Goal: Task Accomplishment & Management: Use online tool/utility

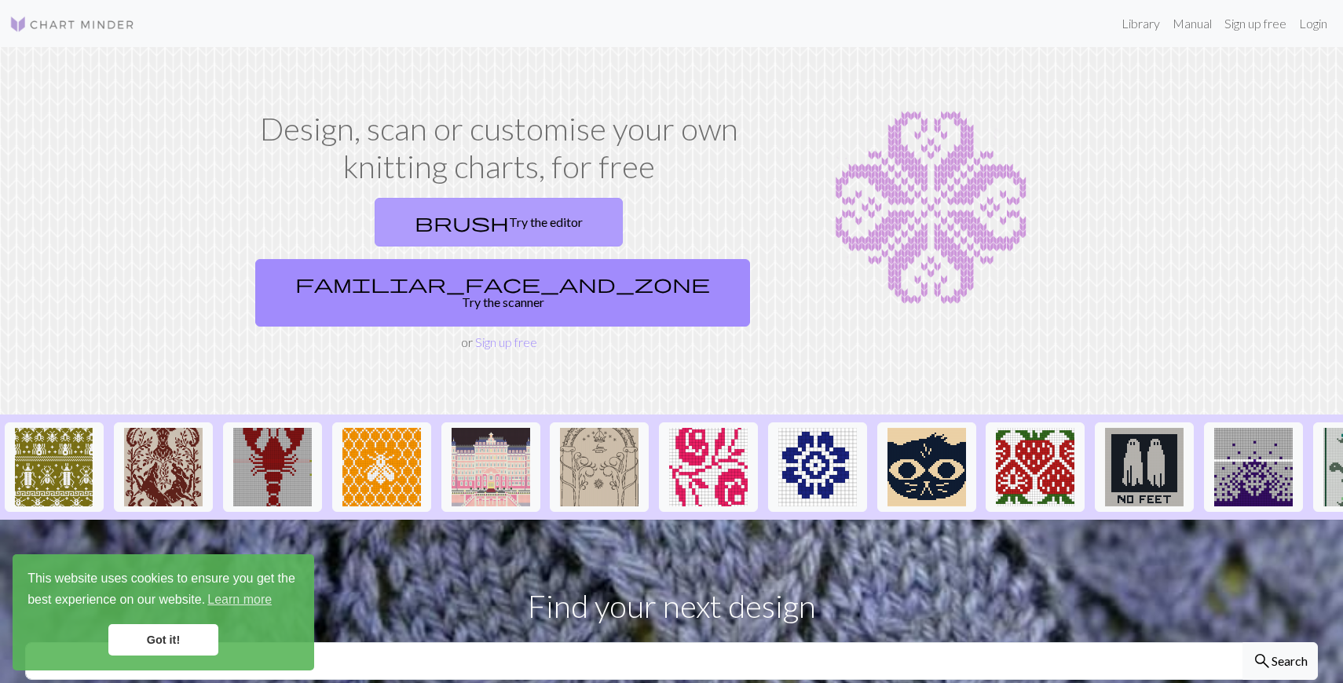
click at [389, 232] on link "brush Try the editor" at bounding box center [499, 222] width 248 height 49
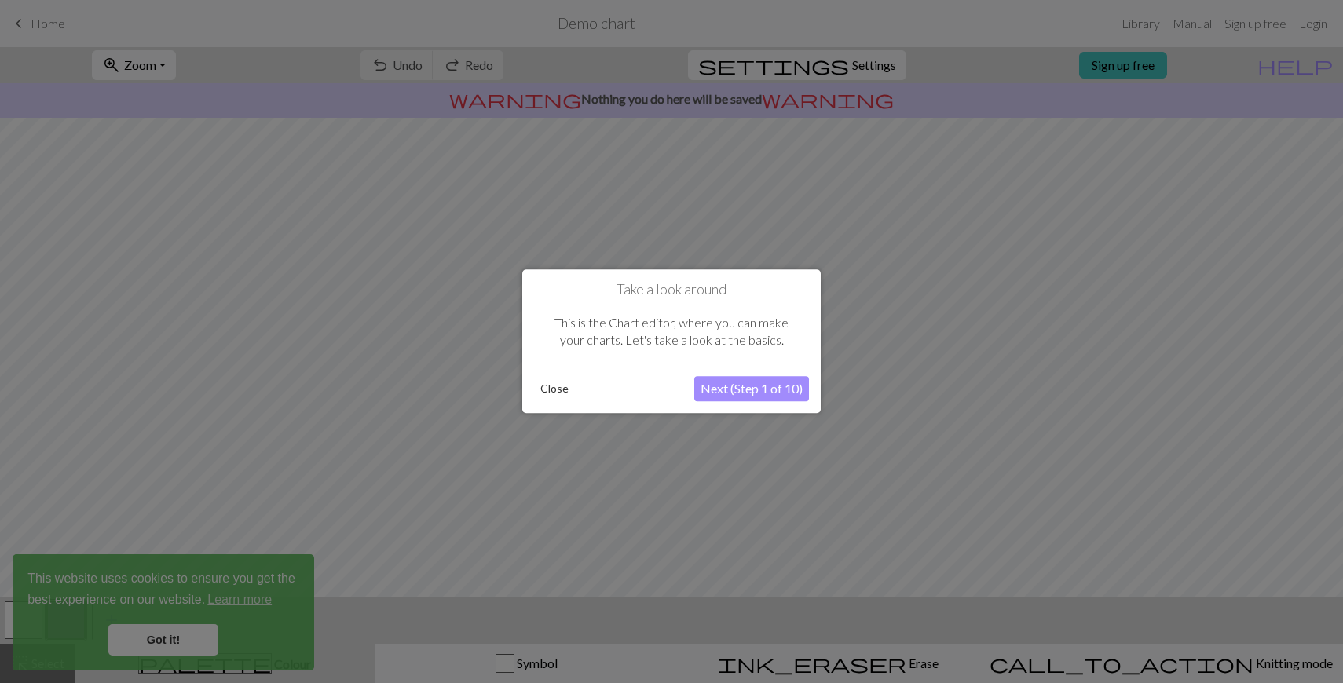
click at [775, 386] on button "Next (Step 1 of 10)" at bounding box center [751, 389] width 115 height 25
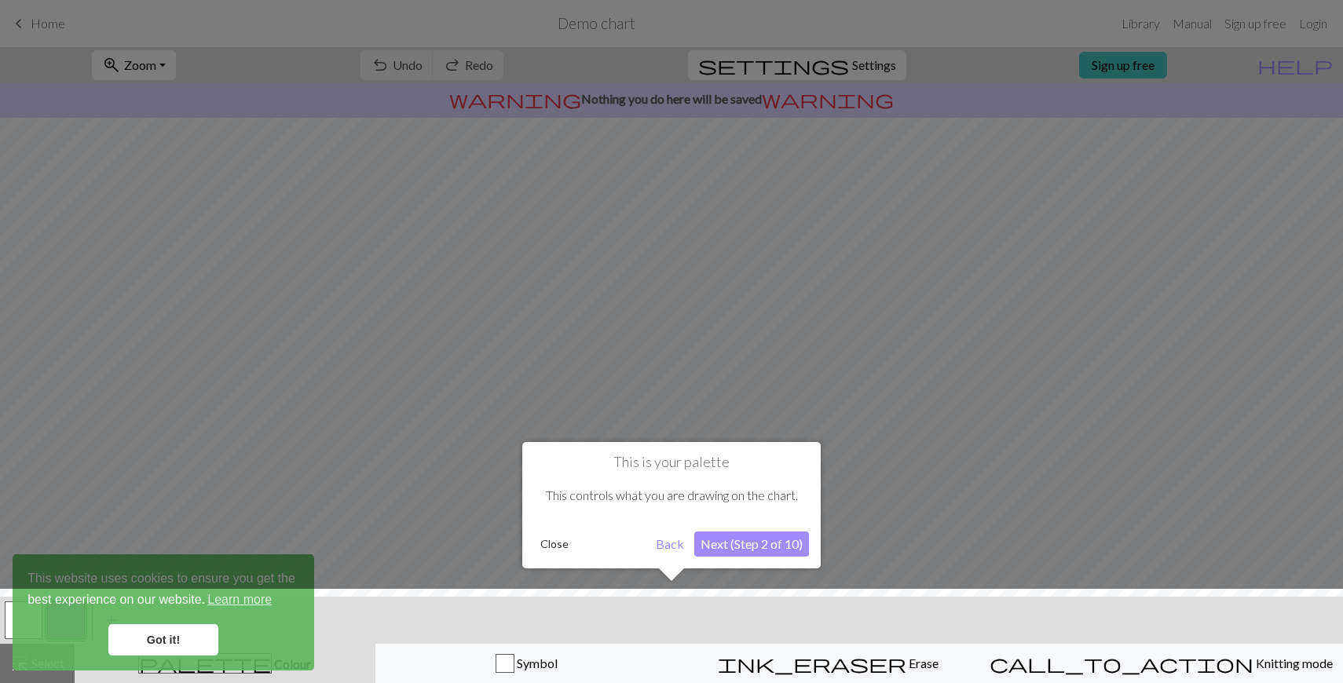
click at [764, 541] on button "Next (Step 2 of 10)" at bounding box center [751, 544] width 115 height 25
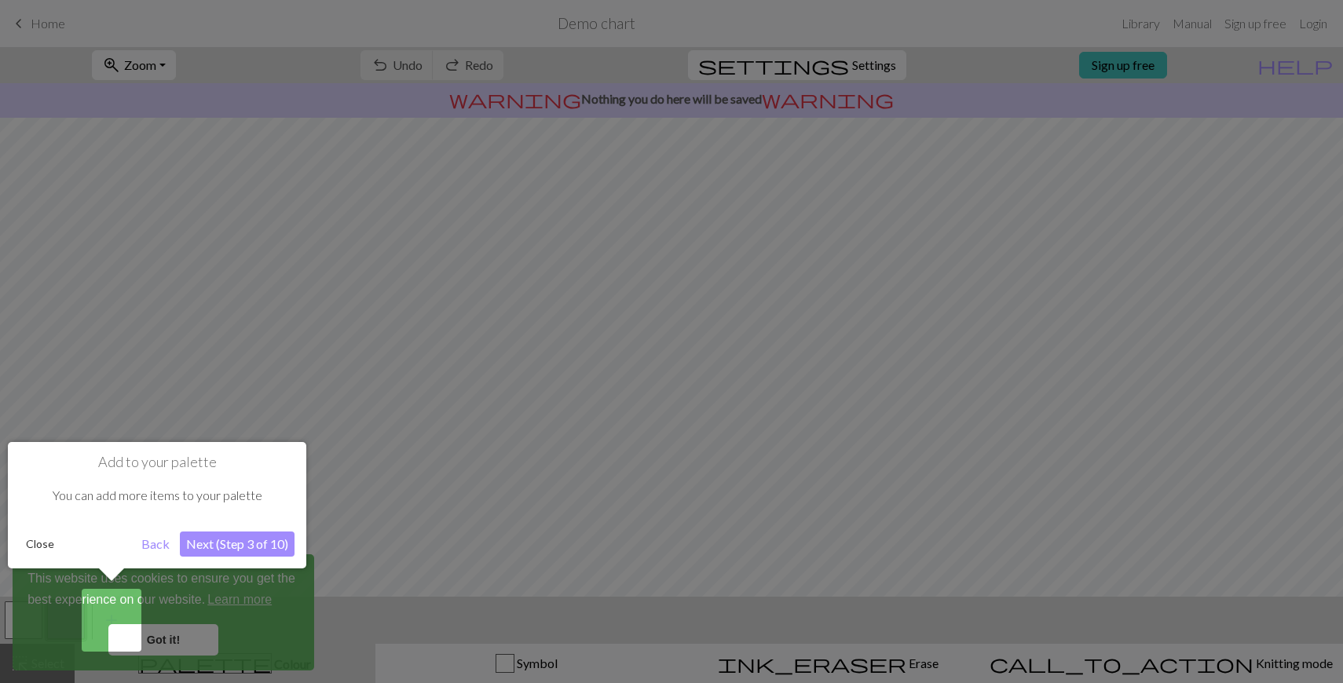
click at [254, 540] on button "Next (Step 3 of 10)" at bounding box center [237, 544] width 115 height 25
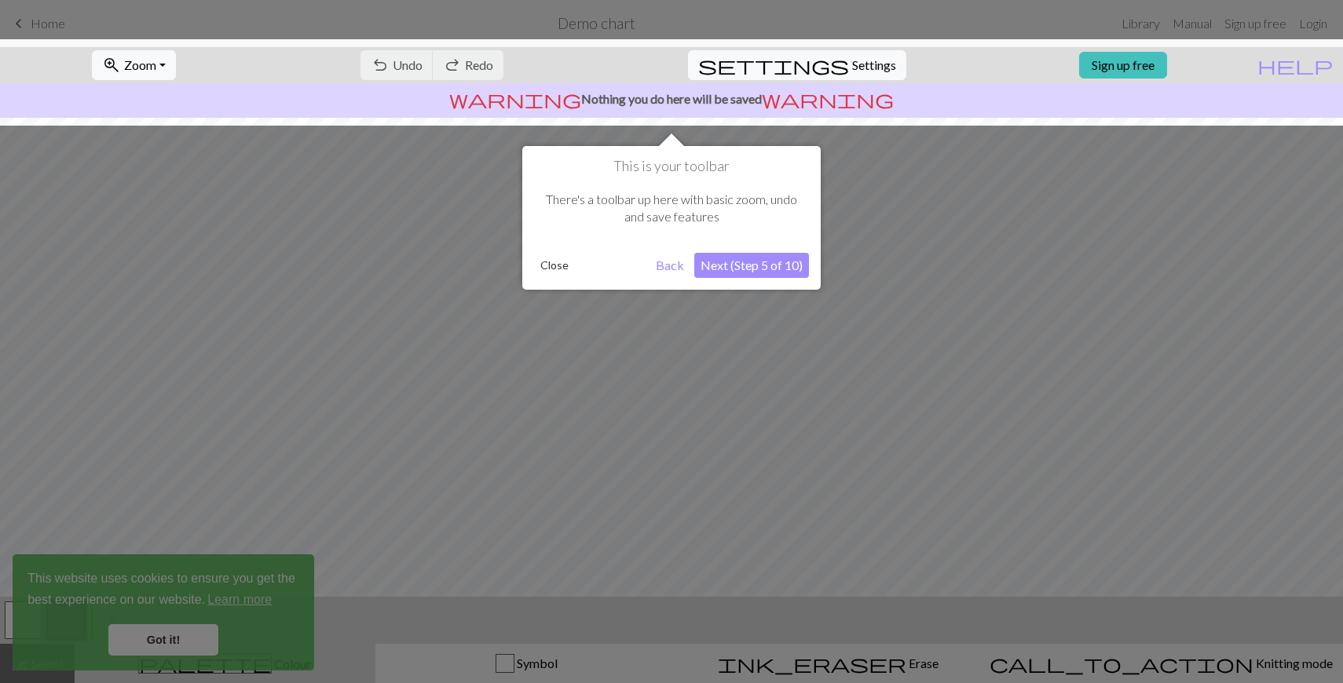
click at [192, 632] on div at bounding box center [671, 341] width 1343 height 683
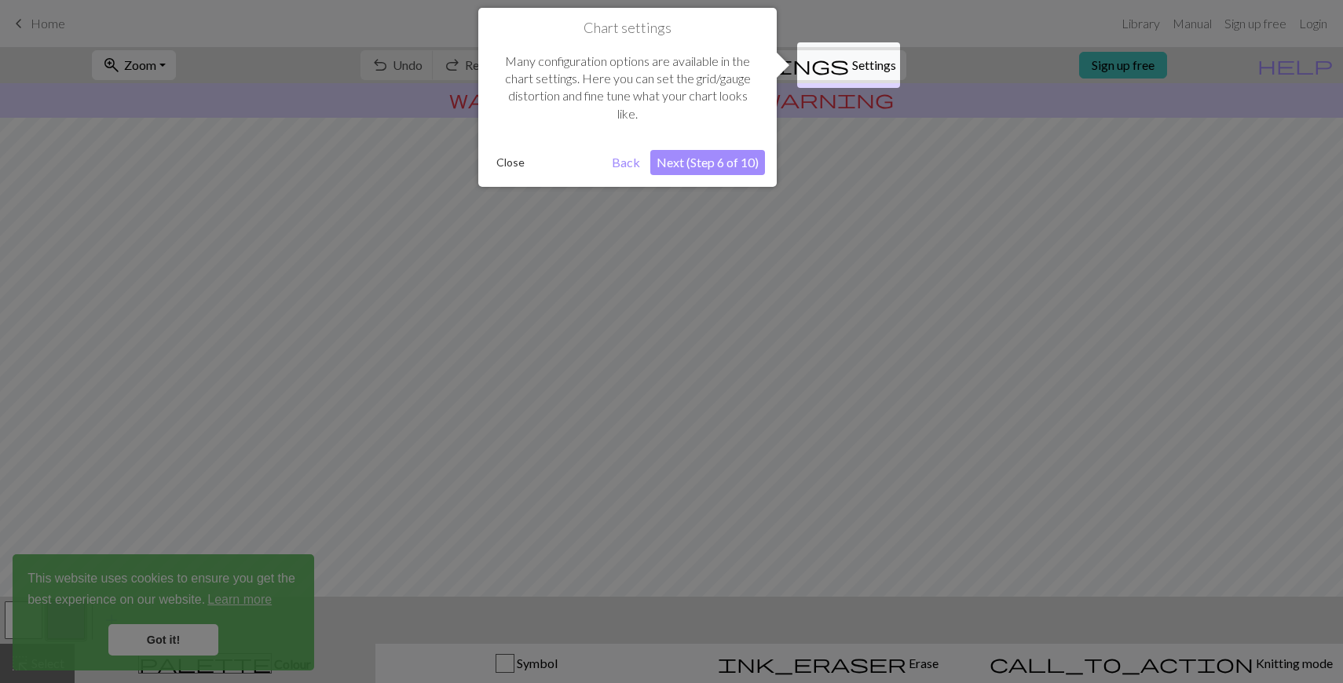
click at [192, 641] on div at bounding box center [671, 341] width 1343 height 683
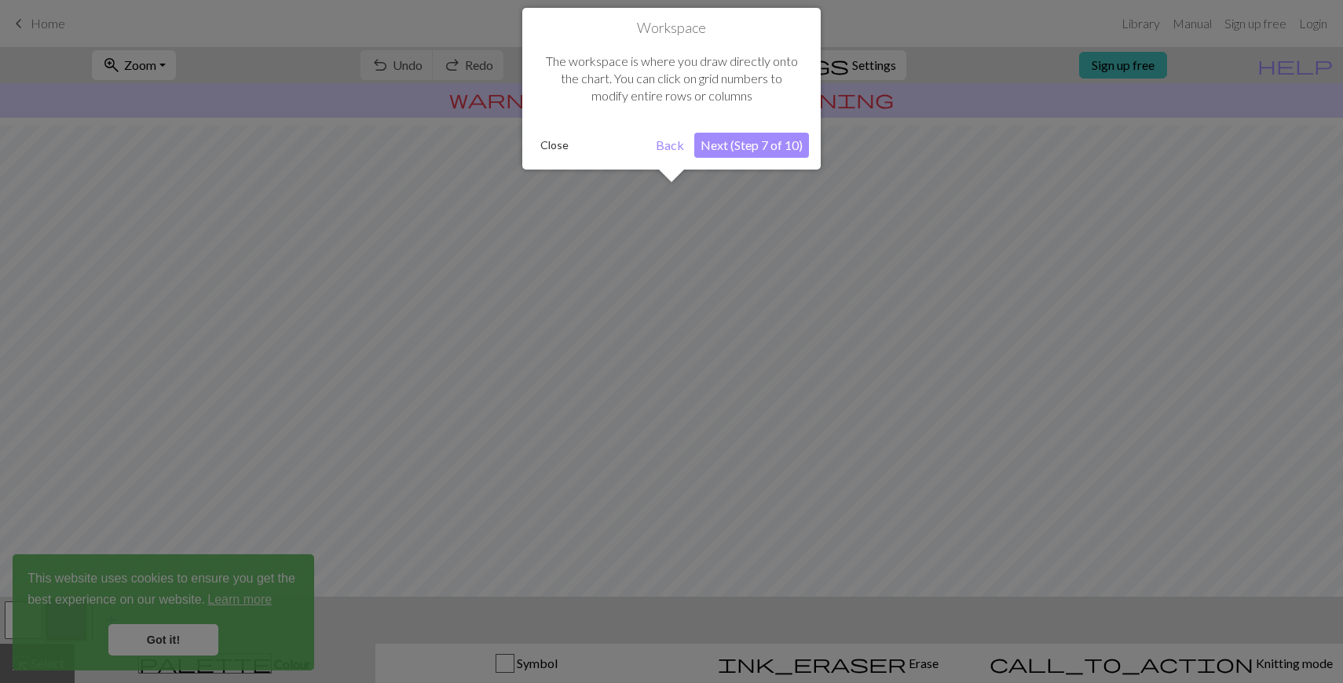
scroll to position [94, 0]
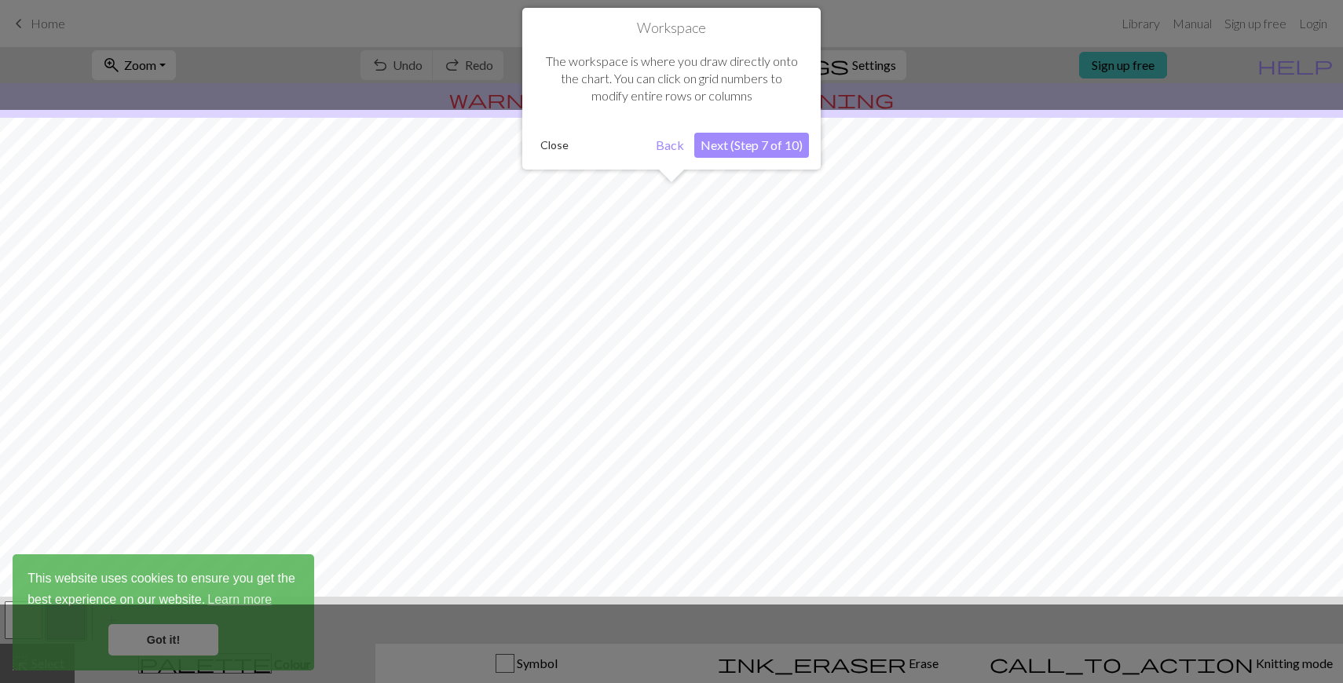
click at [192, 641] on div at bounding box center [671, 341] width 1343 height 683
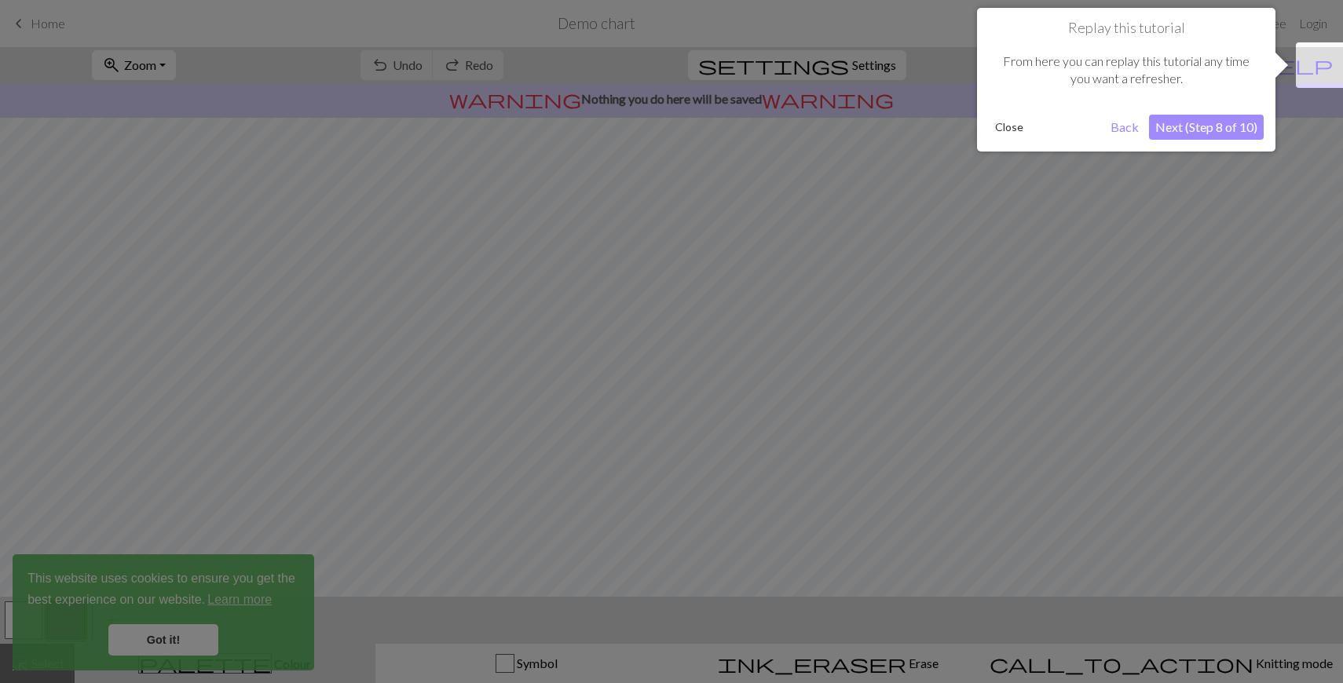
click at [192, 641] on div at bounding box center [671, 341] width 1343 height 683
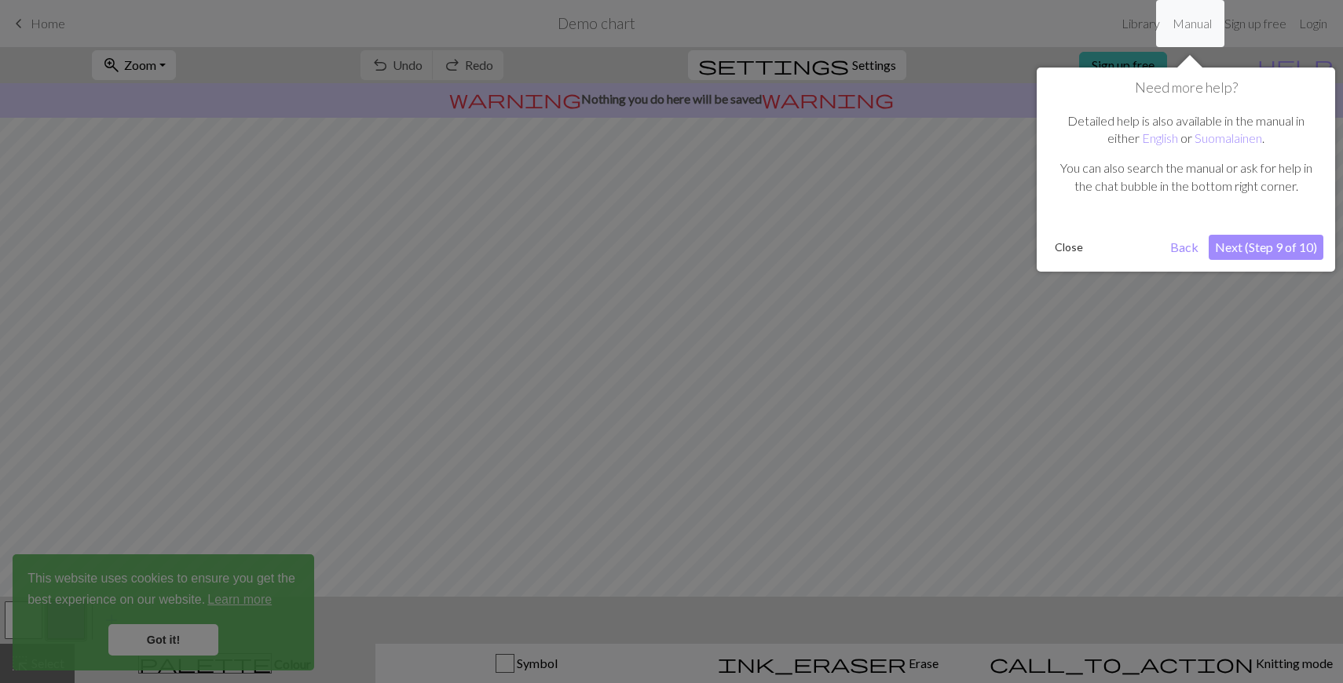
click at [192, 641] on div at bounding box center [671, 341] width 1343 height 683
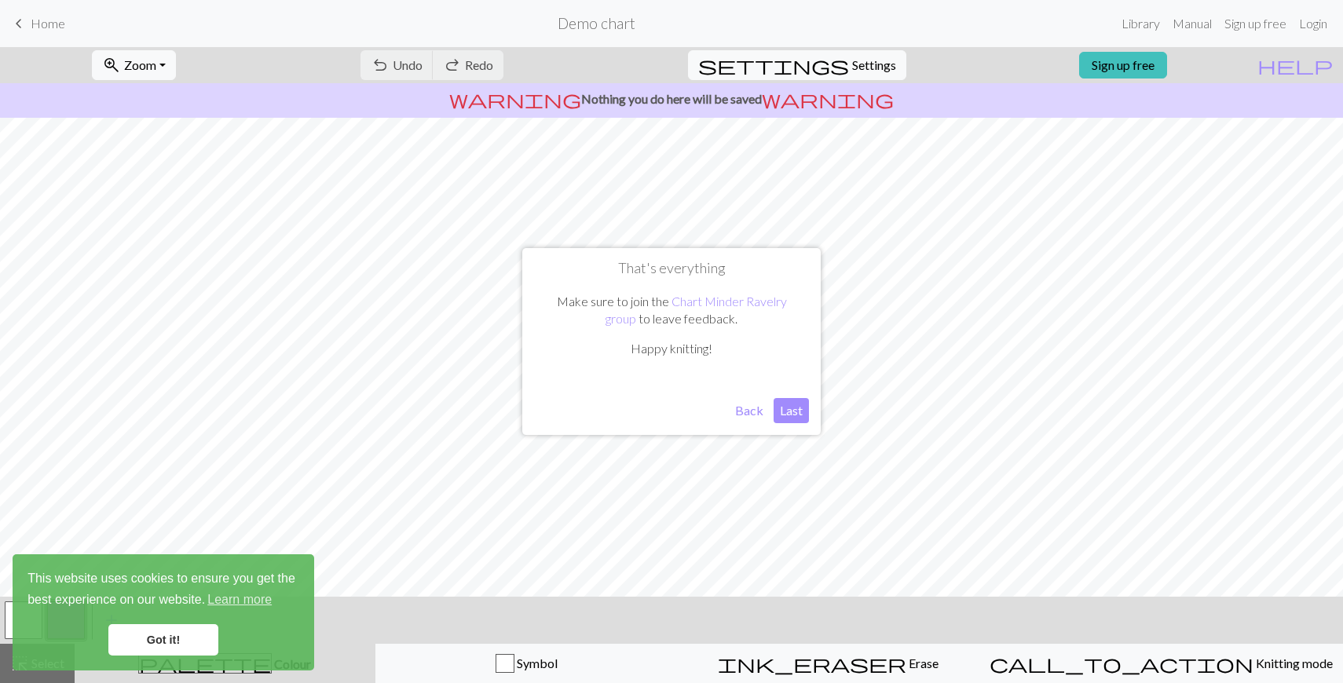
click at [192, 641] on link "Got it!" at bounding box center [163, 639] width 110 height 31
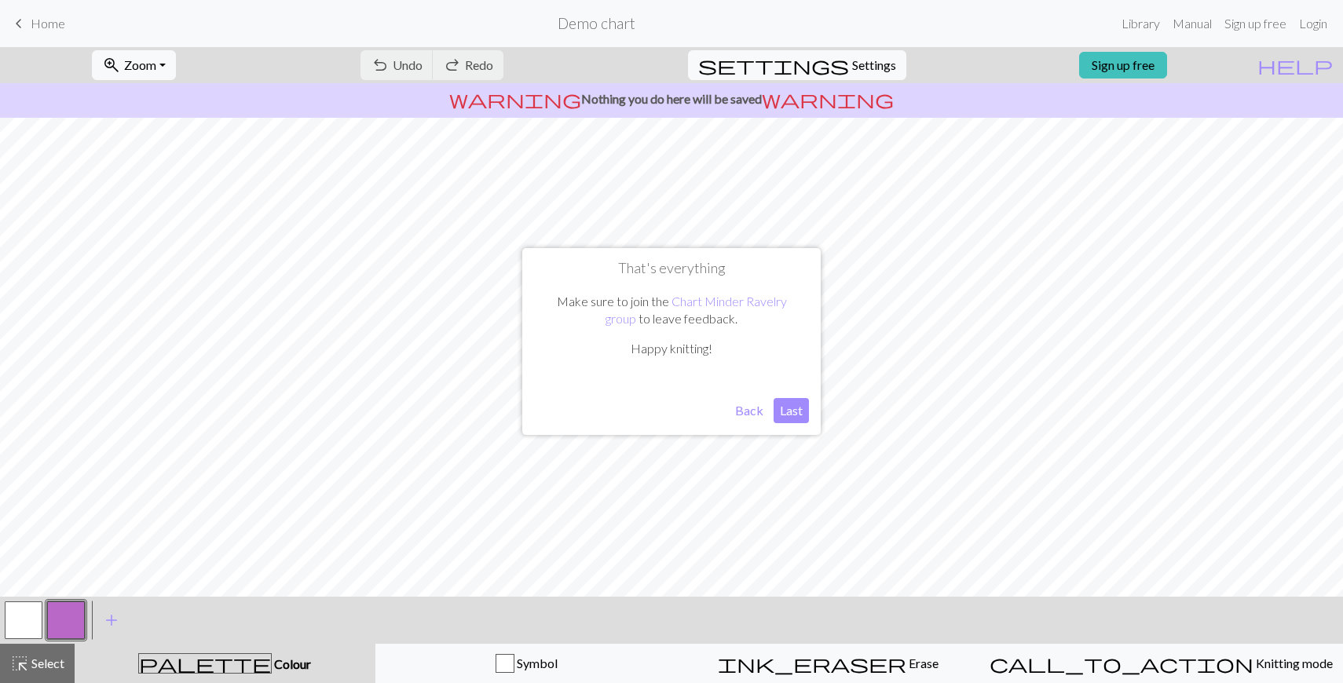
click at [792, 414] on button "Last" at bounding box center [791, 410] width 35 height 25
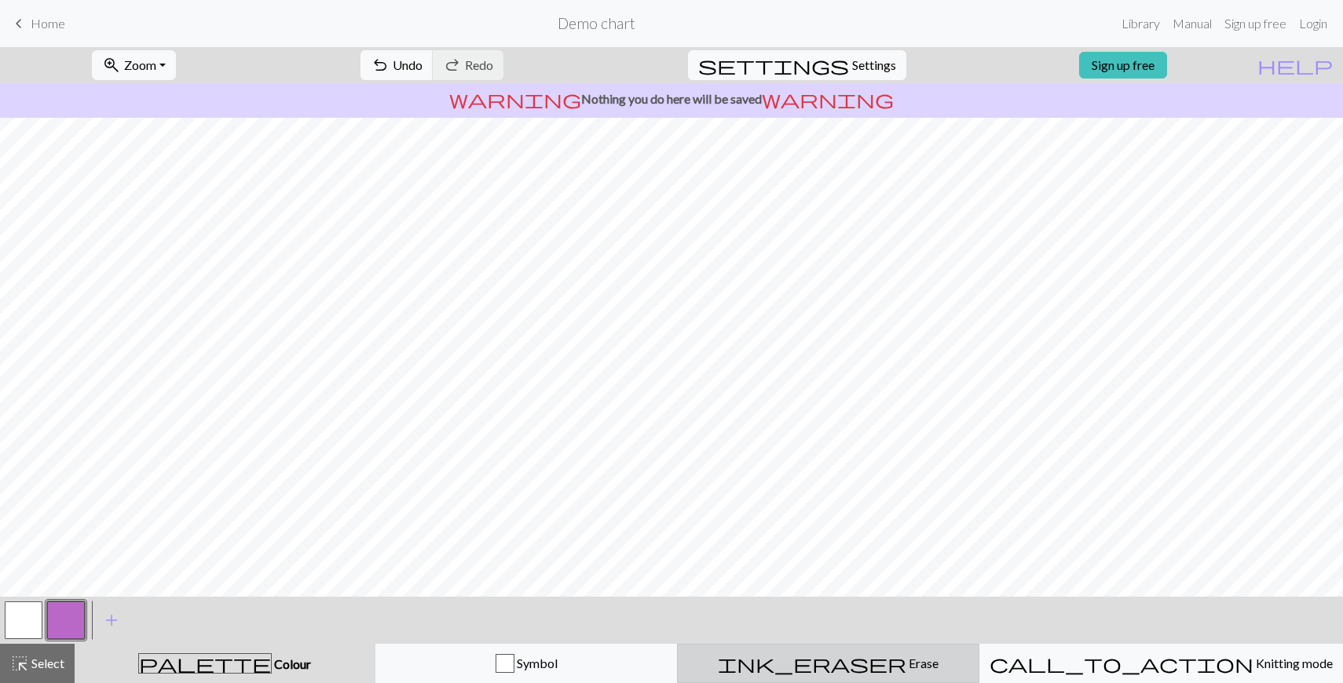
click at [855, 657] on span "ink_eraser" at bounding box center [812, 664] width 189 height 22
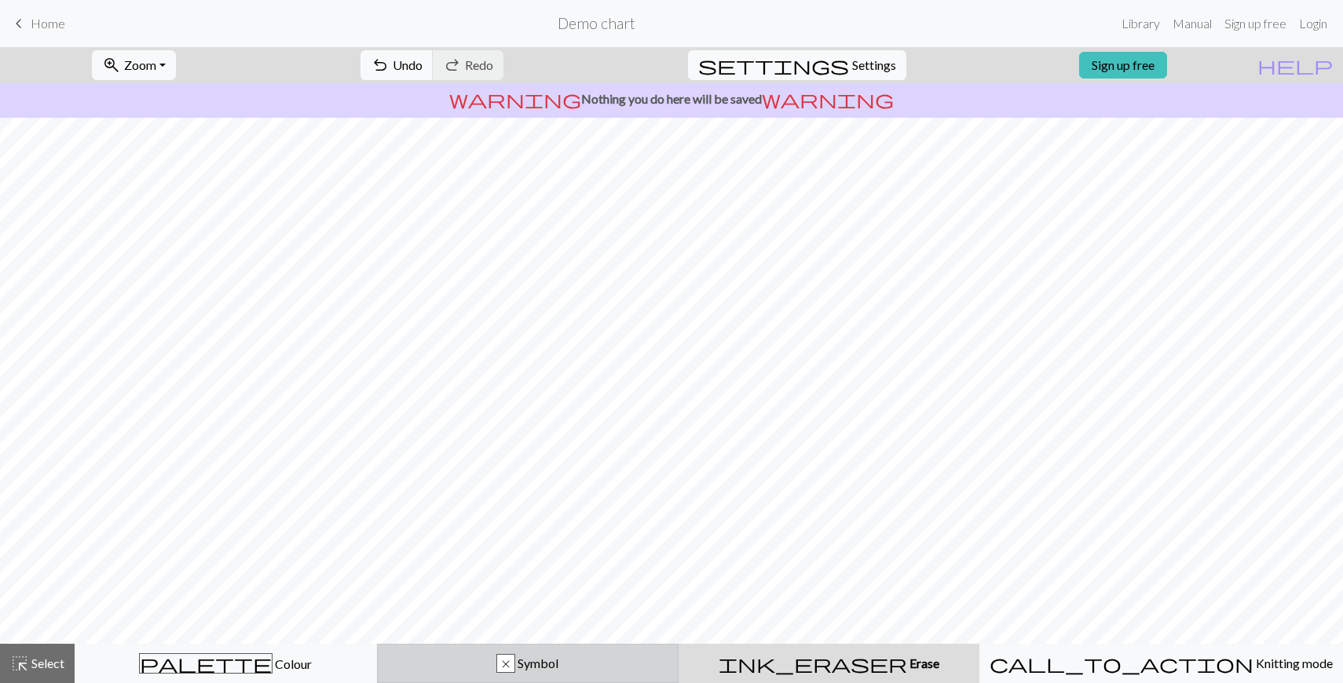
click at [543, 657] on span "Symbol" at bounding box center [536, 663] width 43 height 15
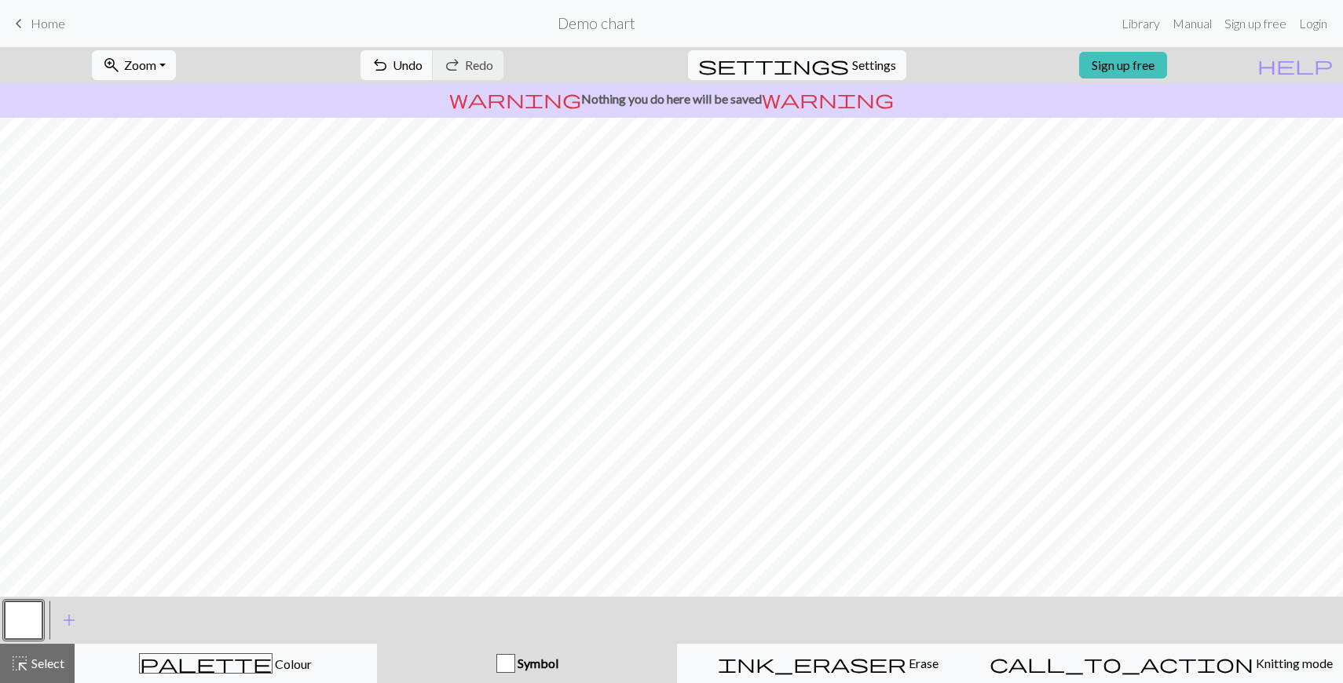
drag, startPoint x: 139, startPoint y: 619, endPoint x: 130, endPoint y: 613, distance: 10.2
click at [130, 613] on div "< > add Add a symbol" at bounding box center [671, 620] width 1343 height 47
click at [35, 670] on span "Select" at bounding box center [46, 663] width 35 height 15
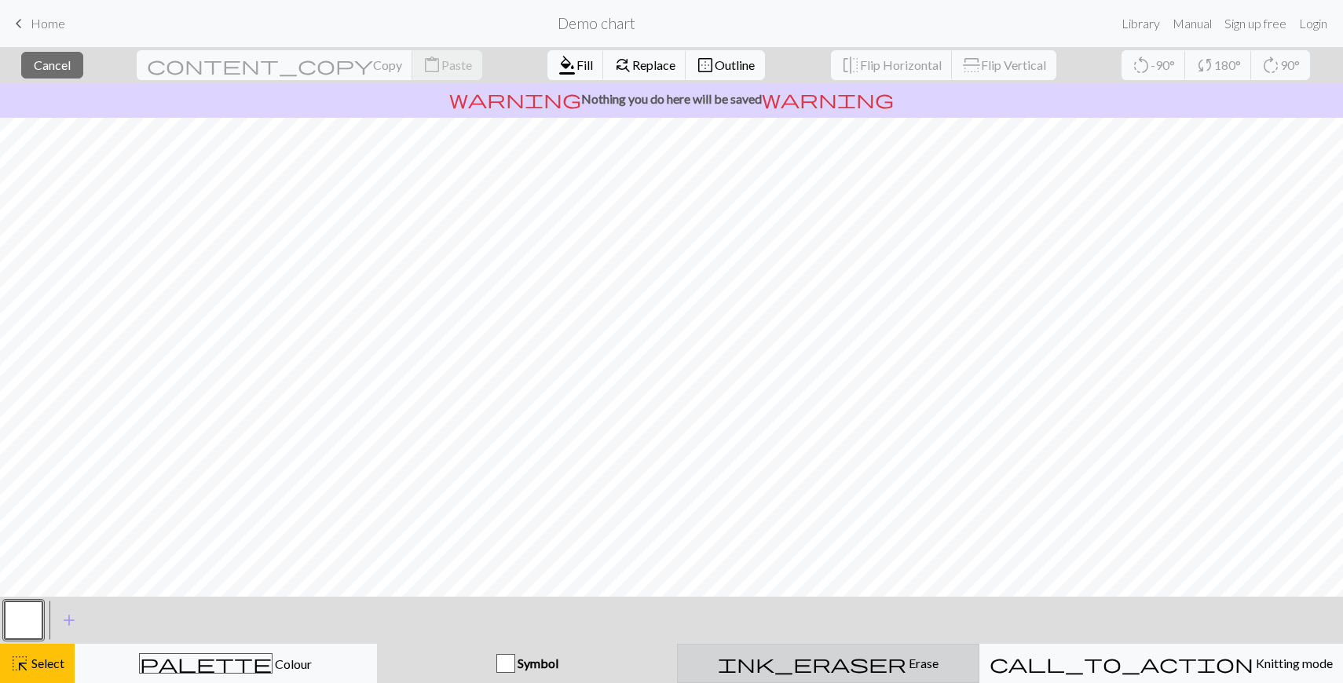
click at [826, 661] on div "ink_eraser Erase Erase" at bounding box center [828, 663] width 282 height 19
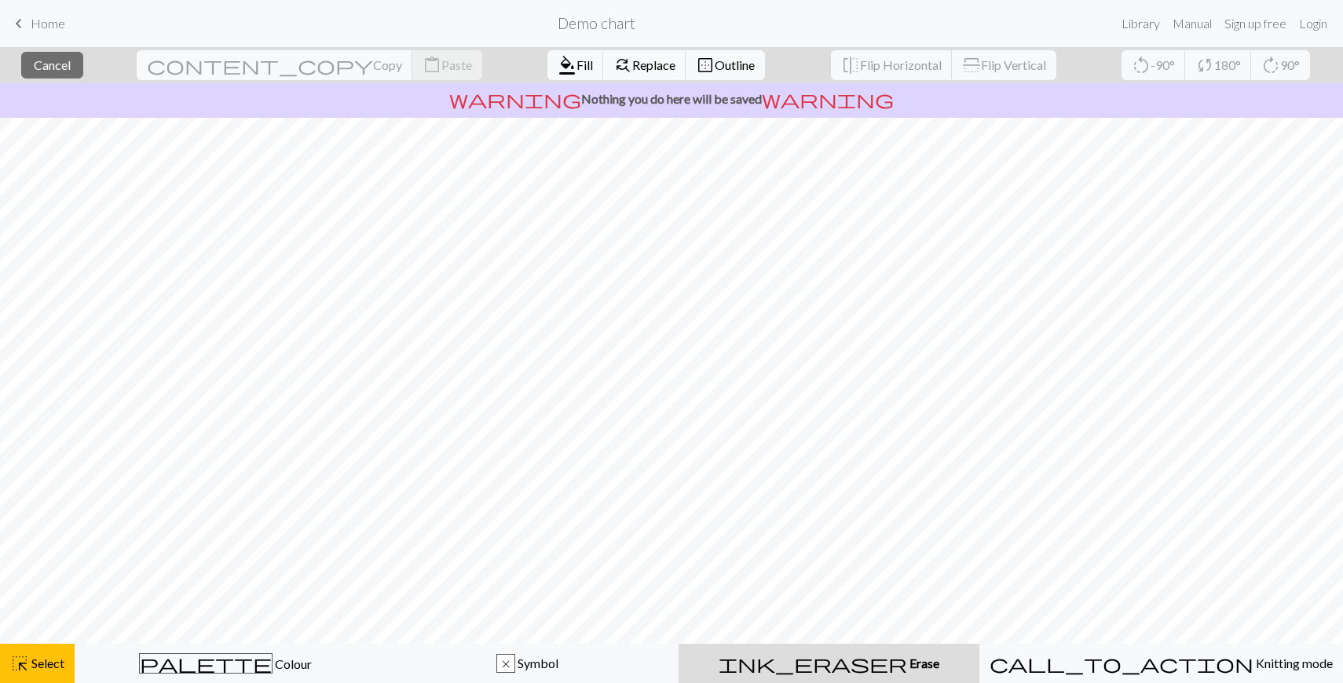
click at [827, 661] on div "ink_eraser Erase Erase" at bounding box center [829, 663] width 282 height 19
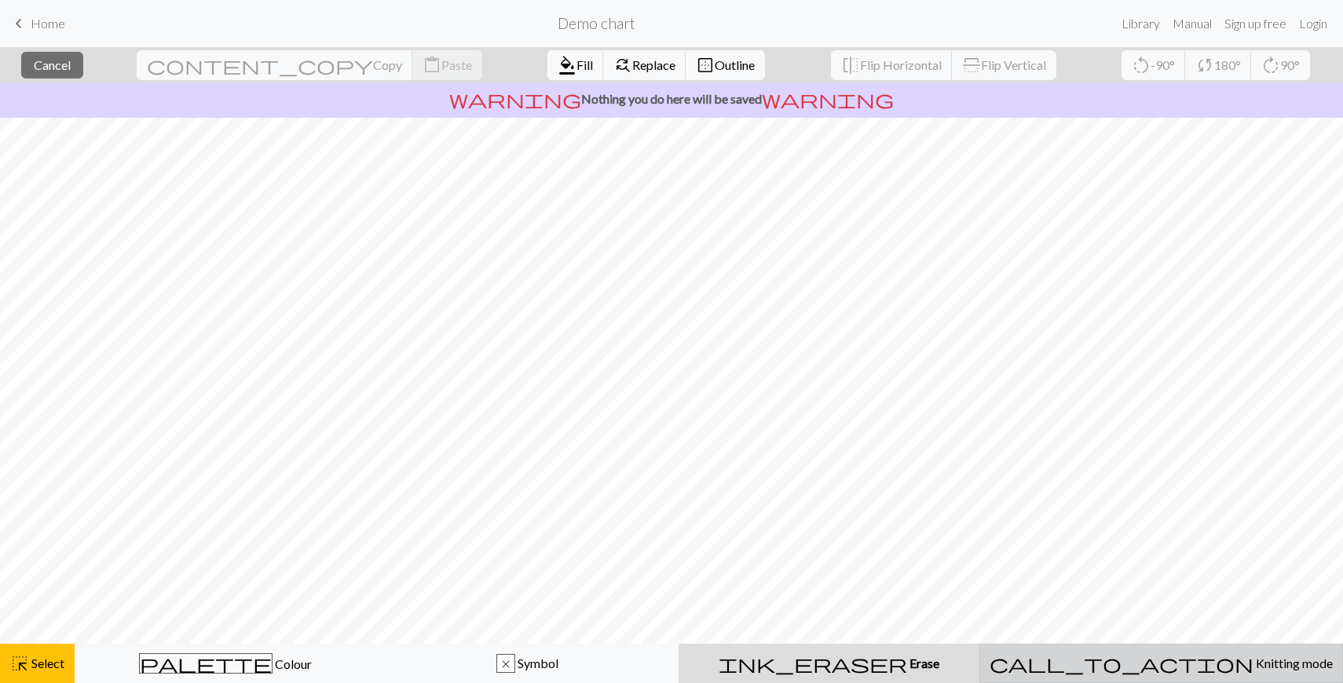
click at [1181, 673] on button "call_to_action Knitting mode Knitting mode" at bounding box center [1162, 663] width 364 height 39
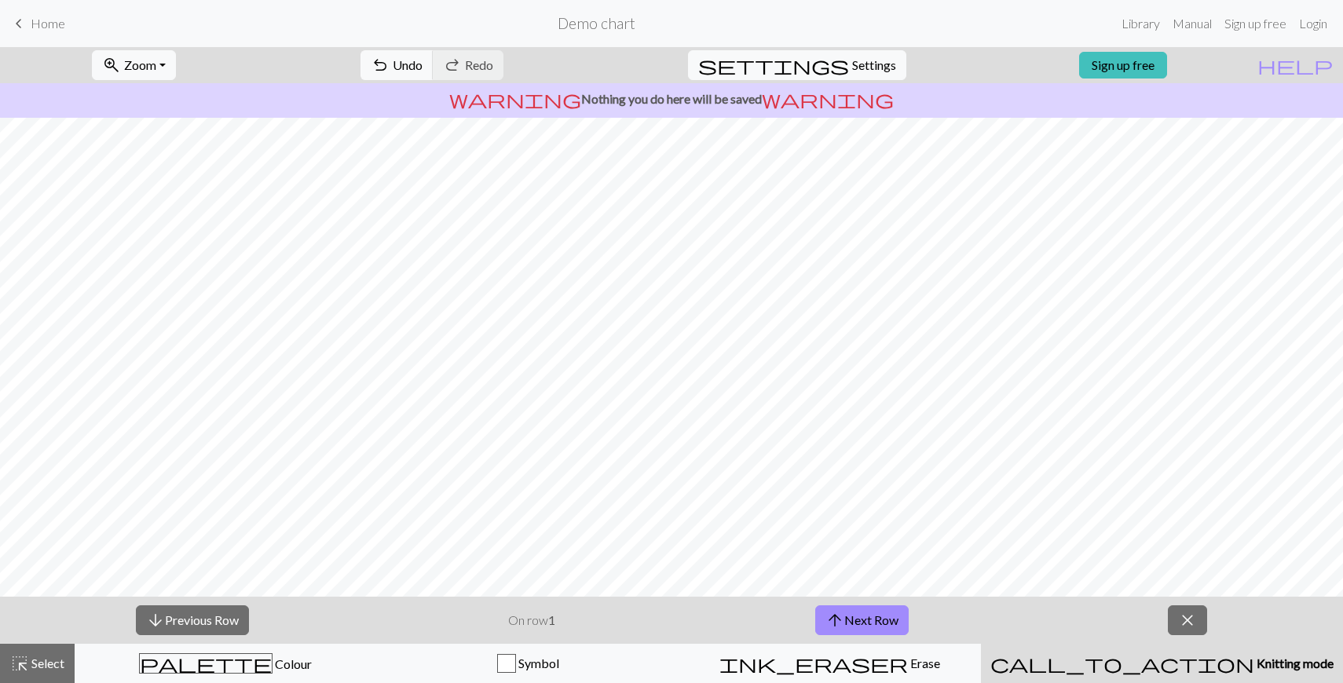
click at [1254, 671] on span "Knitting mode" at bounding box center [1293, 663] width 79 height 15
click at [1189, 616] on span "close" at bounding box center [1187, 621] width 19 height 22
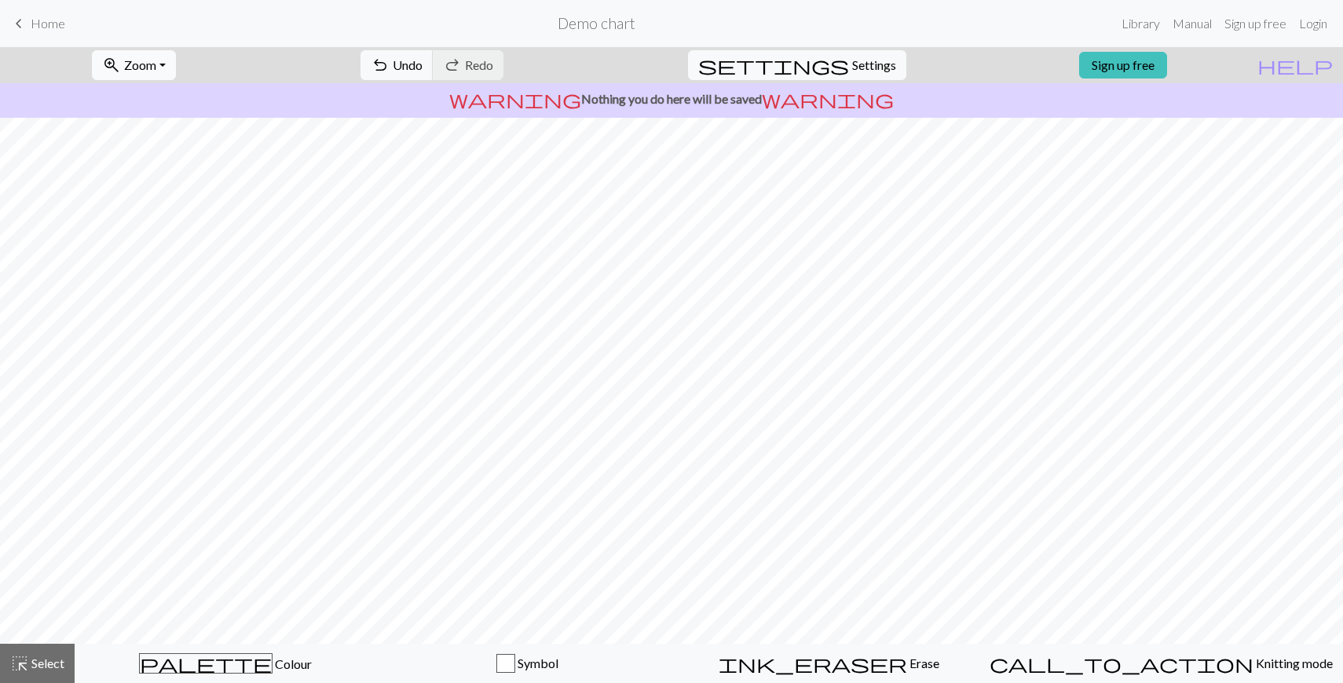
click at [176, 71] on button "zoom_in Zoom Zoom" at bounding box center [134, 65] width 84 height 30
click at [167, 183] on button "50%" at bounding box center [155, 188] width 124 height 25
click at [273, 666] on span "Colour" at bounding box center [292, 664] width 39 height 15
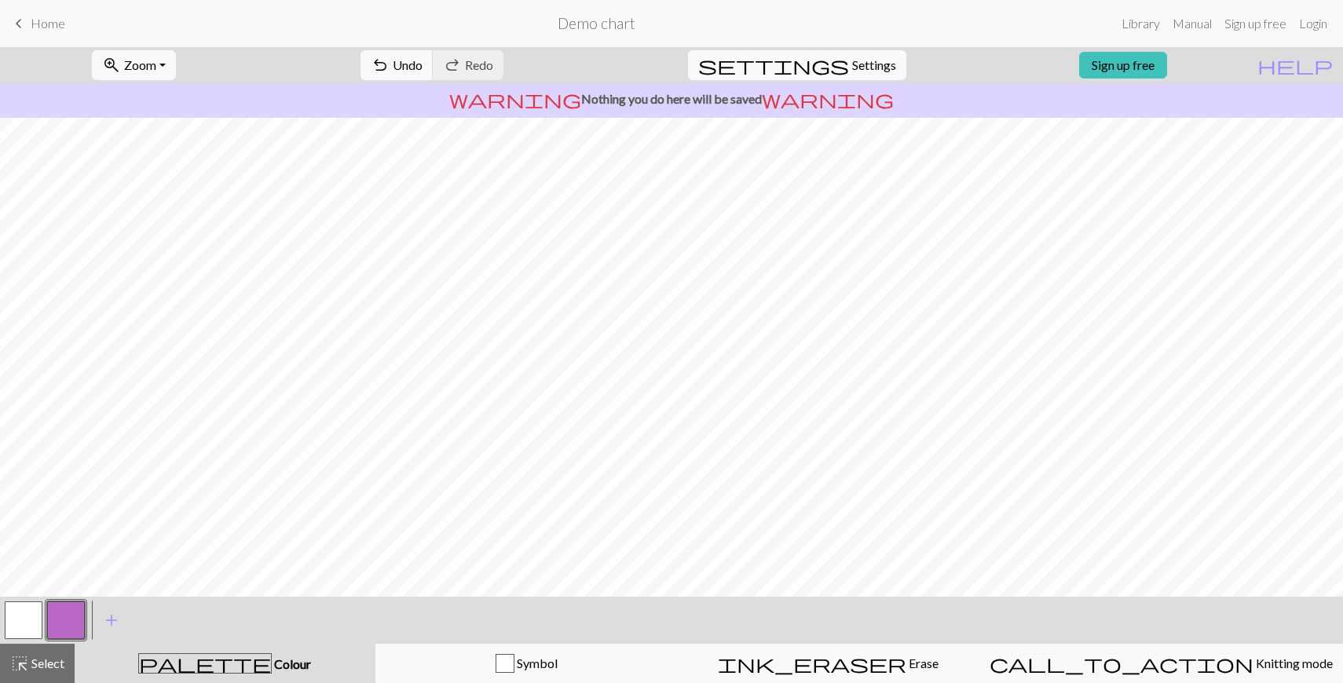
click at [59, 29] on span "Home" at bounding box center [48, 23] width 35 height 15
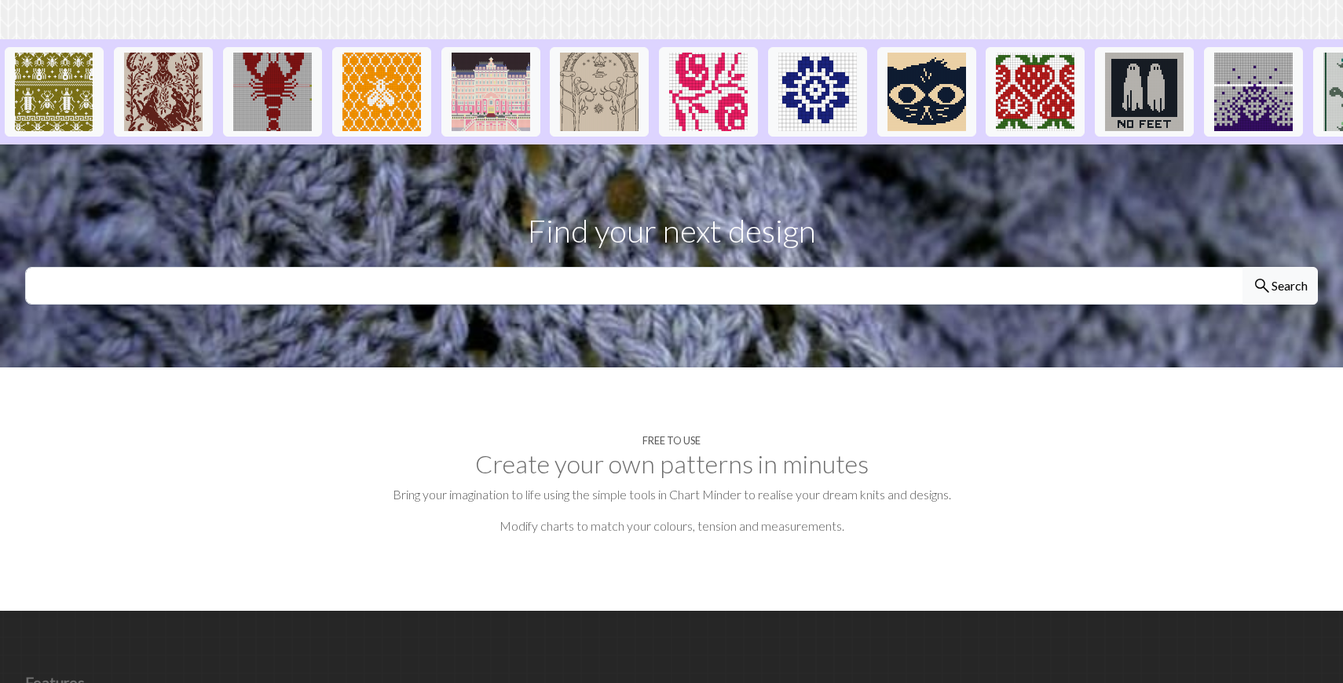
scroll to position [375, 0]
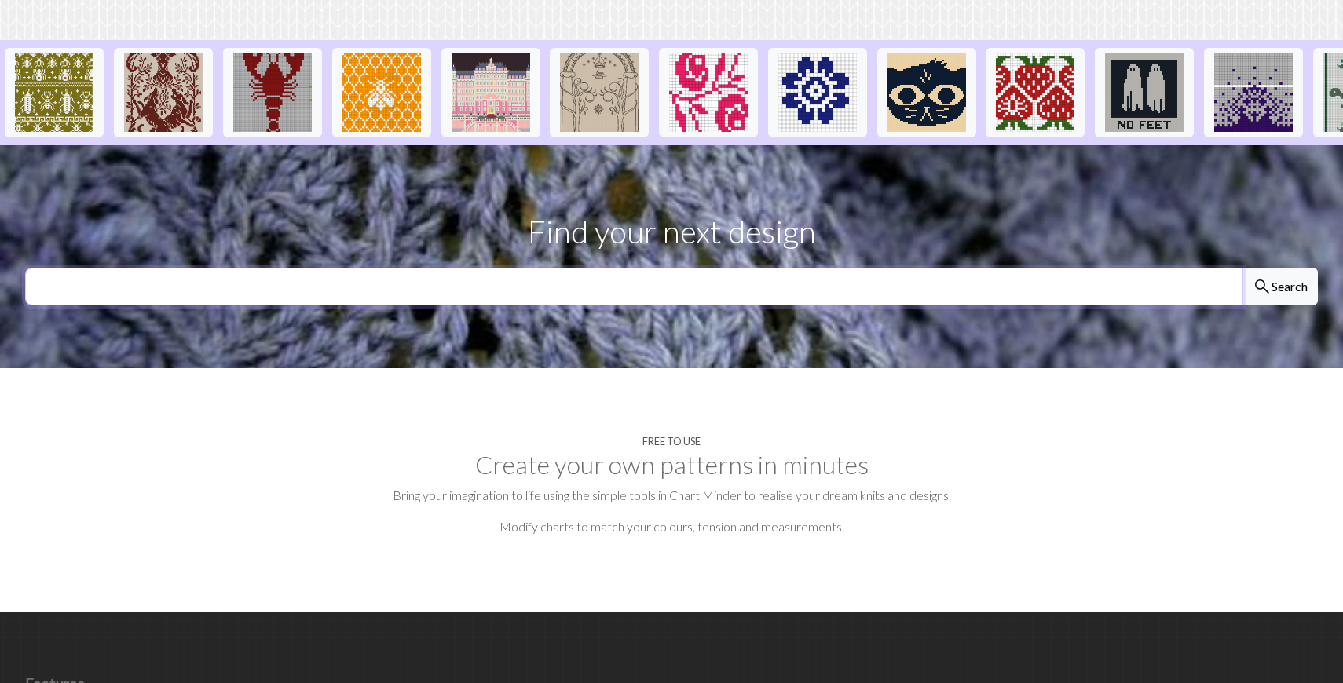
click at [533, 268] on input "text" at bounding box center [634, 287] width 1218 height 38
type input "star baby blanket"
click at [1243, 268] on button "search Search" at bounding box center [1280, 287] width 75 height 38
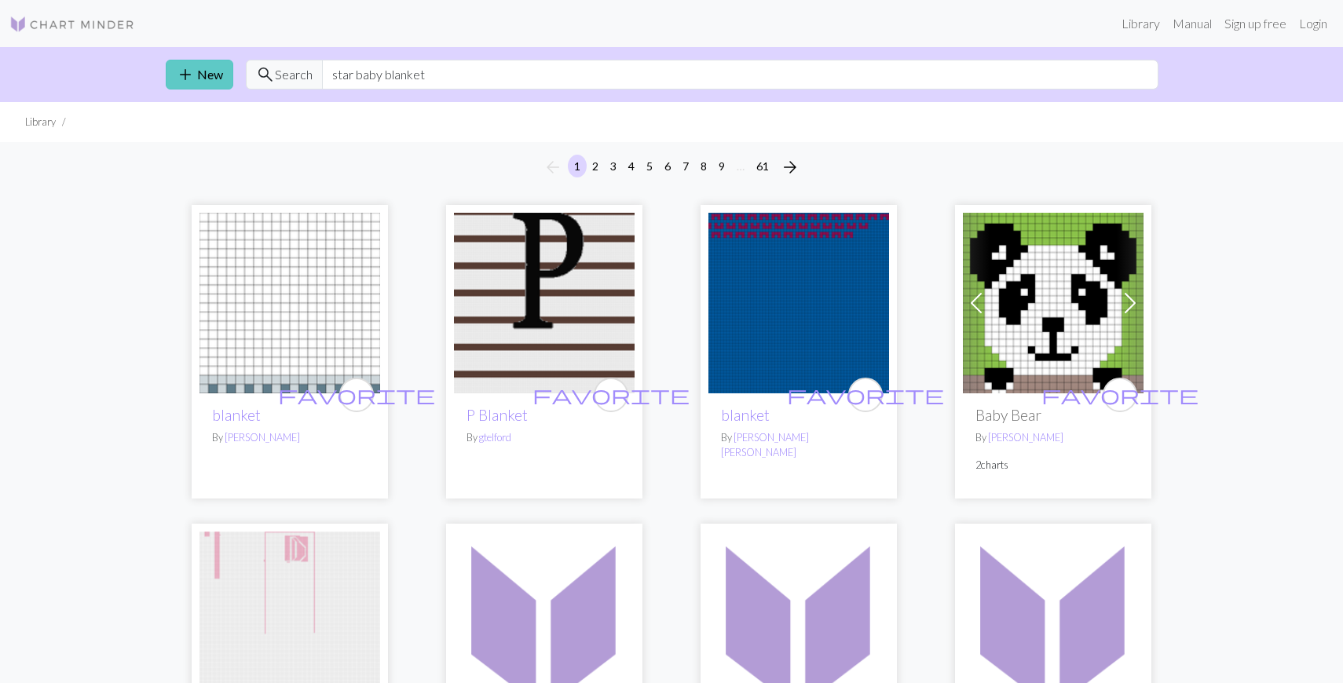
click at [200, 71] on link "add New" at bounding box center [200, 75] width 68 height 30
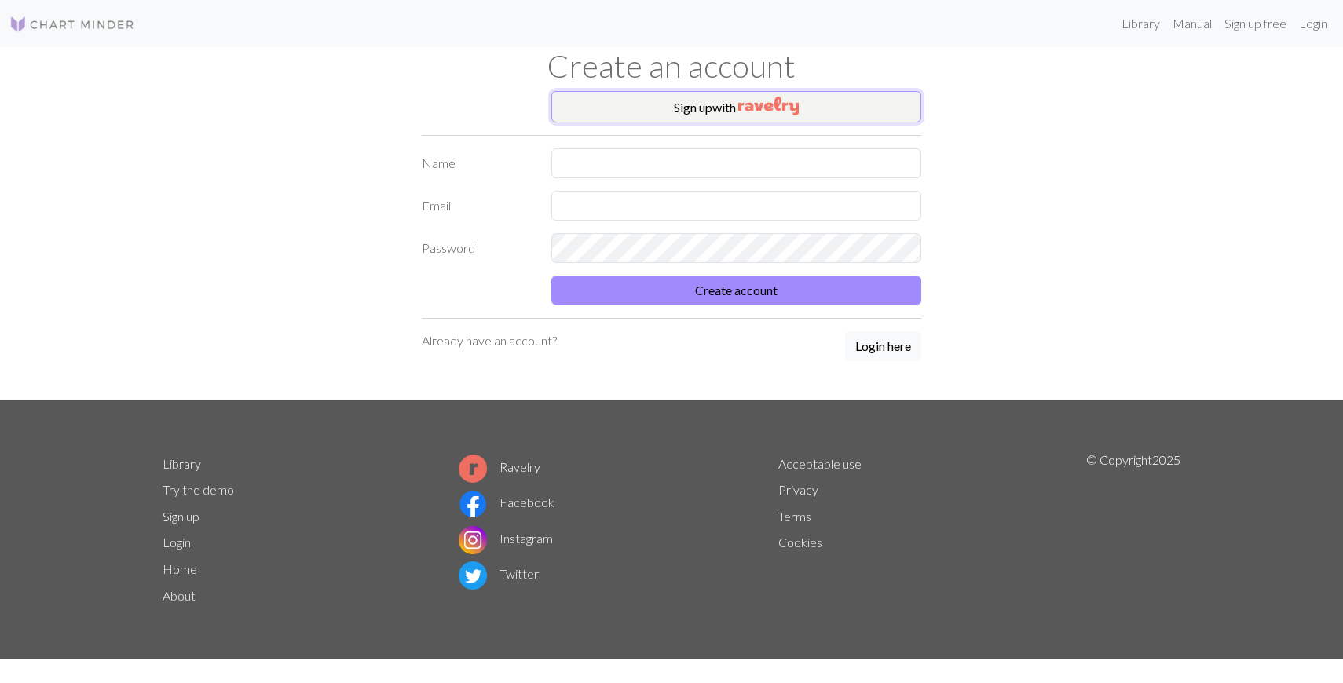
click at [754, 110] on img "button" at bounding box center [768, 106] width 60 height 19
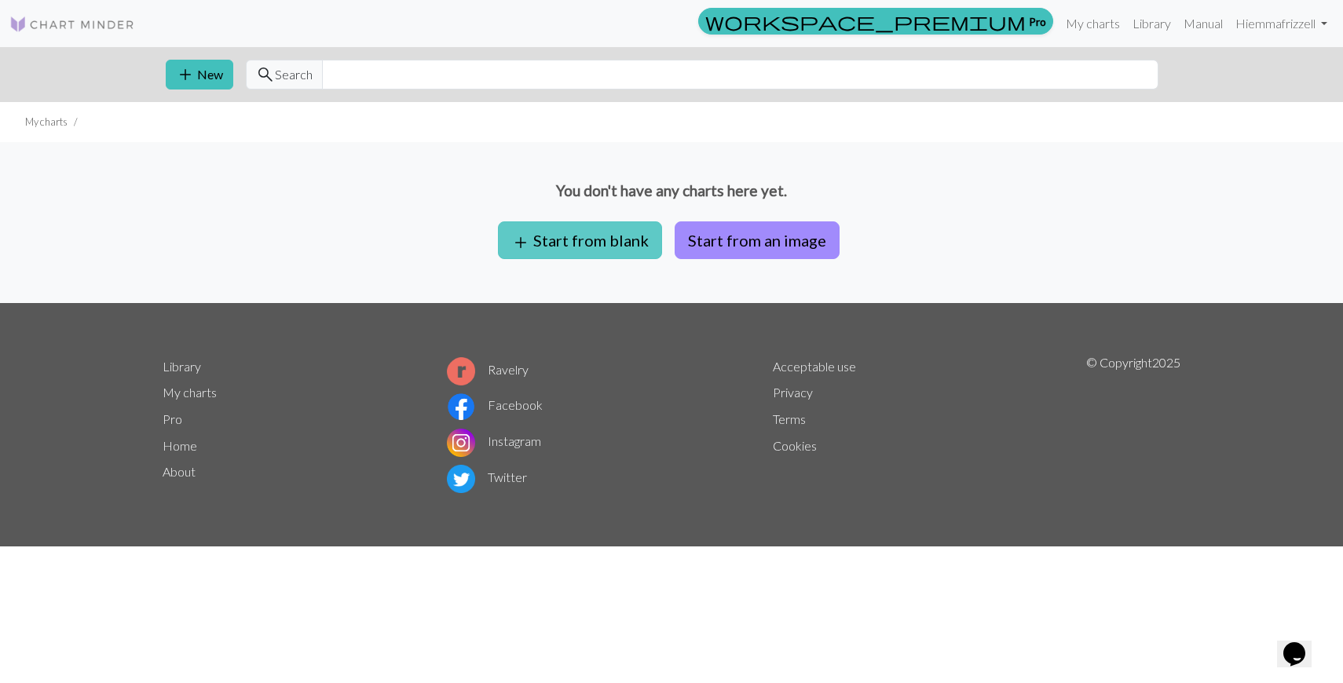
click at [616, 238] on button "add Start from blank" at bounding box center [580, 241] width 164 height 38
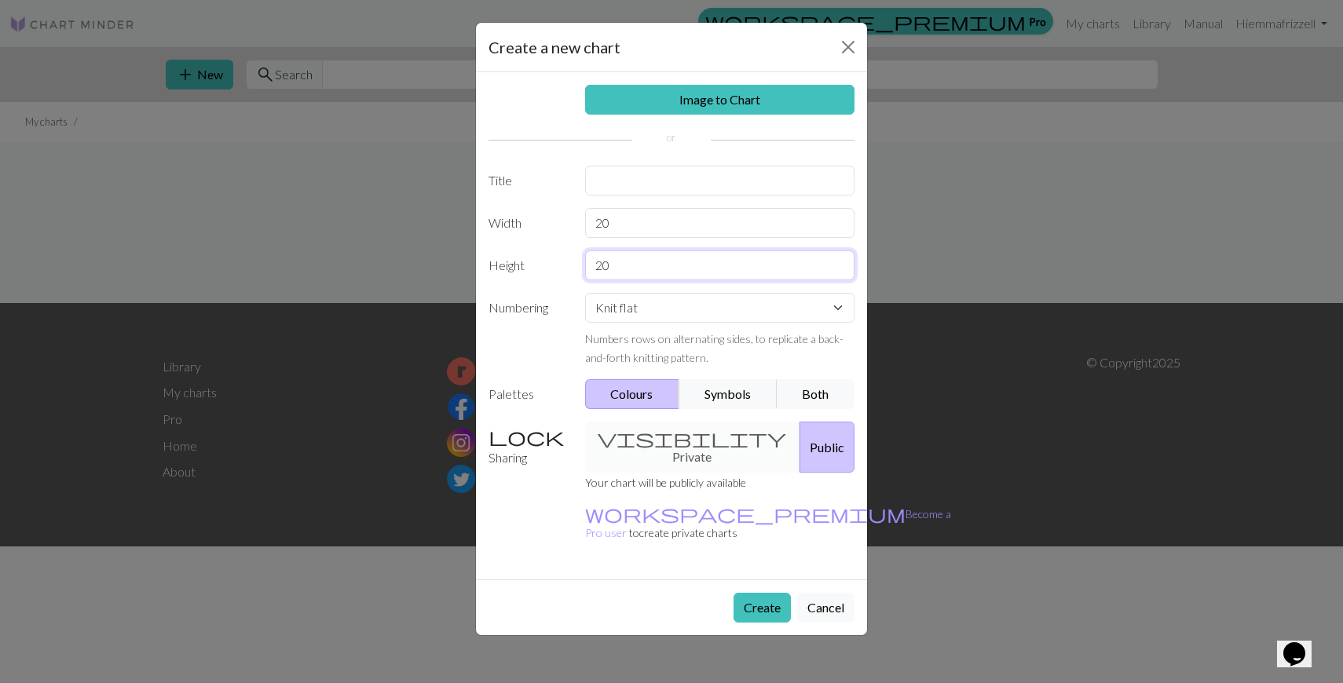
click at [615, 265] on input "20" at bounding box center [720, 266] width 270 height 30
drag, startPoint x: 619, startPoint y: 258, endPoint x: 584, endPoint y: 260, distance: 34.6
click at [585, 260] on input "20" at bounding box center [720, 266] width 270 height 30
type input "160"
drag, startPoint x: 622, startPoint y: 222, endPoint x: 581, endPoint y: 222, distance: 40.9
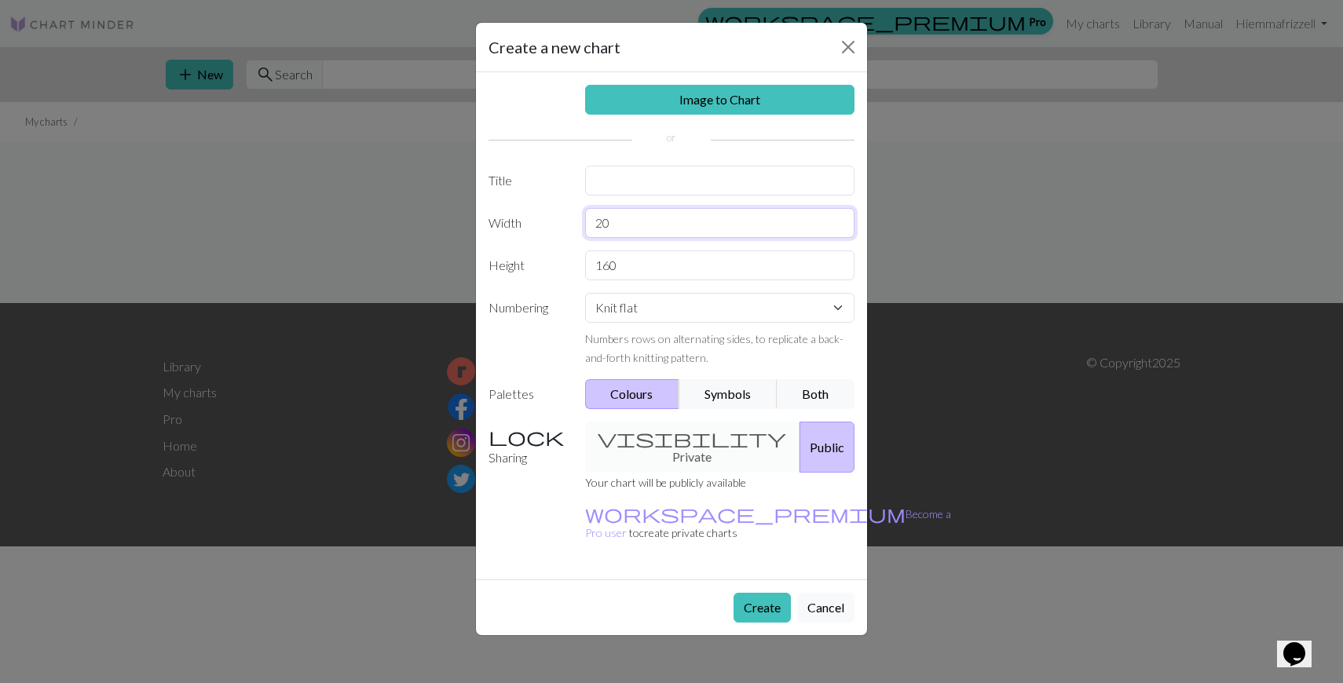
click at [581, 222] on div "20" at bounding box center [720, 223] width 289 height 30
type input "110"
click at [680, 443] on div "visibility Private Public" at bounding box center [720, 447] width 289 height 51
click at [768, 593] on button "Create" at bounding box center [762, 608] width 57 height 30
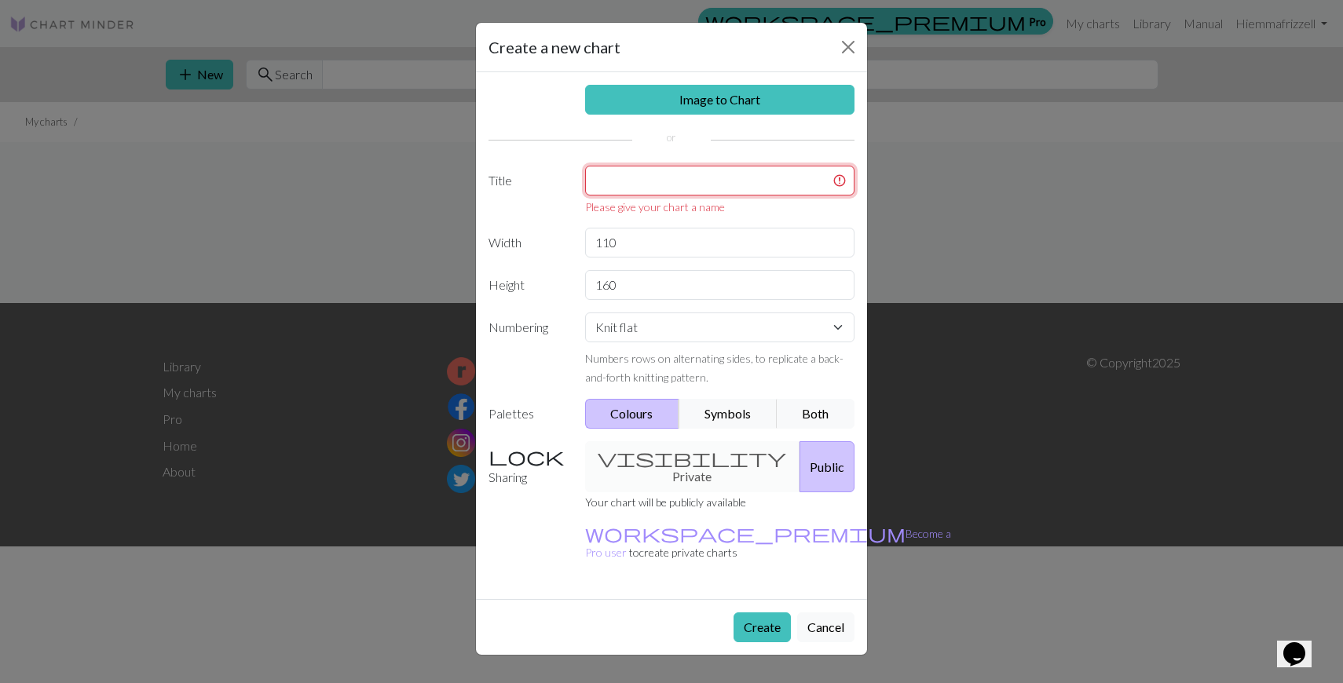
click at [645, 169] on input "text" at bounding box center [720, 181] width 270 height 30
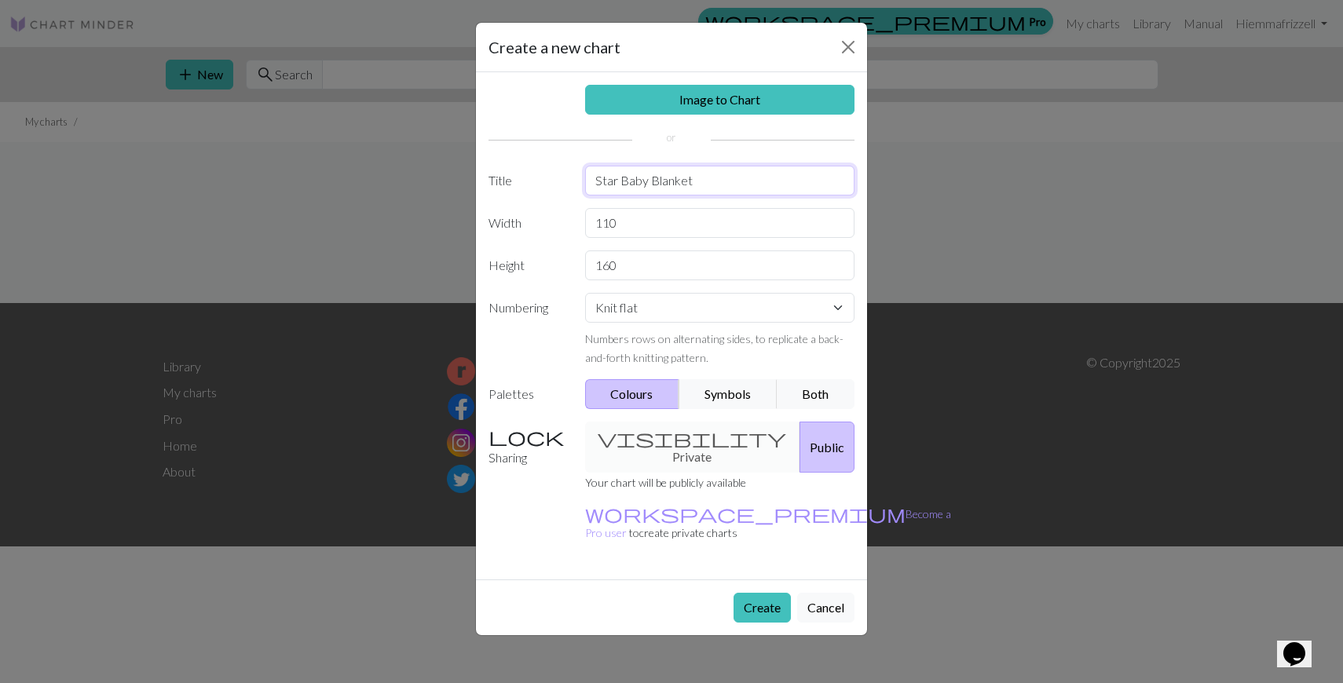
type input "Star Baby Blanket"
click at [771, 593] on button "Create" at bounding box center [762, 608] width 57 height 30
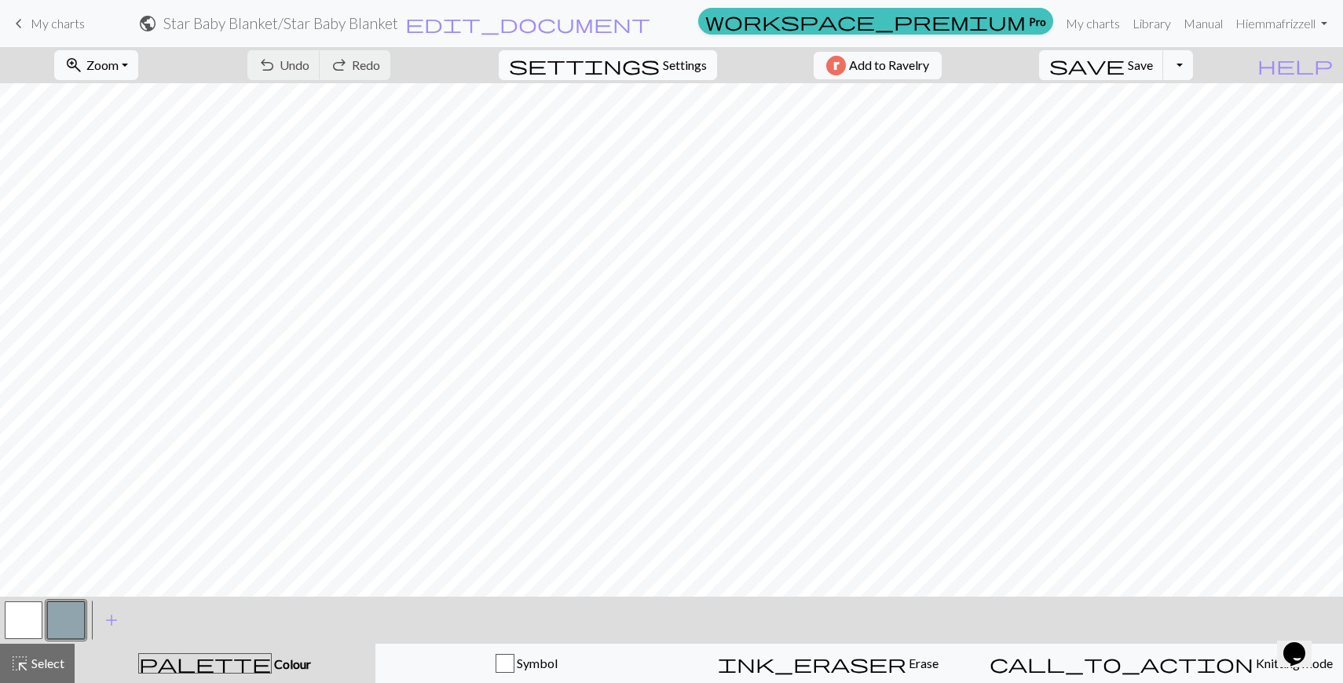
click at [648, 57] on span "settings" at bounding box center [584, 65] width 151 height 22
select select "aran"
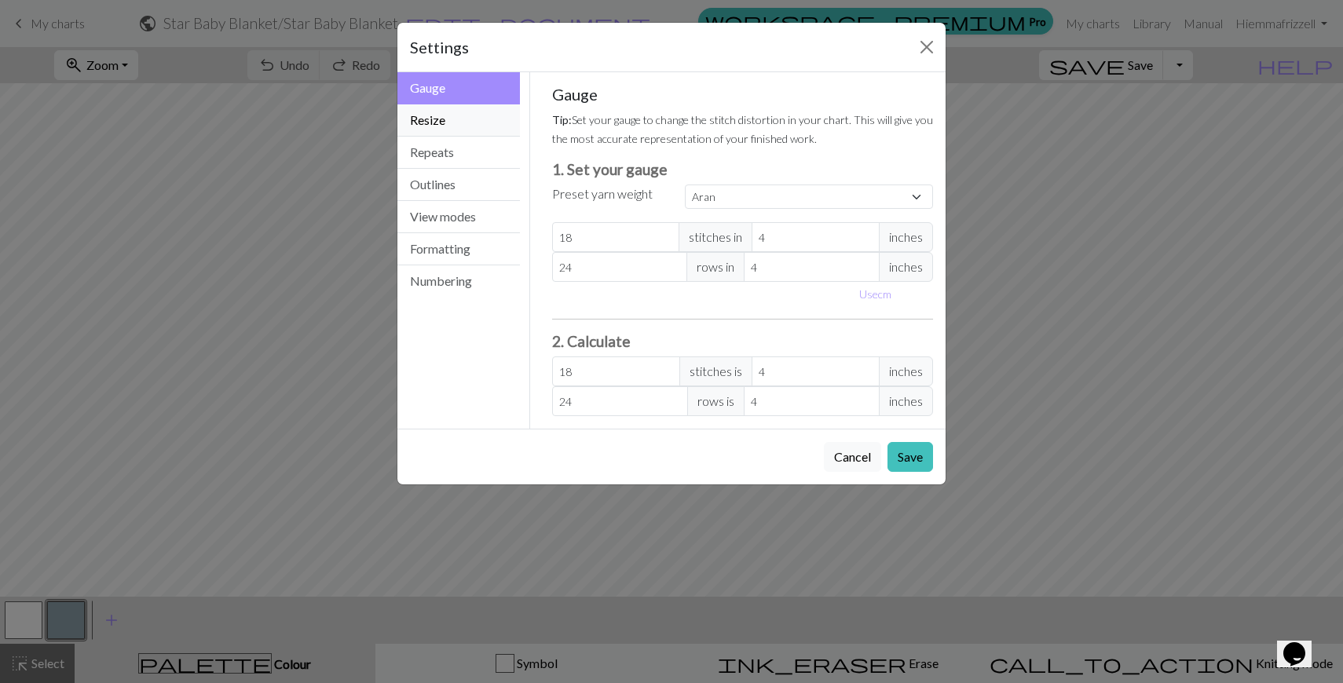
click at [472, 123] on button "Resize" at bounding box center [458, 120] width 123 height 32
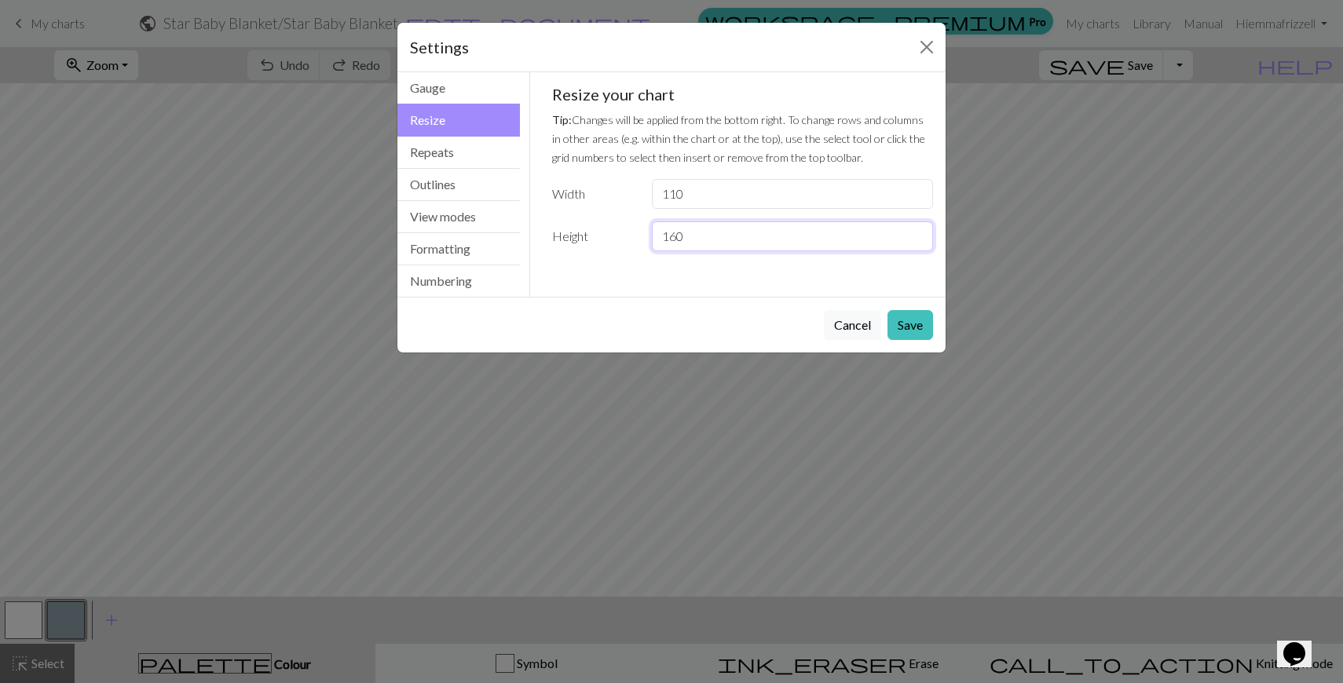
click at [676, 240] on input "160" at bounding box center [792, 237] width 281 height 30
click at [918, 241] on input "159" at bounding box center [792, 237] width 281 height 30
click at [919, 225] on input "159" at bounding box center [792, 237] width 281 height 30
type input "160"
click at [919, 230] on input "160" at bounding box center [792, 237] width 281 height 30
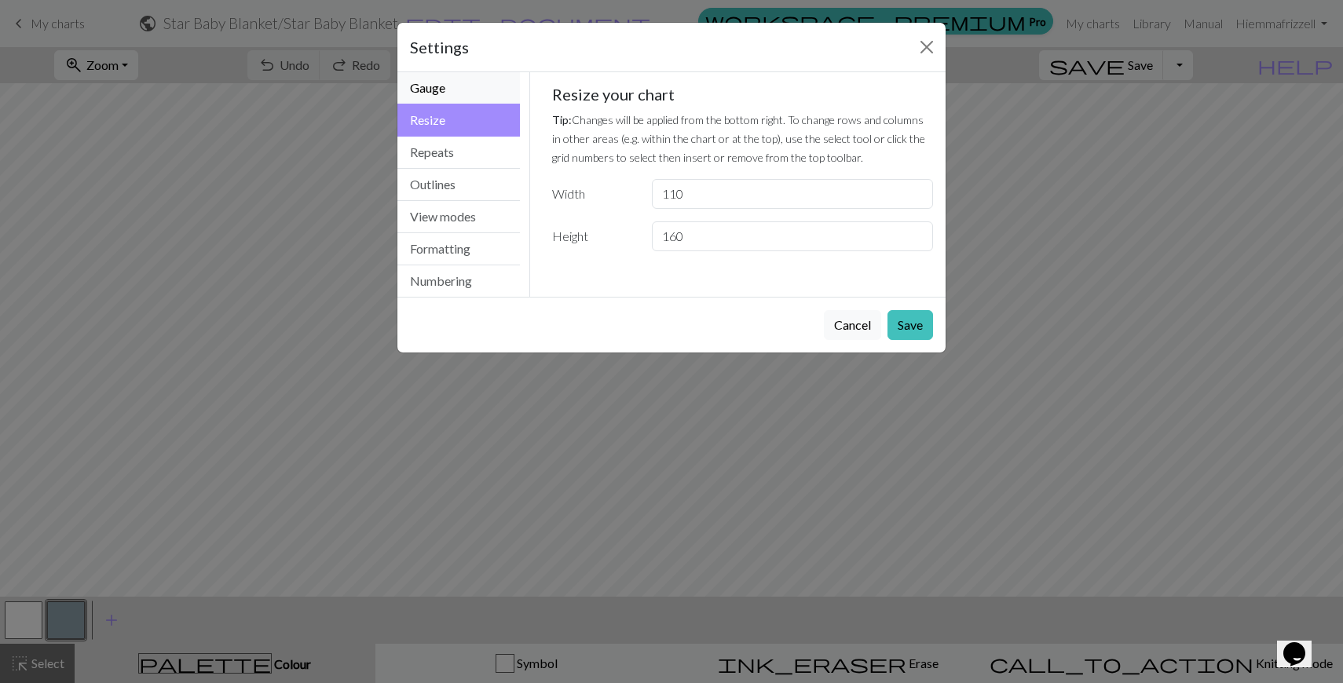
click at [453, 93] on button "Gauge" at bounding box center [458, 88] width 123 height 32
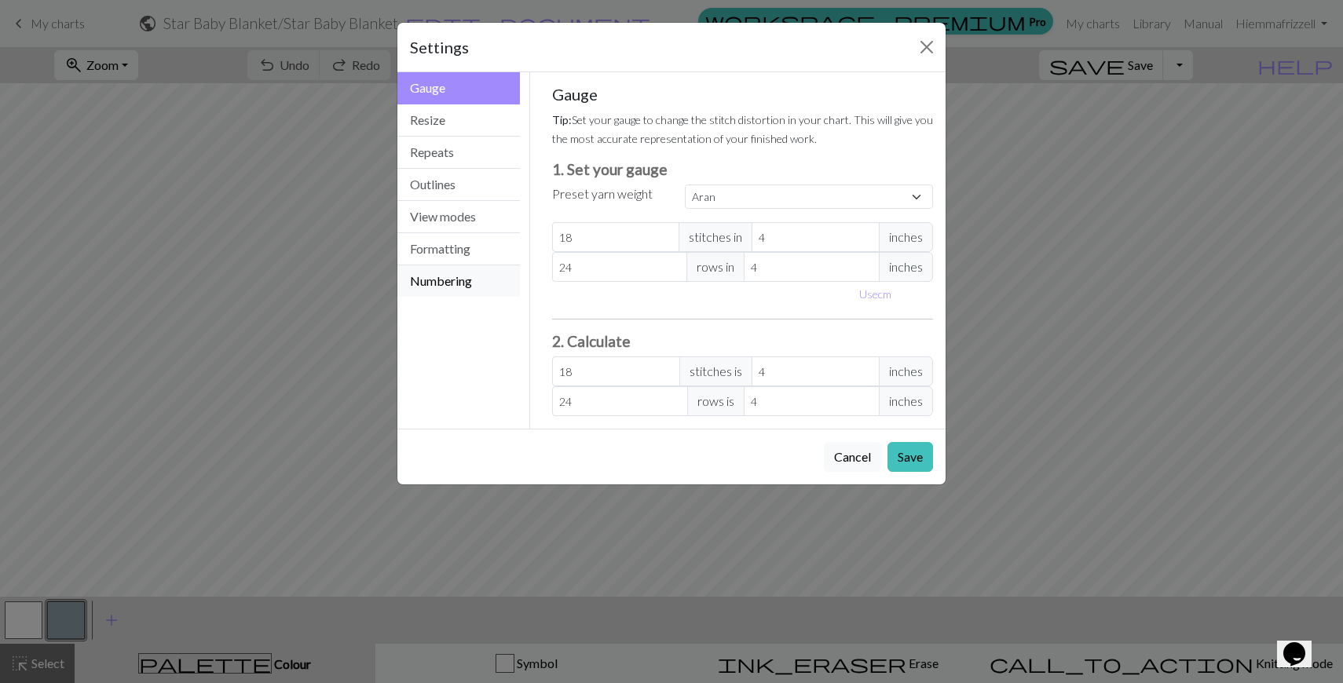
click at [453, 290] on button "Numbering" at bounding box center [458, 281] width 123 height 31
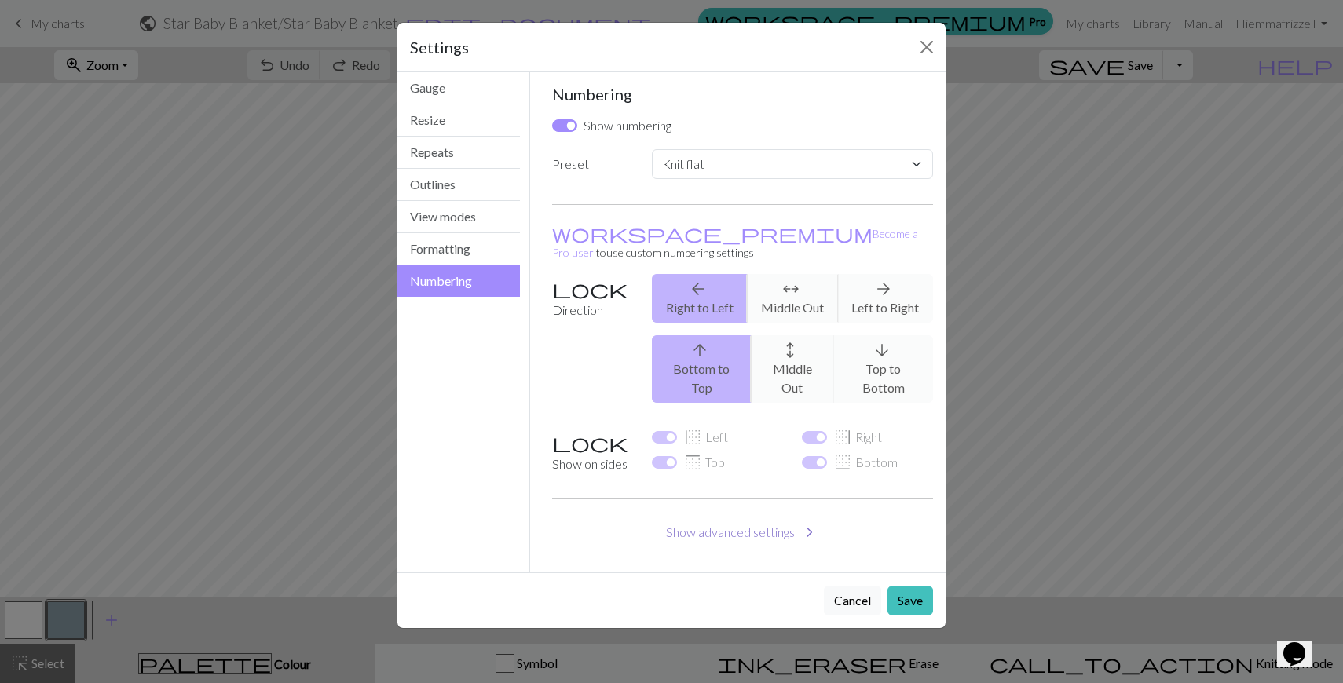
click at [717, 518] on button "Show advanced settings chevron_right" at bounding box center [743, 533] width 382 height 30
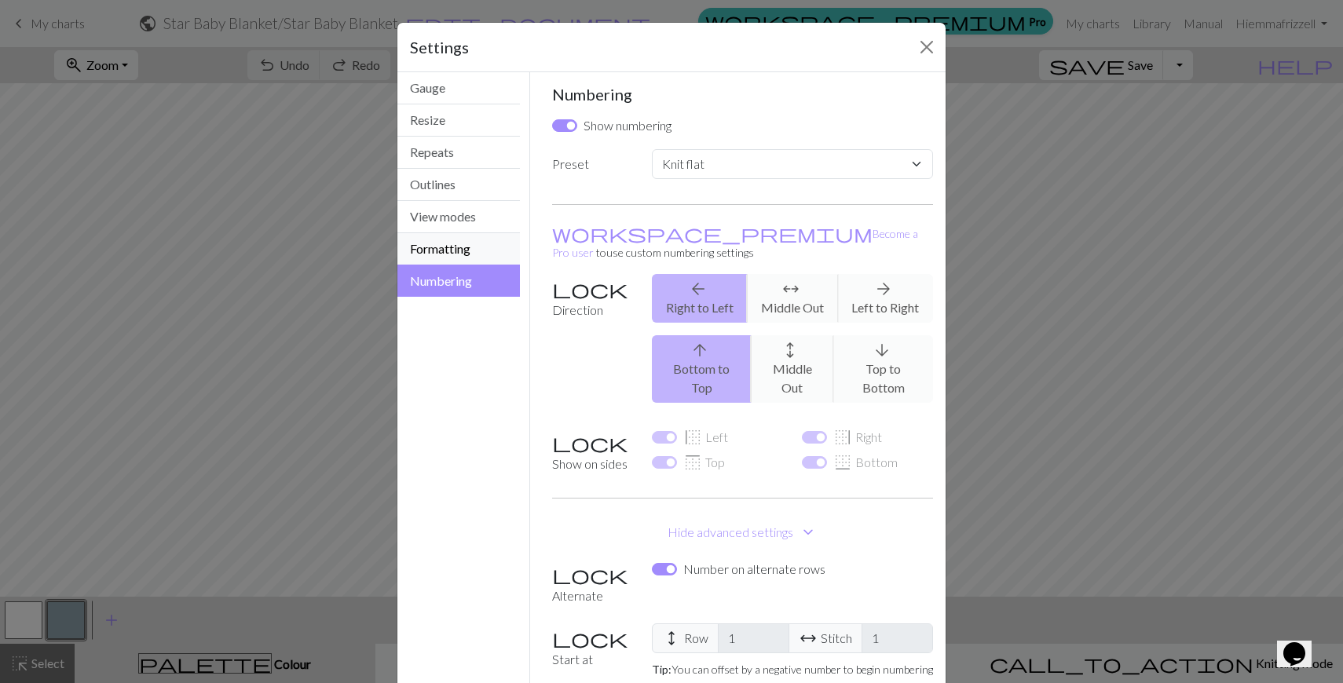
click at [449, 240] on button "Formatting" at bounding box center [458, 249] width 123 height 32
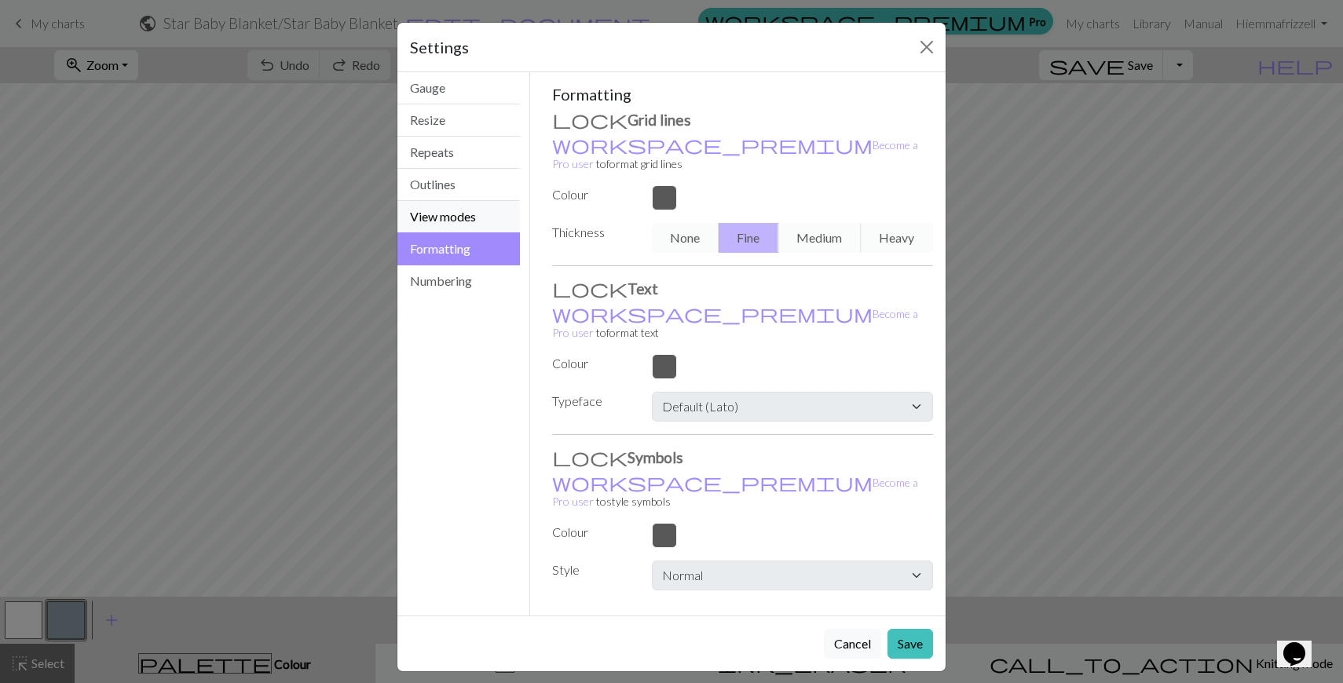
click at [450, 209] on button "View modes" at bounding box center [458, 217] width 123 height 32
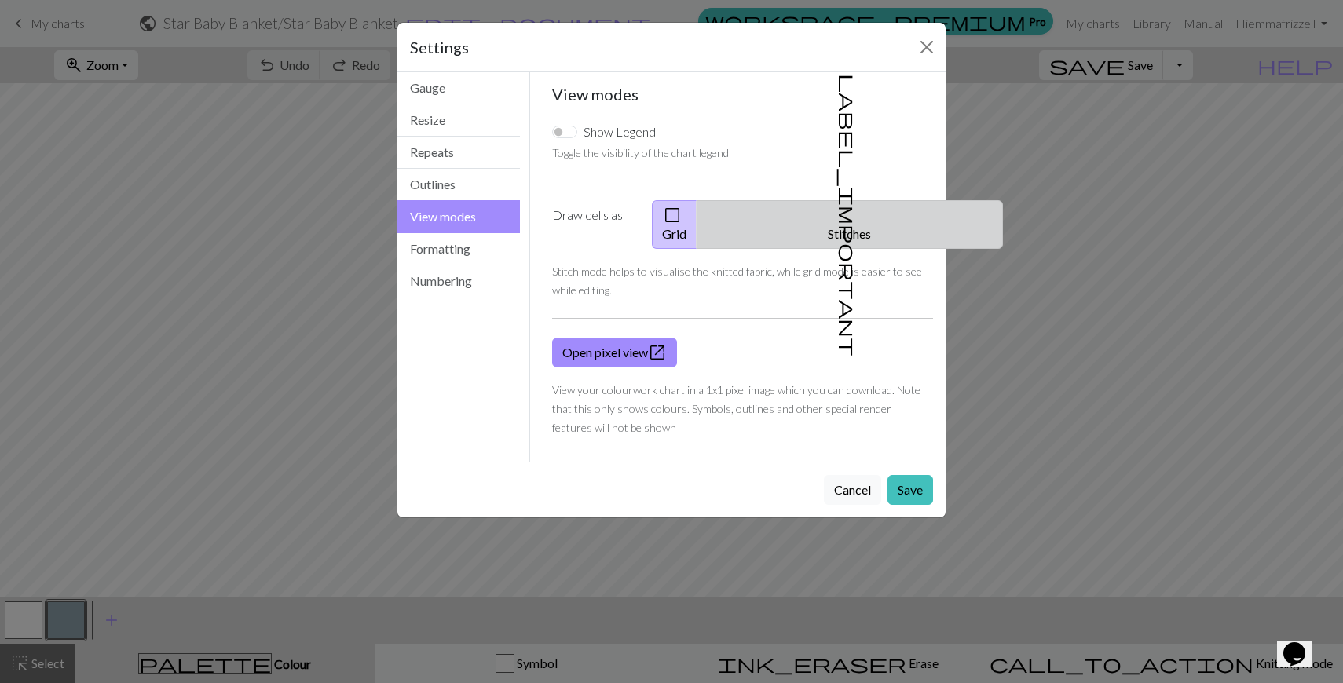
click at [837, 215] on span "label_important" at bounding box center [848, 215] width 22 height 283
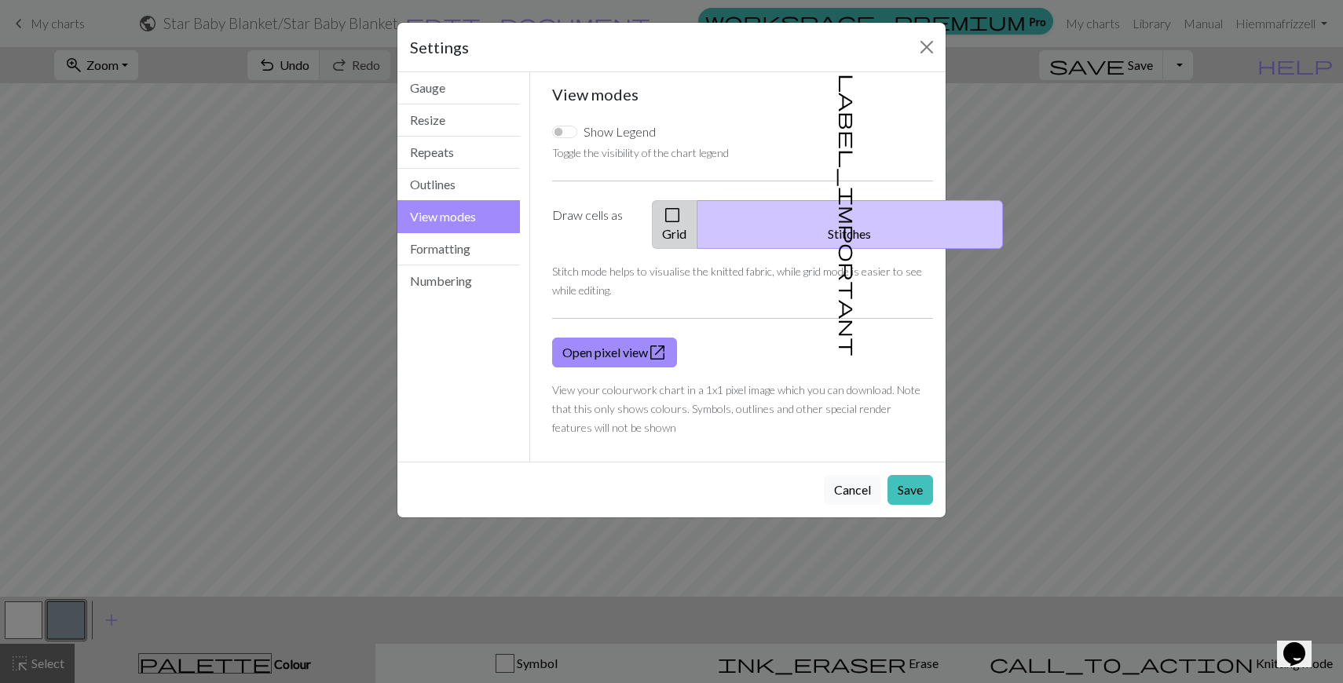
click at [698, 221] on button "check_box_outline_blank Grid" at bounding box center [675, 224] width 46 height 49
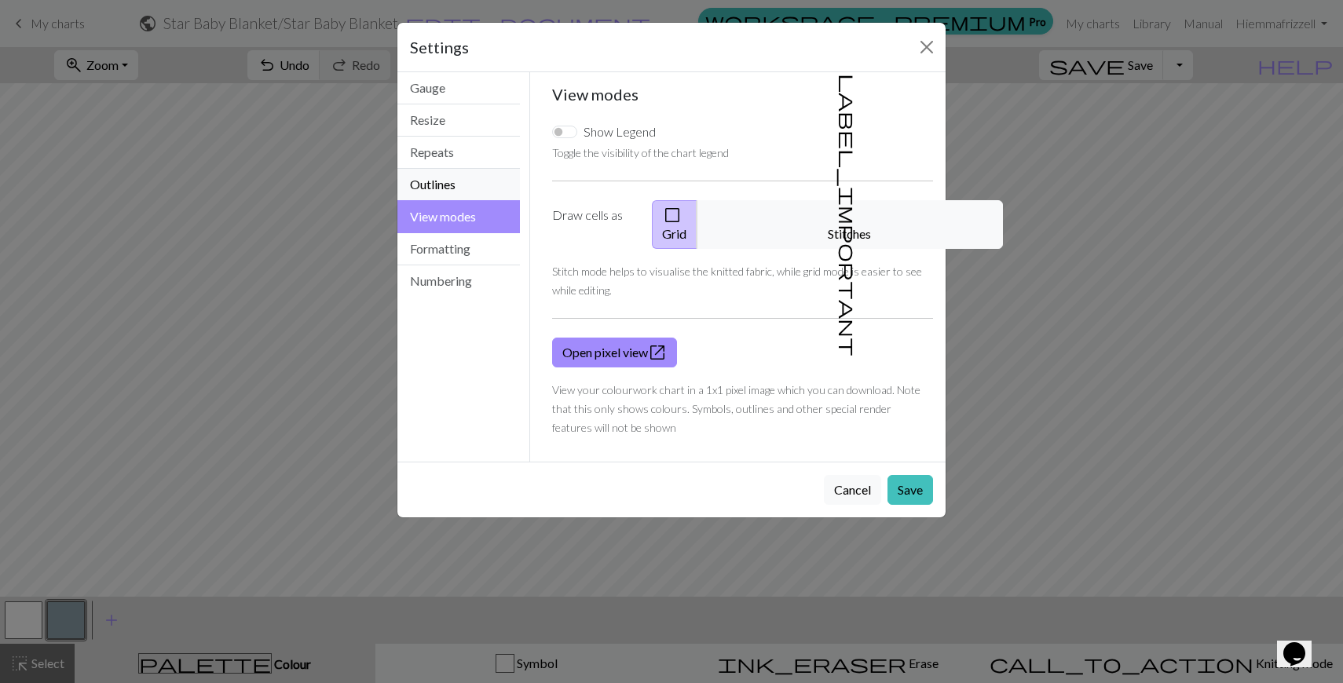
click at [451, 189] on button "Outlines" at bounding box center [458, 185] width 123 height 32
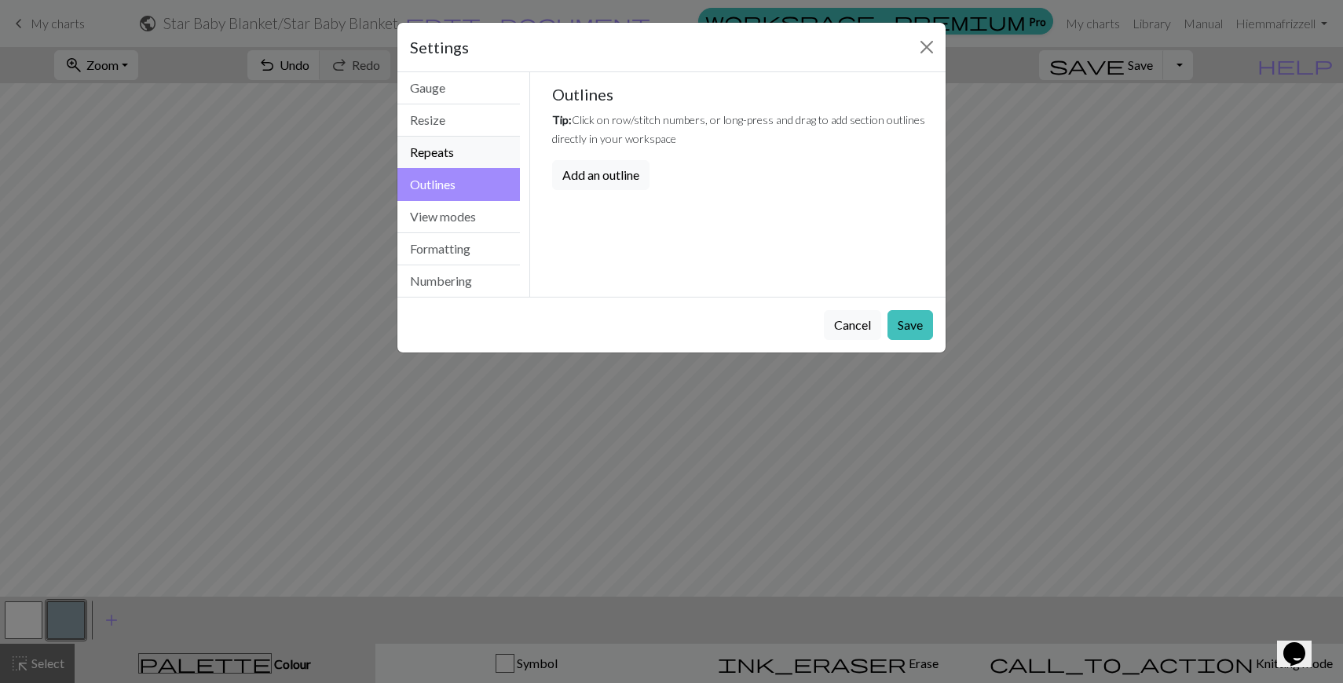
click at [441, 147] on button "Repeats" at bounding box center [458, 153] width 123 height 32
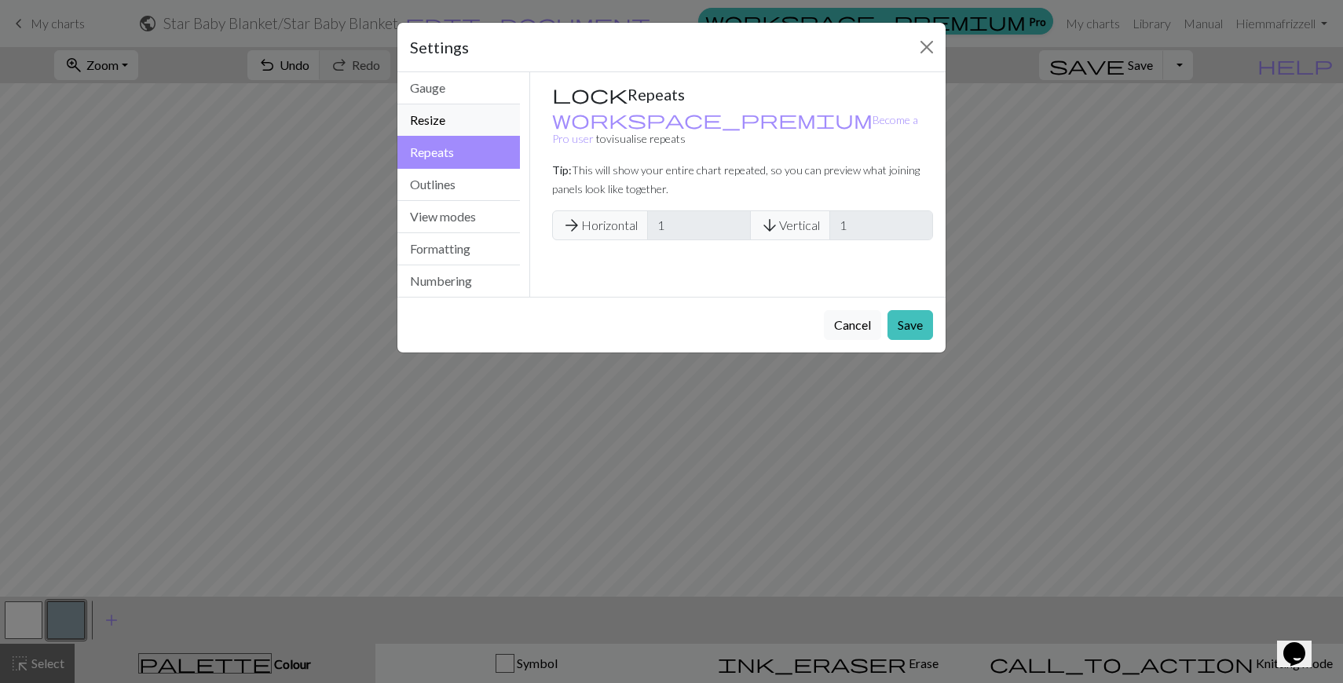
click at [438, 113] on button "Resize" at bounding box center [458, 120] width 123 height 32
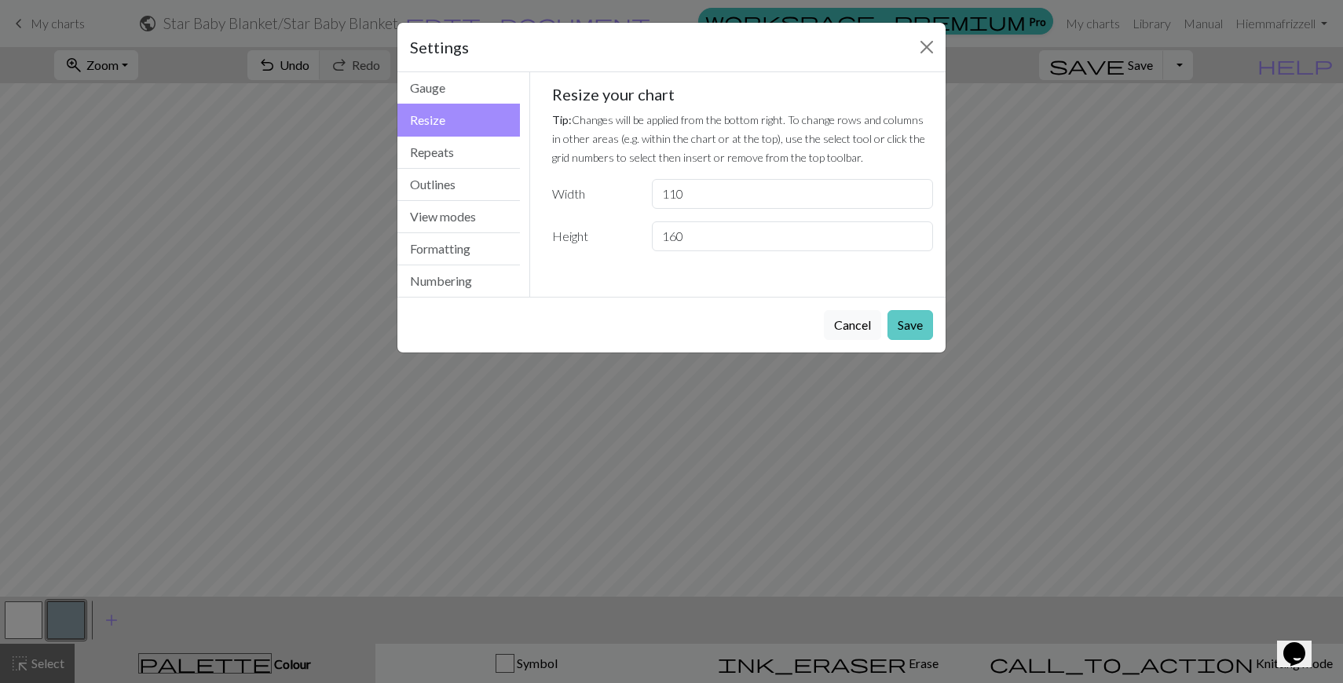
click at [912, 320] on button "Save" at bounding box center [911, 325] width 46 height 30
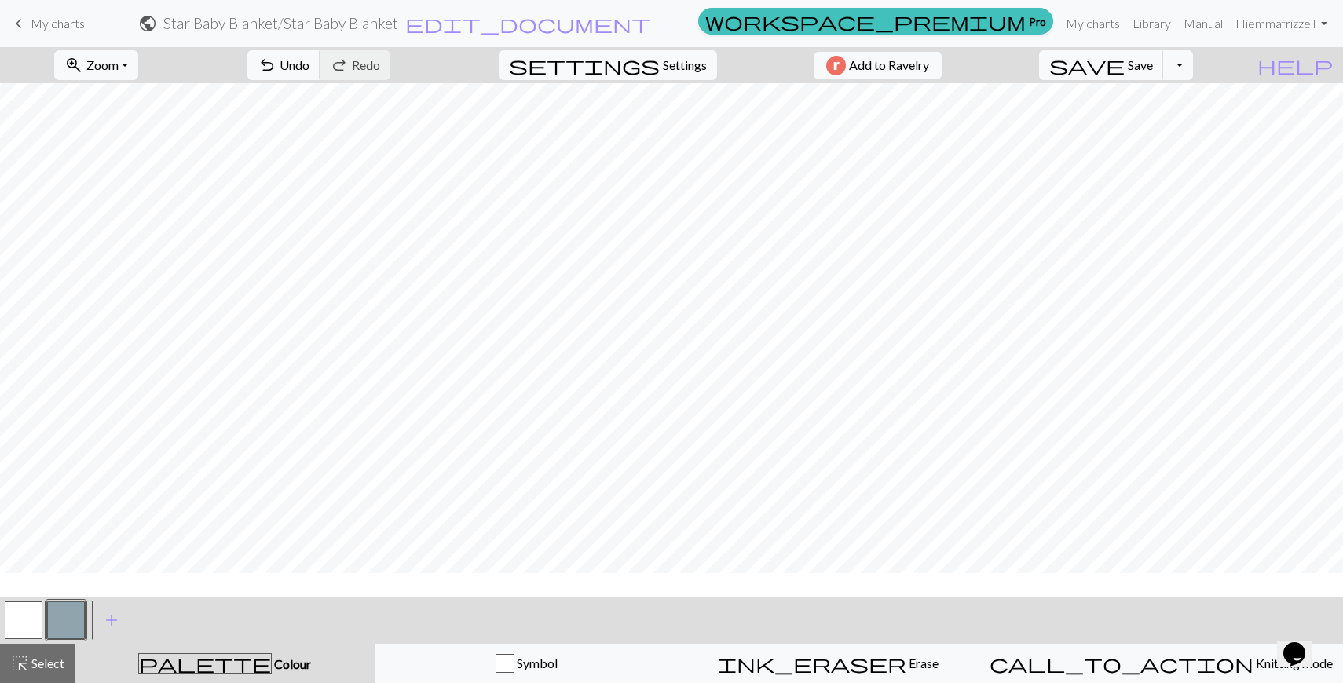
scroll to position [621, 0]
click at [138, 69] on button "zoom_in Zoom Zoom" at bounding box center [96, 65] width 84 height 30
click at [127, 97] on button "Fit all" at bounding box center [117, 99] width 124 height 25
click at [119, 65] on span "Zoom" at bounding box center [102, 64] width 32 height 15
click at [111, 103] on button "Fit all" at bounding box center [117, 99] width 124 height 25
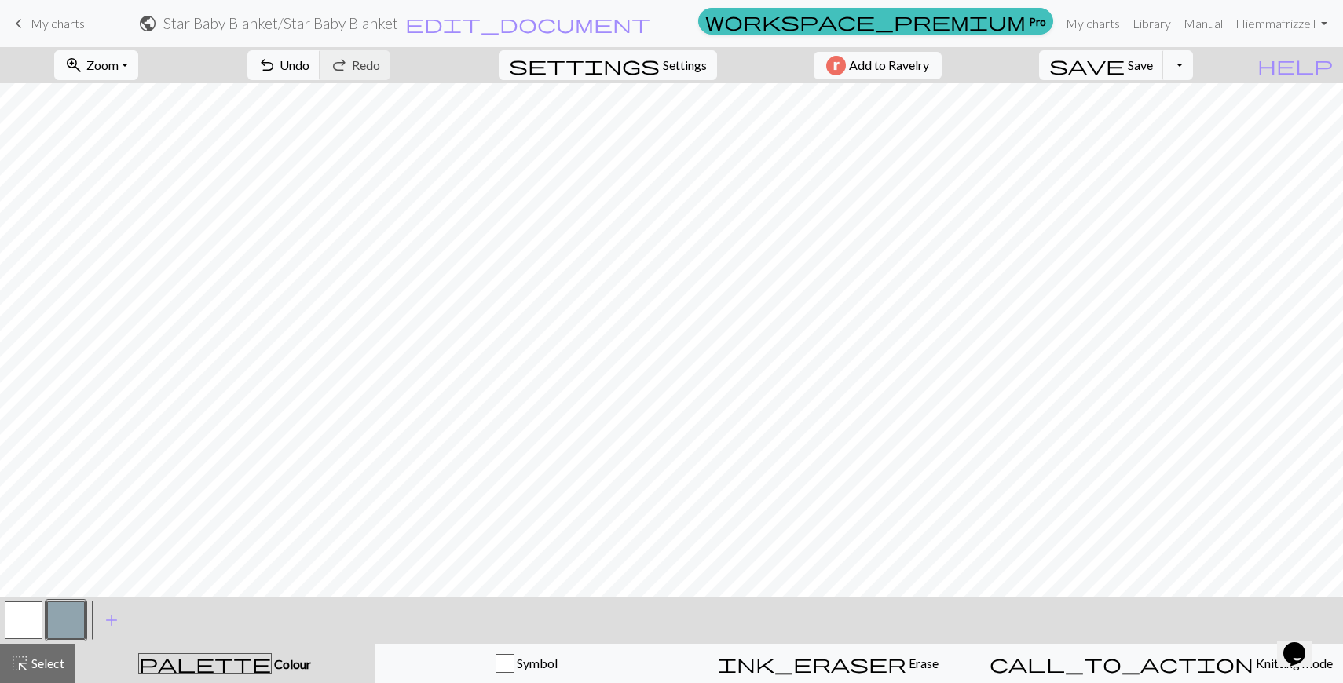
click at [119, 65] on span "Zoom" at bounding box center [102, 64] width 32 height 15
click at [130, 153] on button "Fit height" at bounding box center [117, 149] width 124 height 25
click at [220, 667] on span "palette" at bounding box center [205, 664] width 132 height 22
click at [857, 663] on span "ink_eraser" at bounding box center [812, 664] width 189 height 22
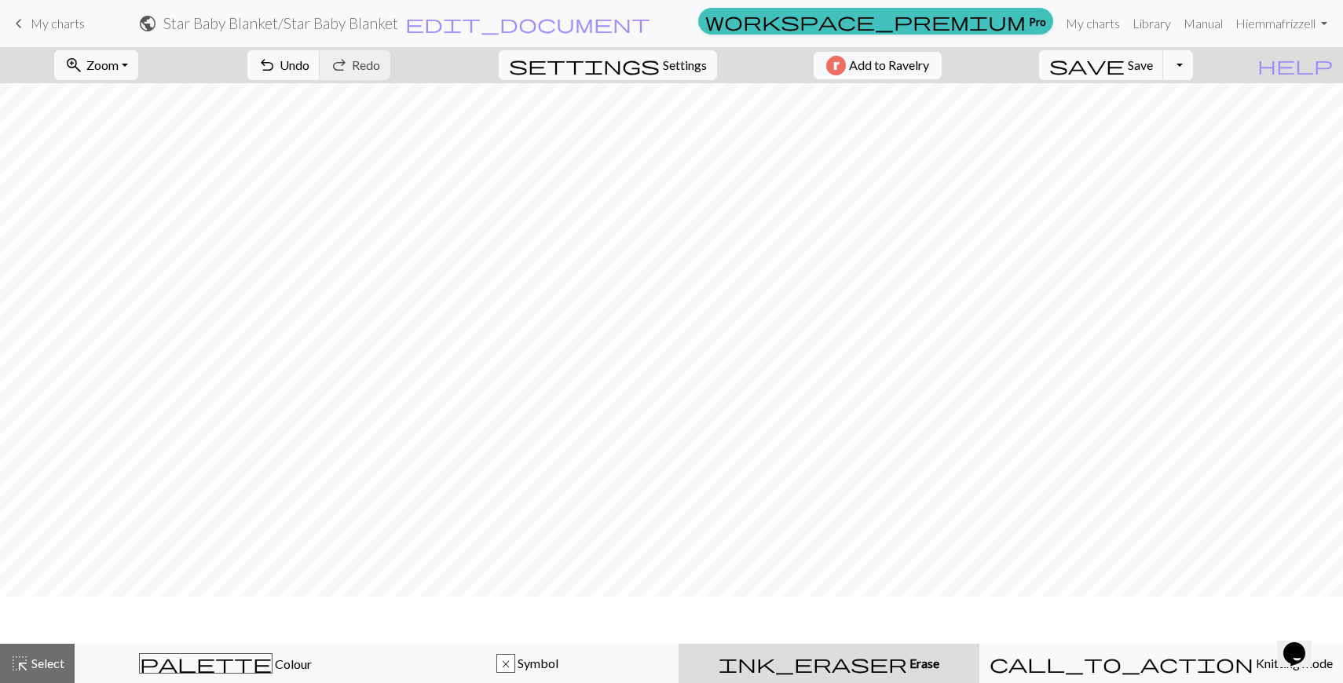
scroll to position [743, 0]
click at [648, 66] on span "settings" at bounding box center [584, 65] width 151 height 22
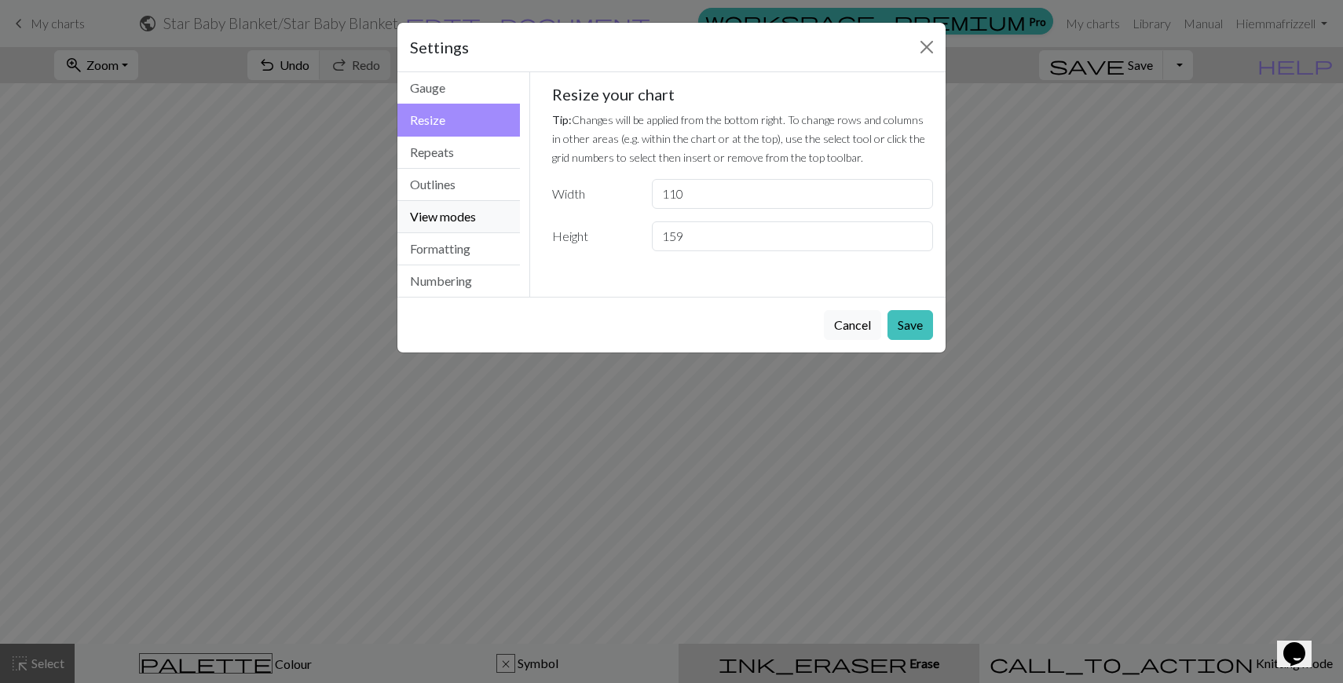
click at [464, 218] on button "View modes" at bounding box center [458, 217] width 123 height 32
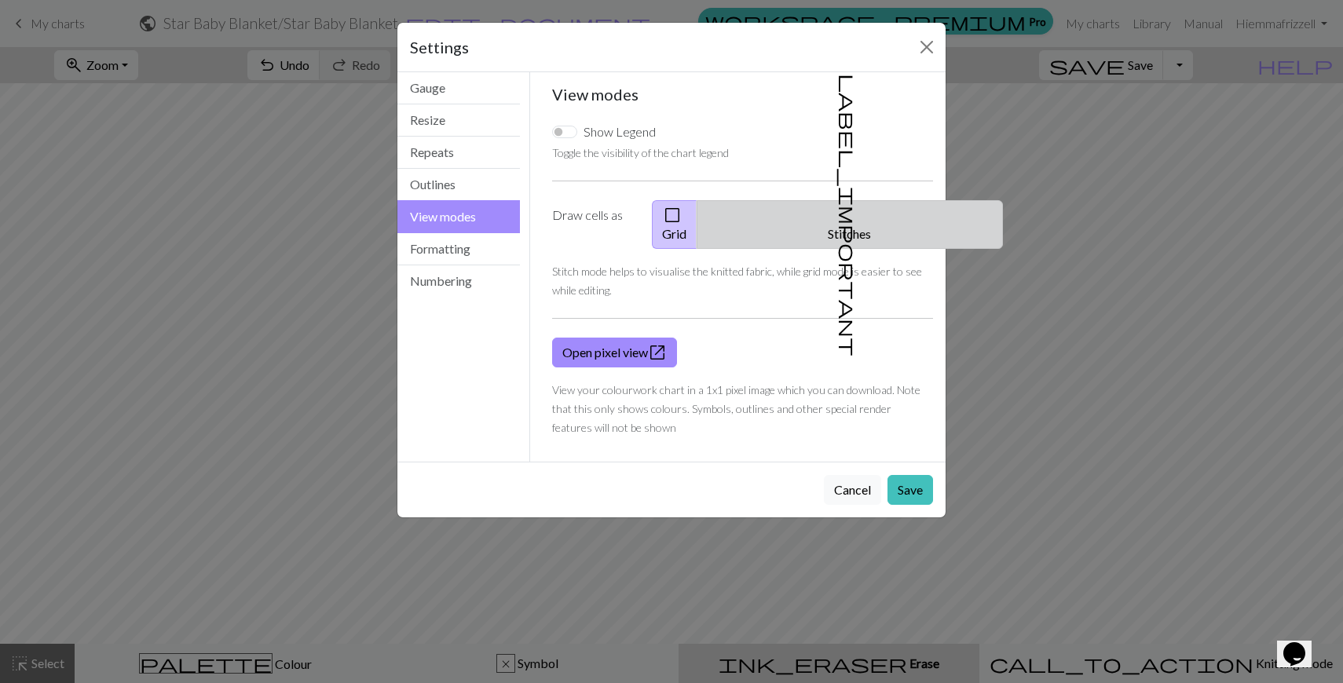
click at [852, 204] on button "label_important Stitches" at bounding box center [850, 224] width 306 height 49
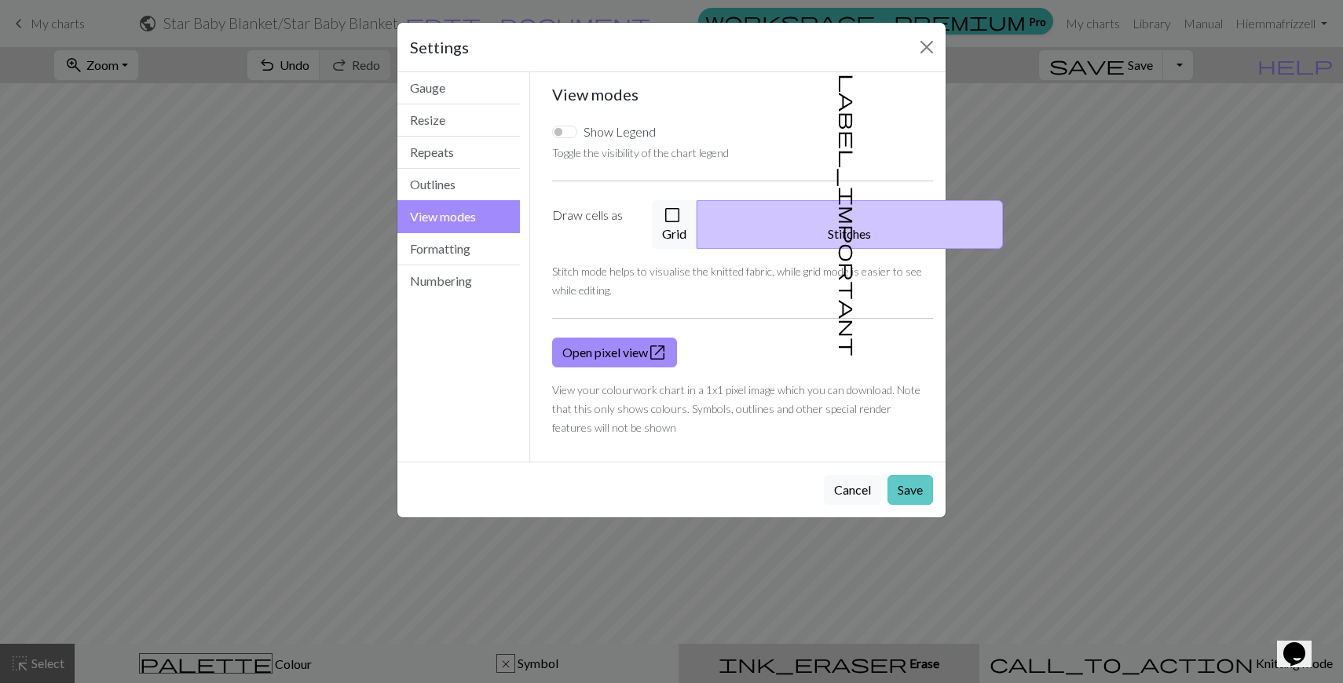
click at [914, 475] on button "Save" at bounding box center [911, 490] width 46 height 30
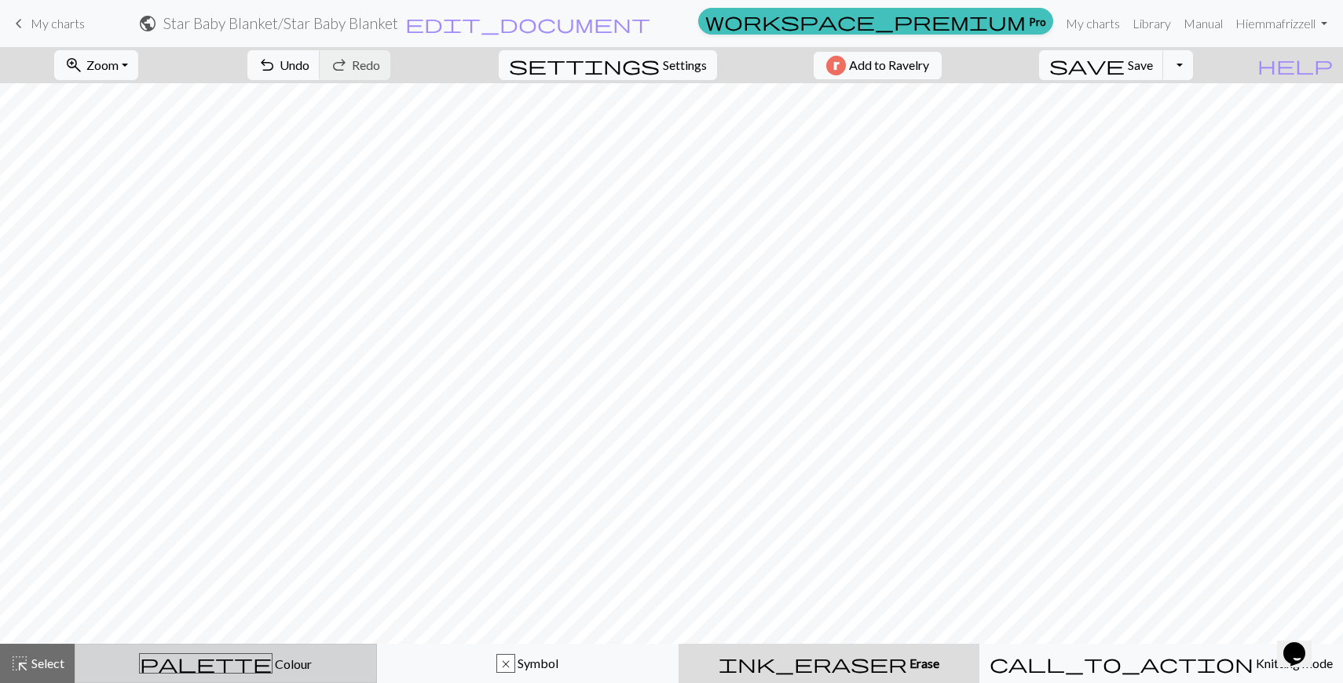
click at [273, 660] on div "palette Colour Colour" at bounding box center [226, 664] width 282 height 20
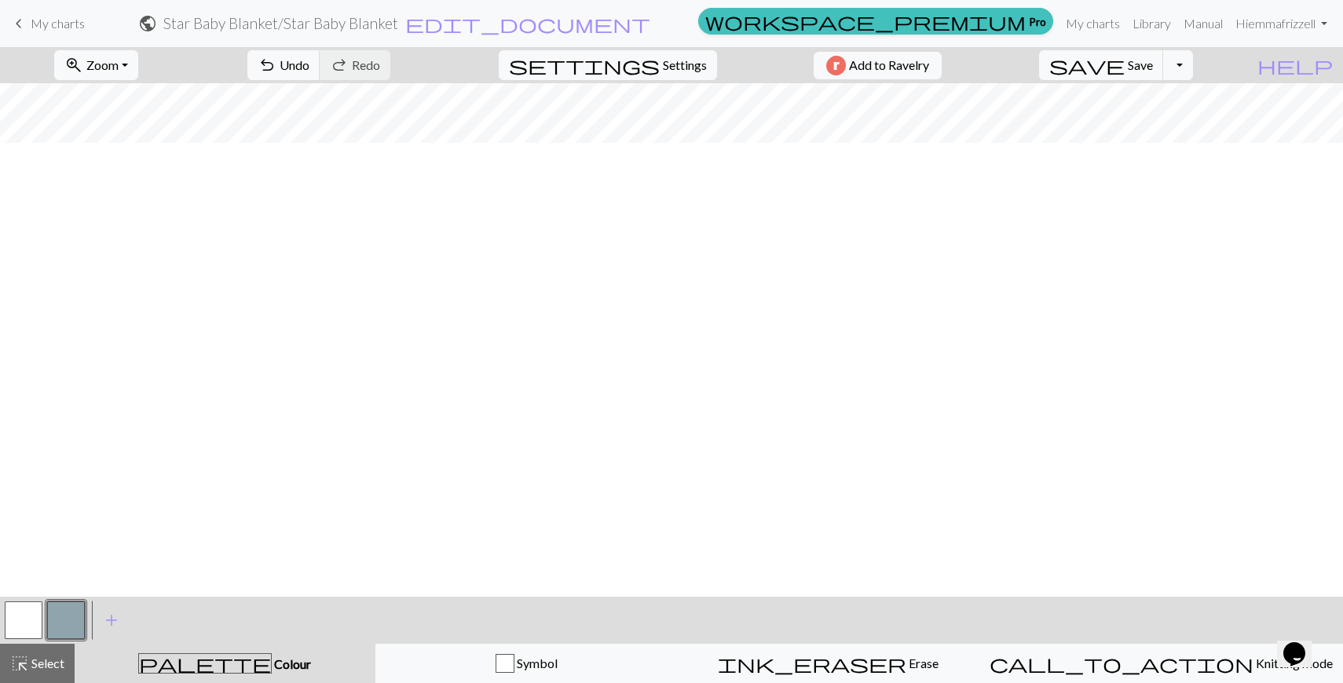
scroll to position [0, 0]
click at [138, 57] on button "zoom_in Zoom Zoom" at bounding box center [96, 65] width 84 height 30
click at [130, 192] on button "50%" at bounding box center [117, 188] width 124 height 25
click at [309, 71] on span "Undo" at bounding box center [295, 64] width 30 height 15
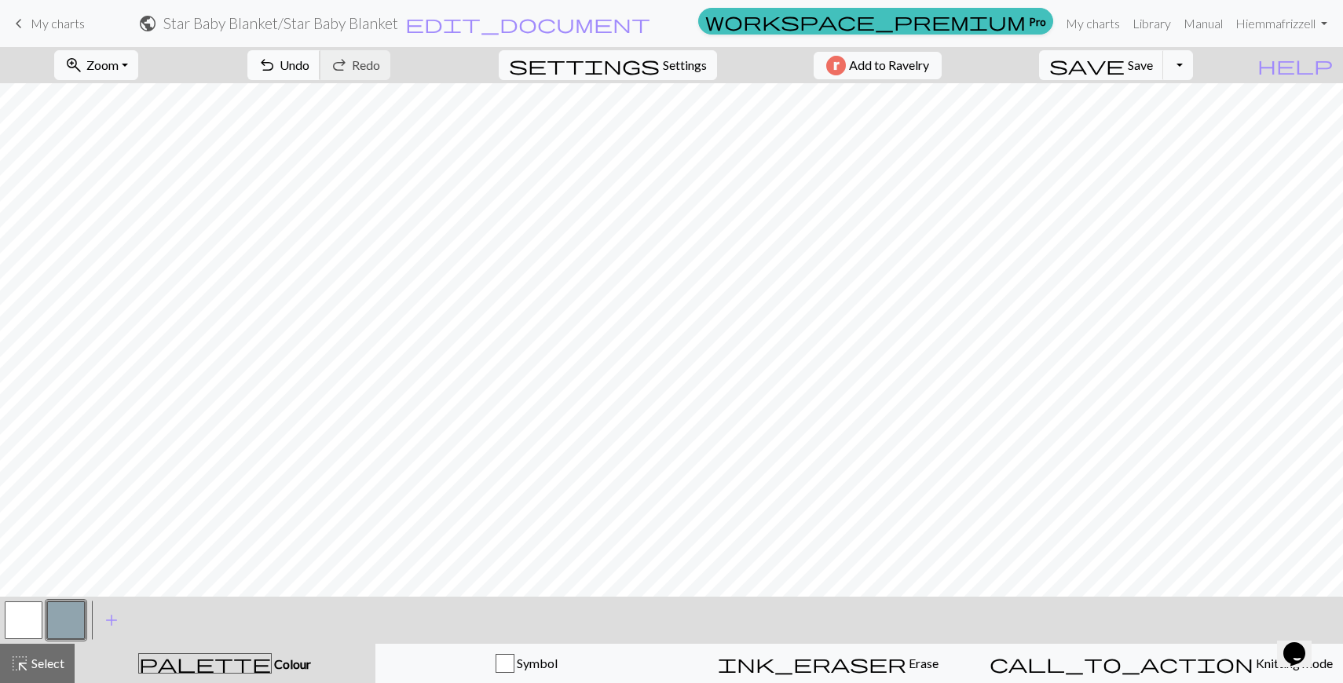
click at [309, 71] on span "Undo" at bounding box center [295, 64] width 30 height 15
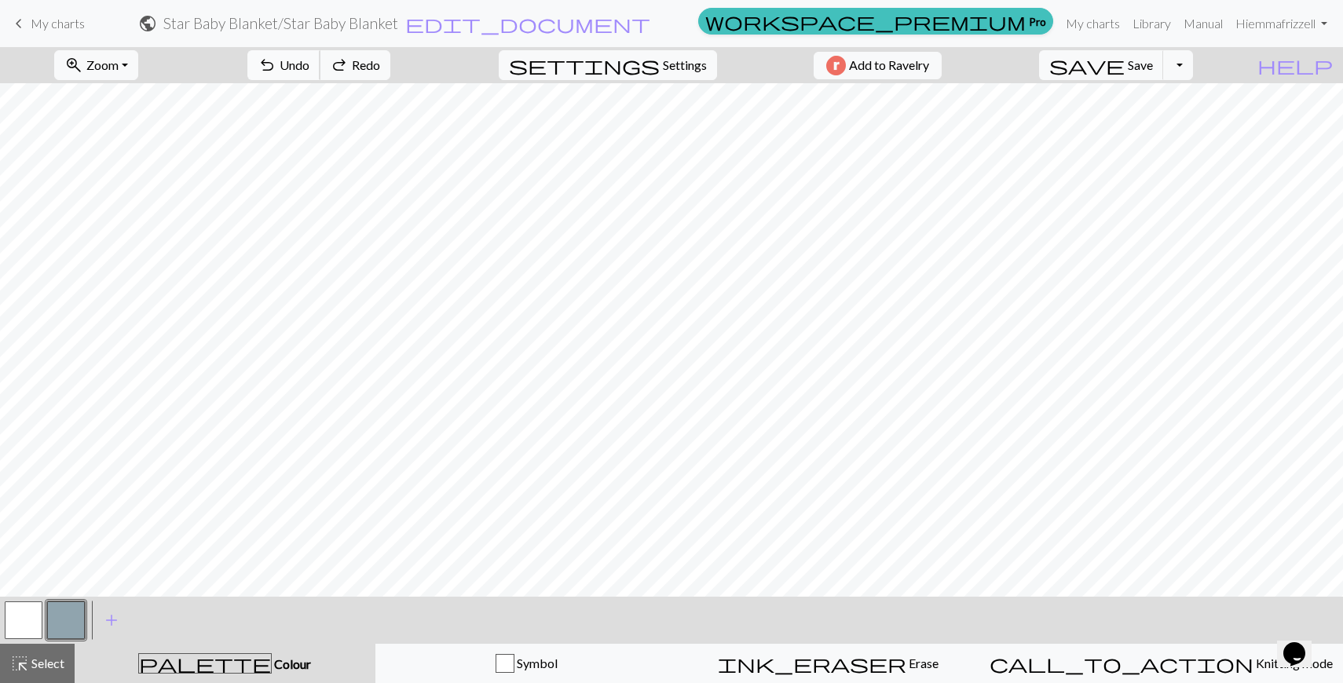
click at [309, 71] on span "Undo" at bounding box center [295, 64] width 30 height 15
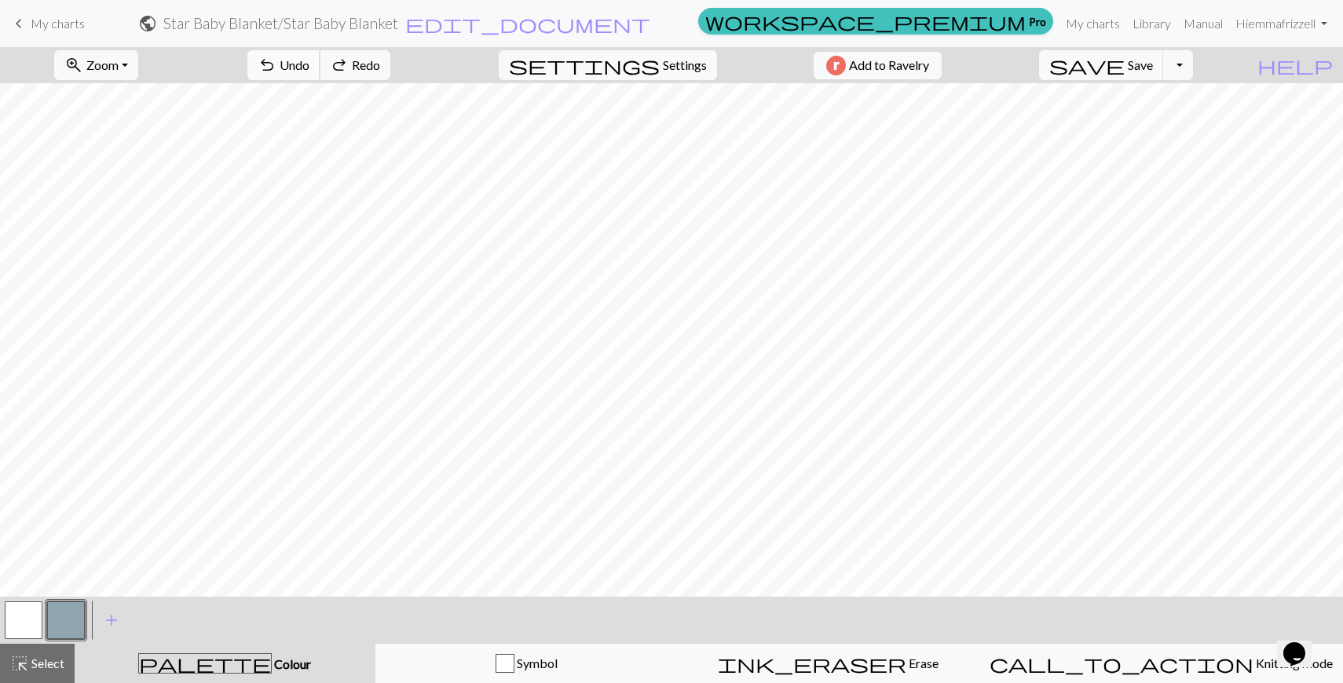
click at [309, 71] on span "Undo" at bounding box center [295, 64] width 30 height 15
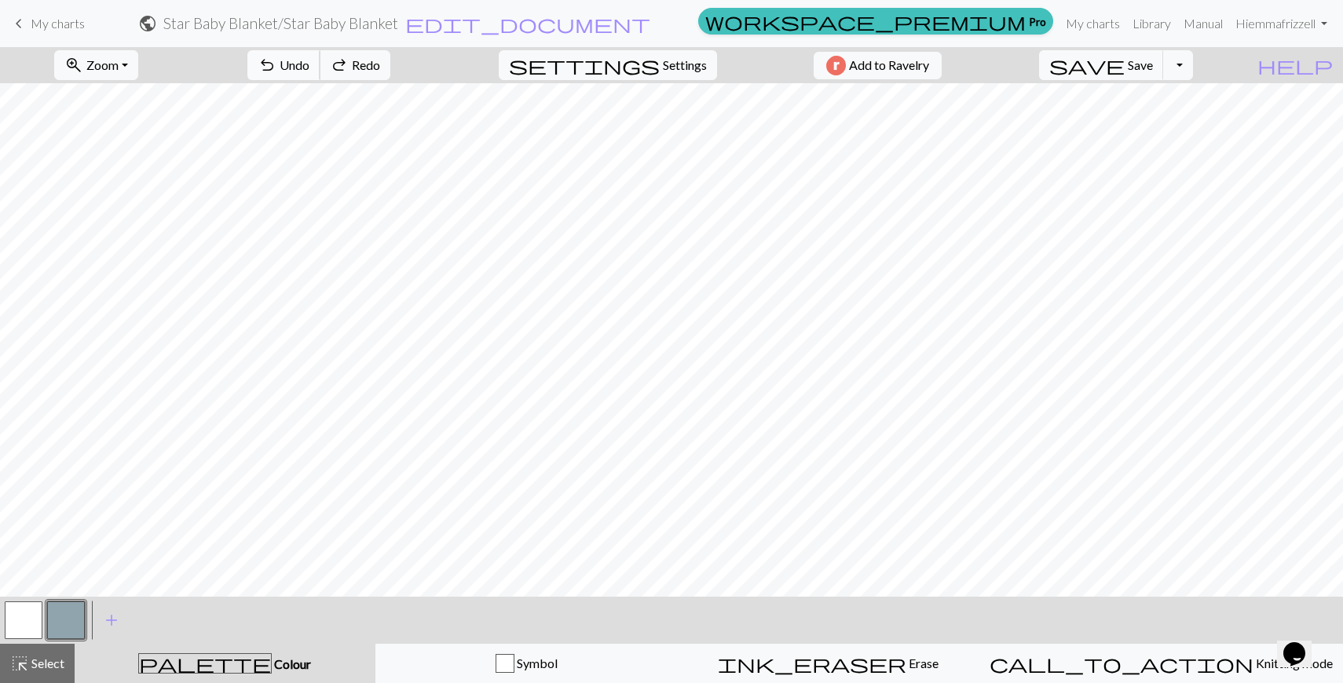
click at [309, 71] on span "Undo" at bounding box center [295, 64] width 30 height 15
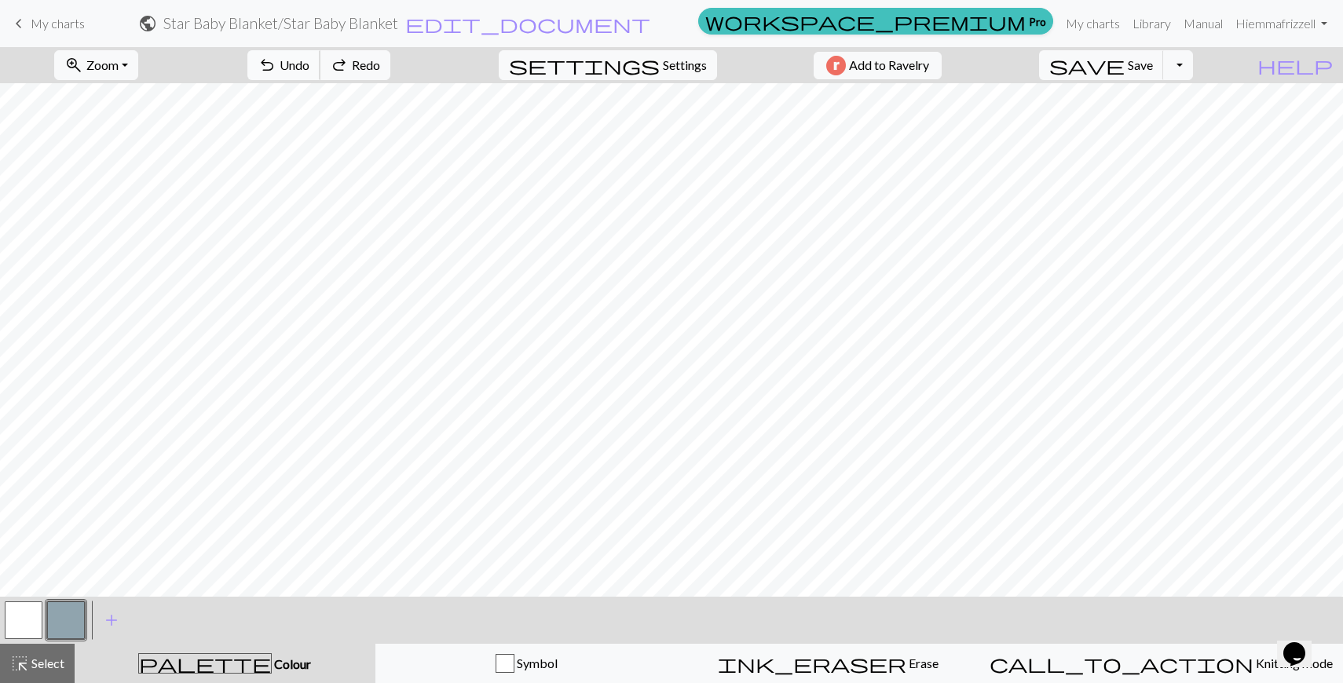
click at [309, 71] on span "Undo" at bounding box center [295, 64] width 30 height 15
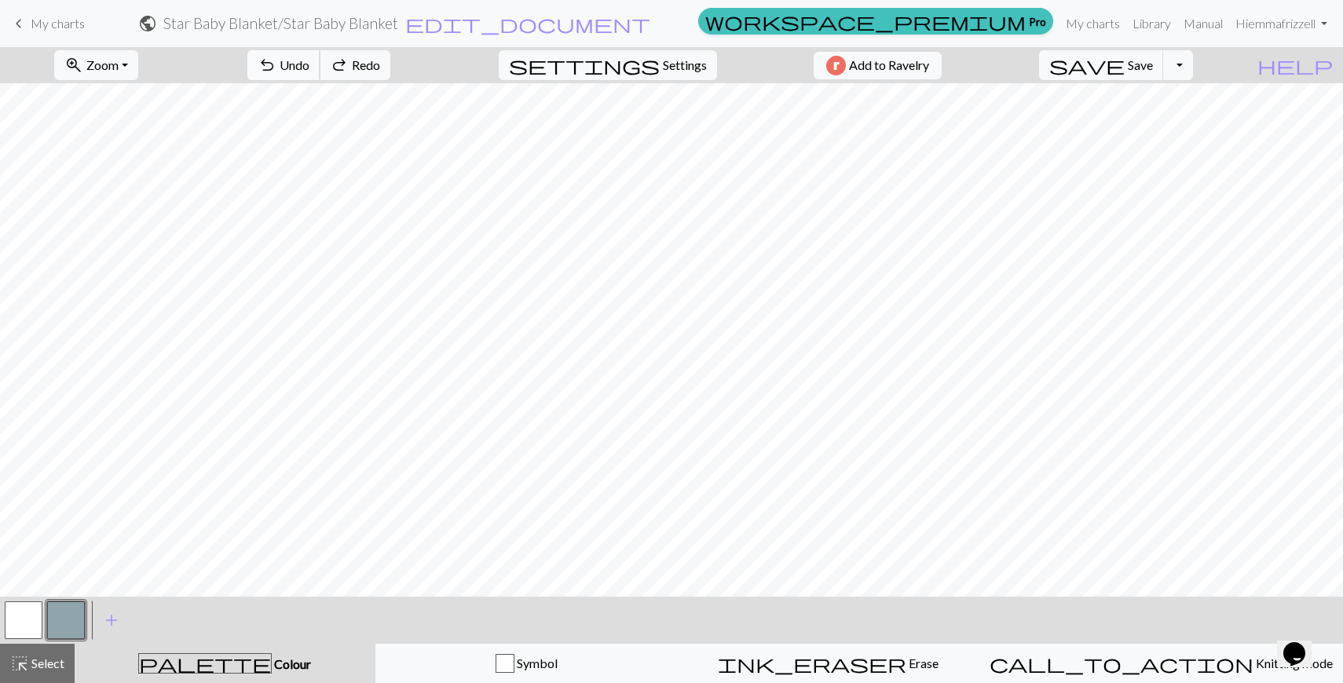
click at [309, 71] on span "Undo" at bounding box center [295, 64] width 30 height 15
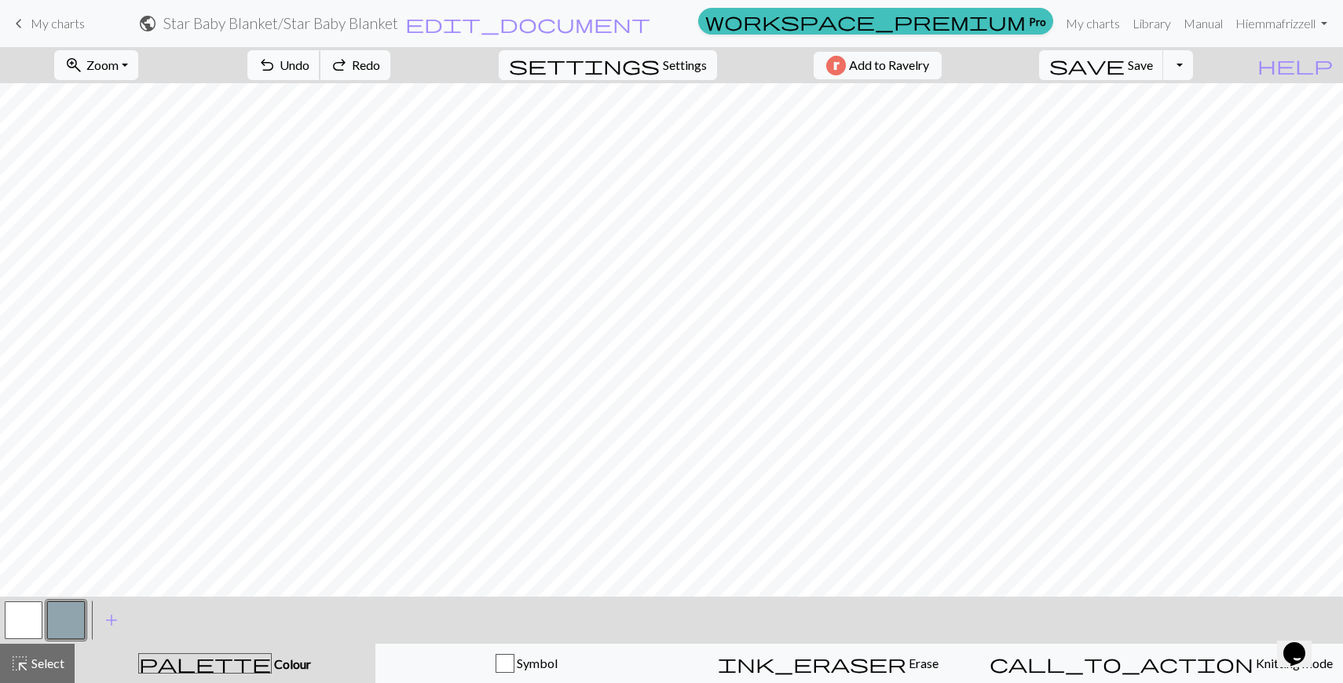
click at [309, 71] on span "Undo" at bounding box center [295, 64] width 30 height 15
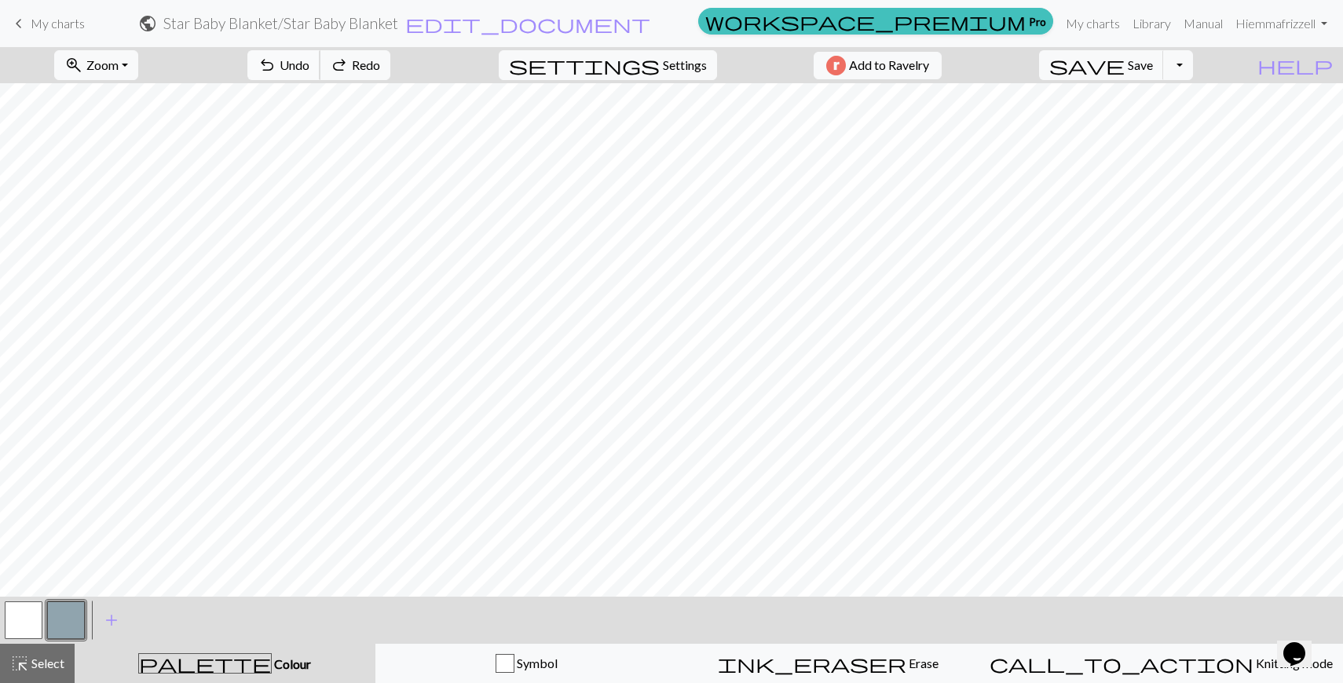
click at [309, 71] on span "Undo" at bounding box center [295, 64] width 30 height 15
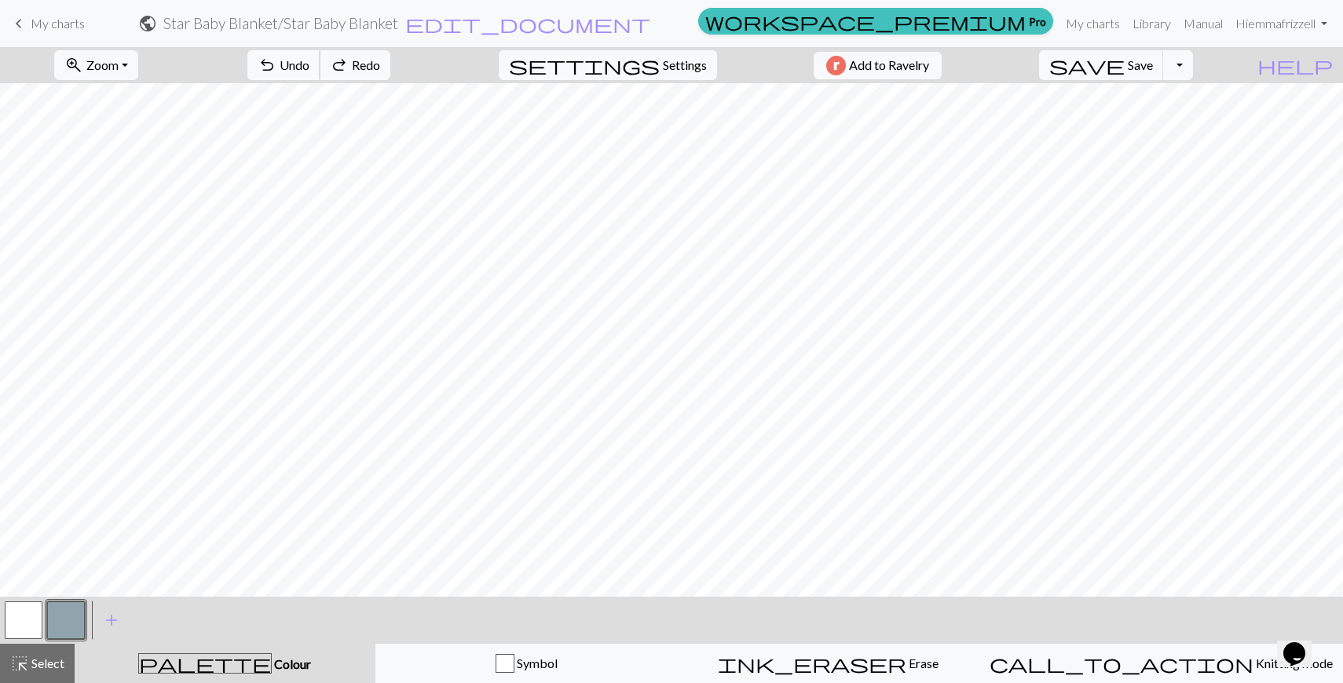
click at [309, 71] on span "Undo" at bounding box center [295, 64] width 30 height 15
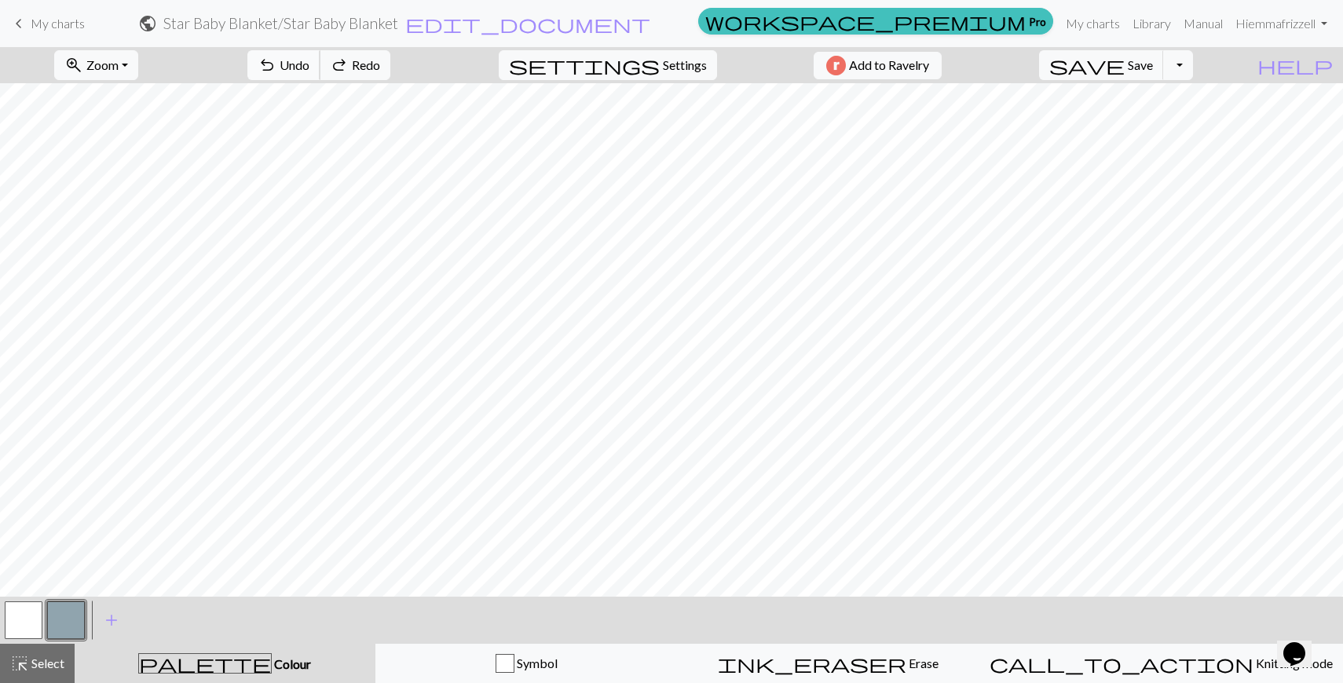
click at [309, 71] on span "Undo" at bounding box center [295, 64] width 30 height 15
click at [365, 71] on div "undo Undo Undo redo Redo Redo" at bounding box center [319, 65] width 167 height 36
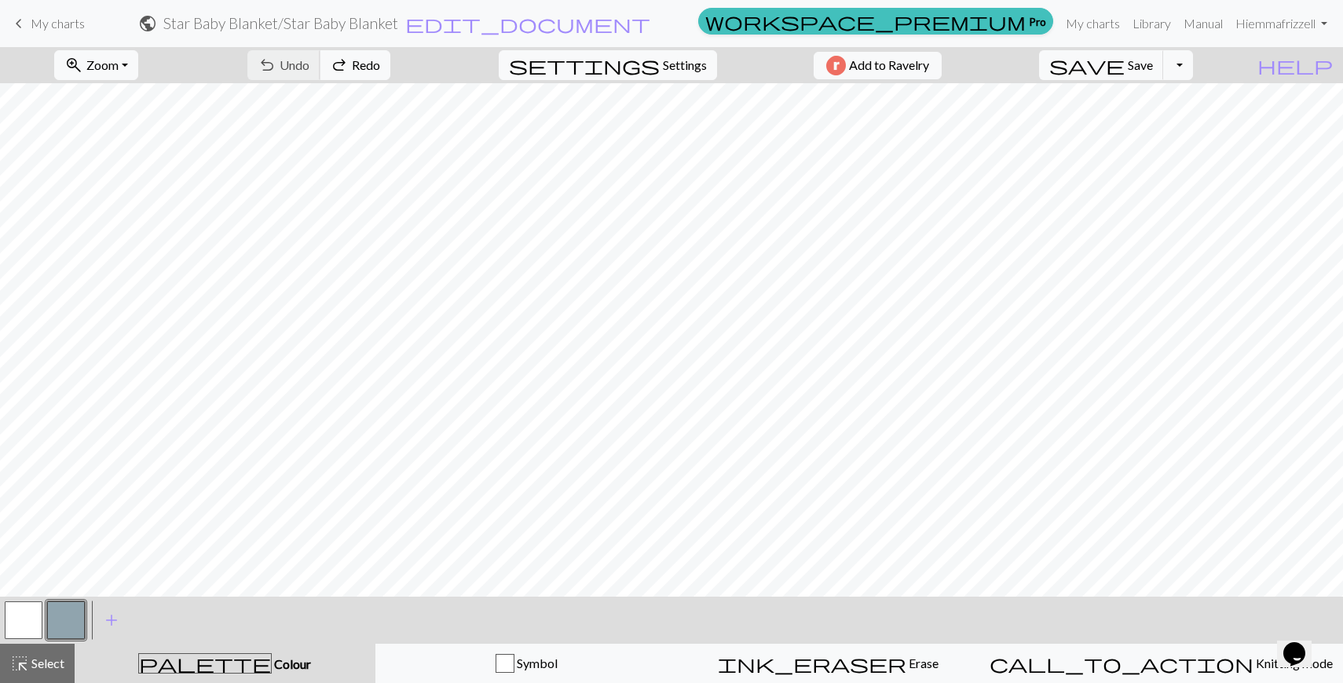
click at [365, 71] on div "undo Undo Undo redo Redo Redo" at bounding box center [319, 65] width 167 height 36
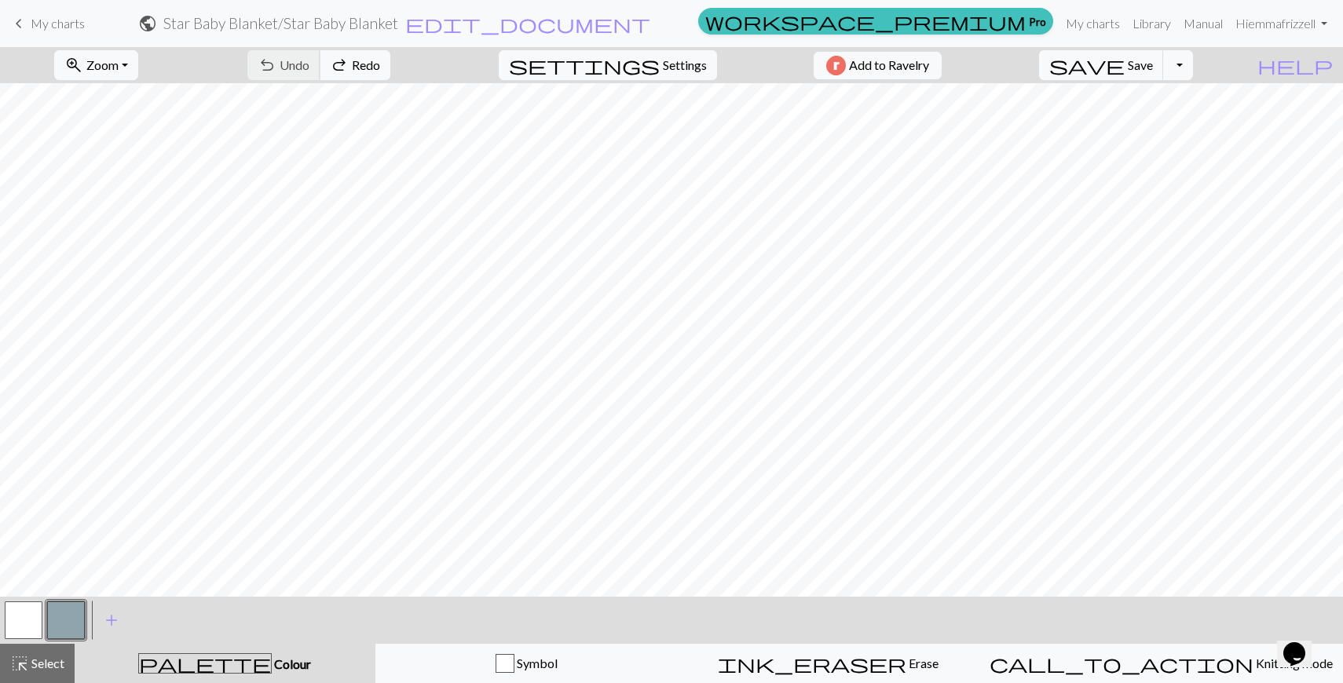
click at [365, 71] on div "undo Undo Undo redo Redo Redo" at bounding box center [319, 65] width 167 height 36
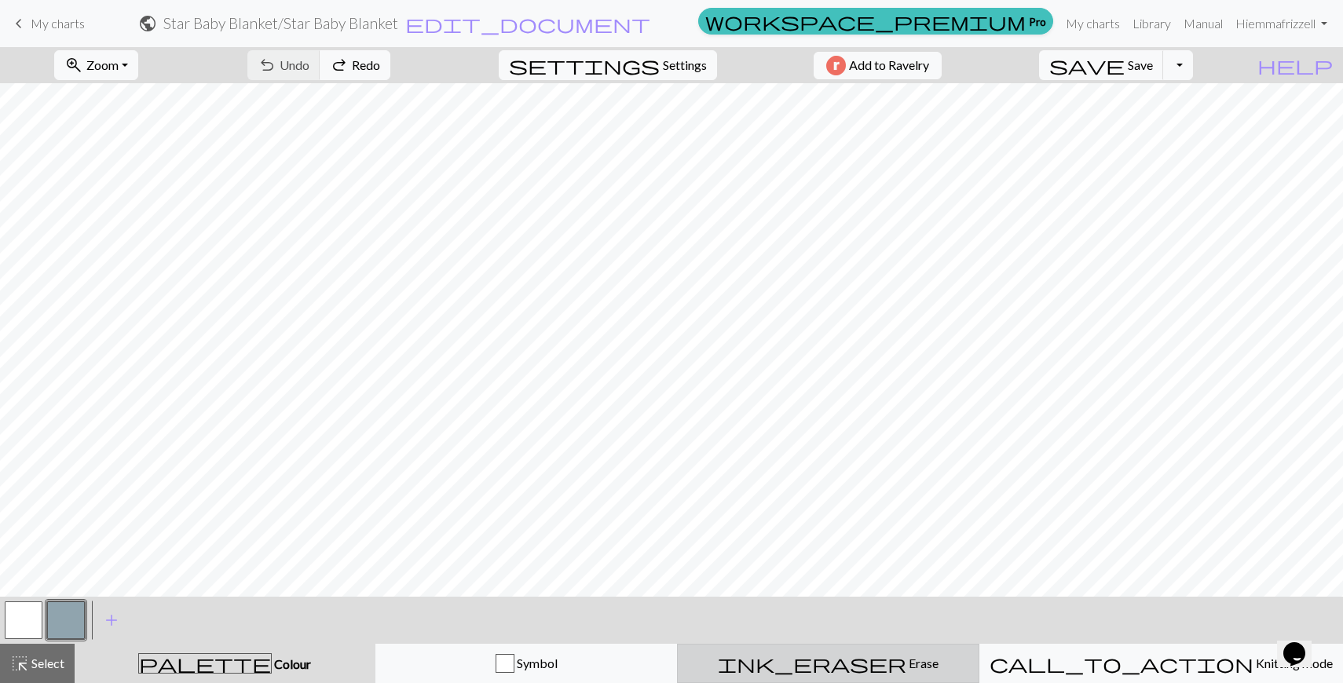
click at [848, 662] on span "ink_eraser" at bounding box center [812, 664] width 189 height 22
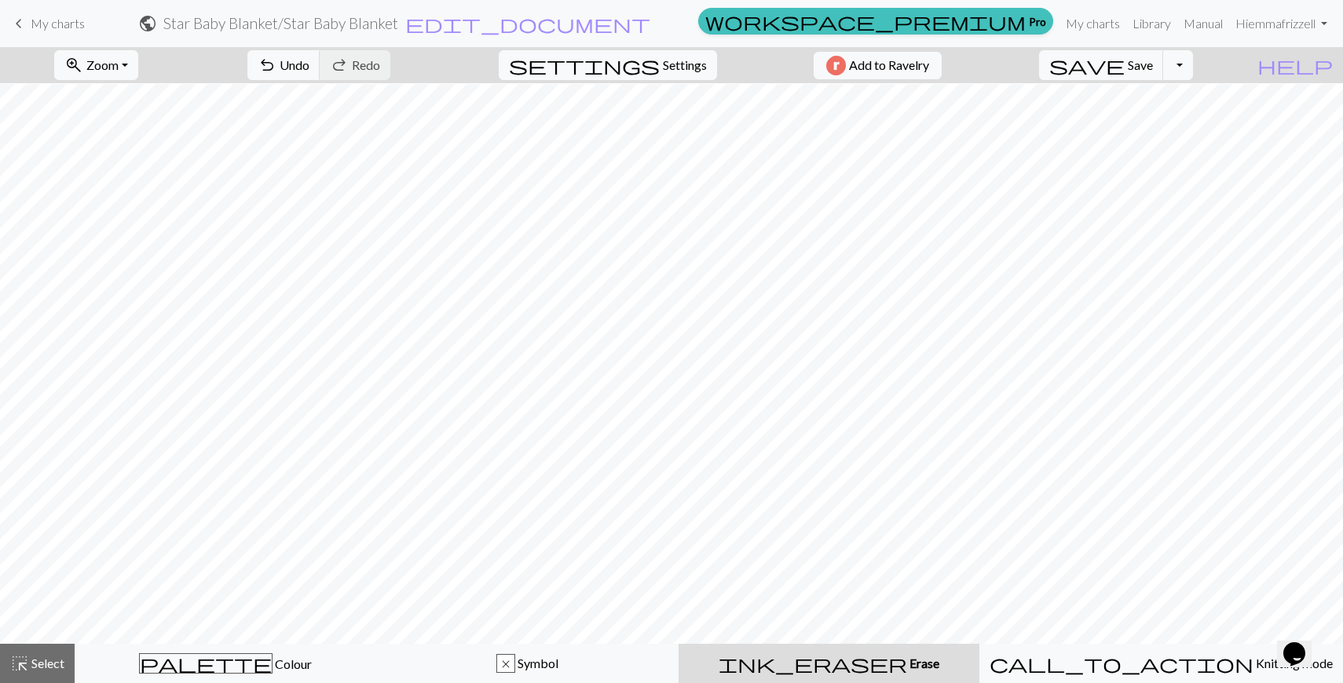
scroll to position [743, 0]
click at [1193, 66] on button "Toggle Dropdown" at bounding box center [1178, 65] width 30 height 30
click at [213, 679] on button "palette Colour Colour" at bounding box center [226, 663] width 302 height 39
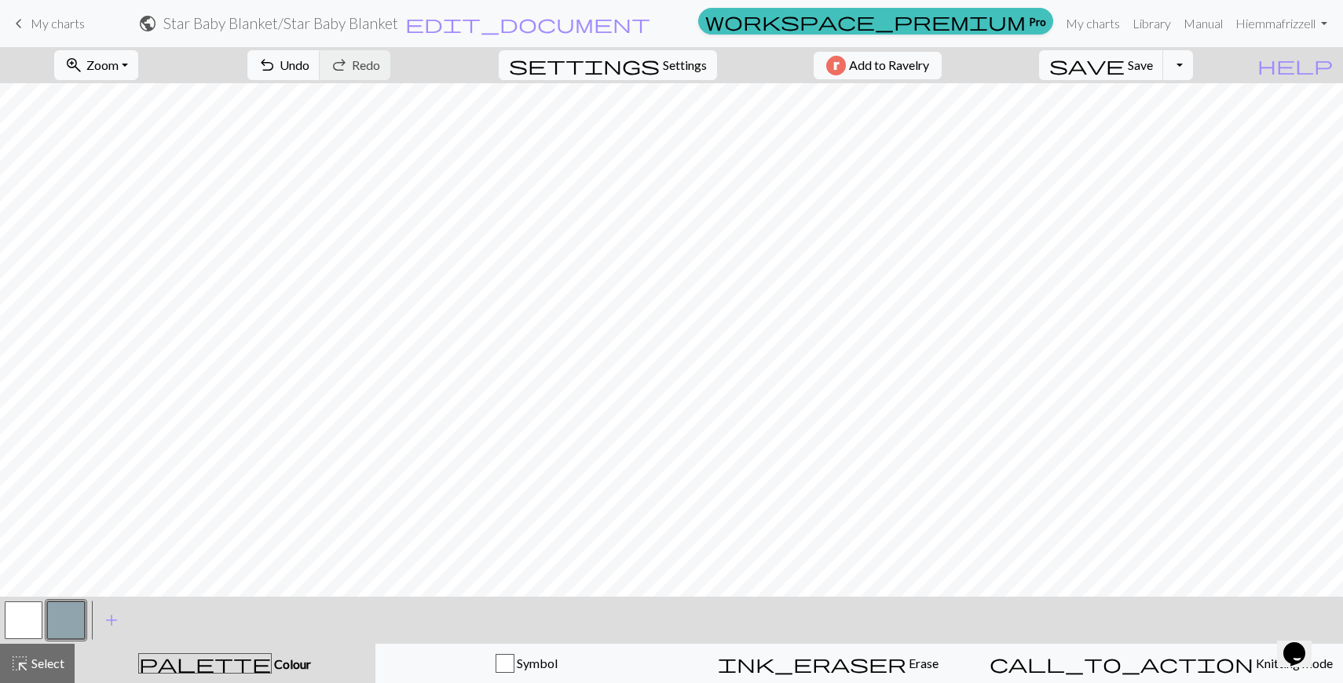
click at [31, 614] on button "button" at bounding box center [24, 621] width 38 height 38
click at [663, 66] on span "Settings" at bounding box center [685, 65] width 44 height 19
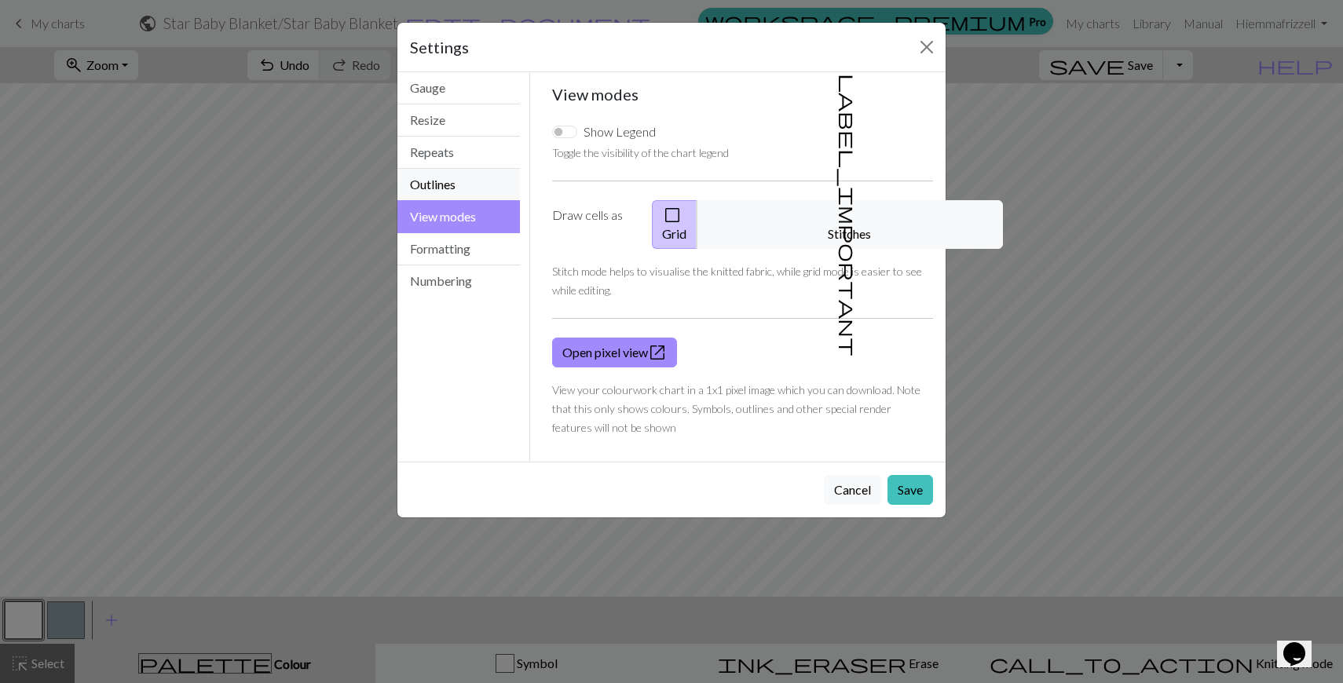
click at [432, 172] on button "Outlines" at bounding box center [458, 185] width 123 height 32
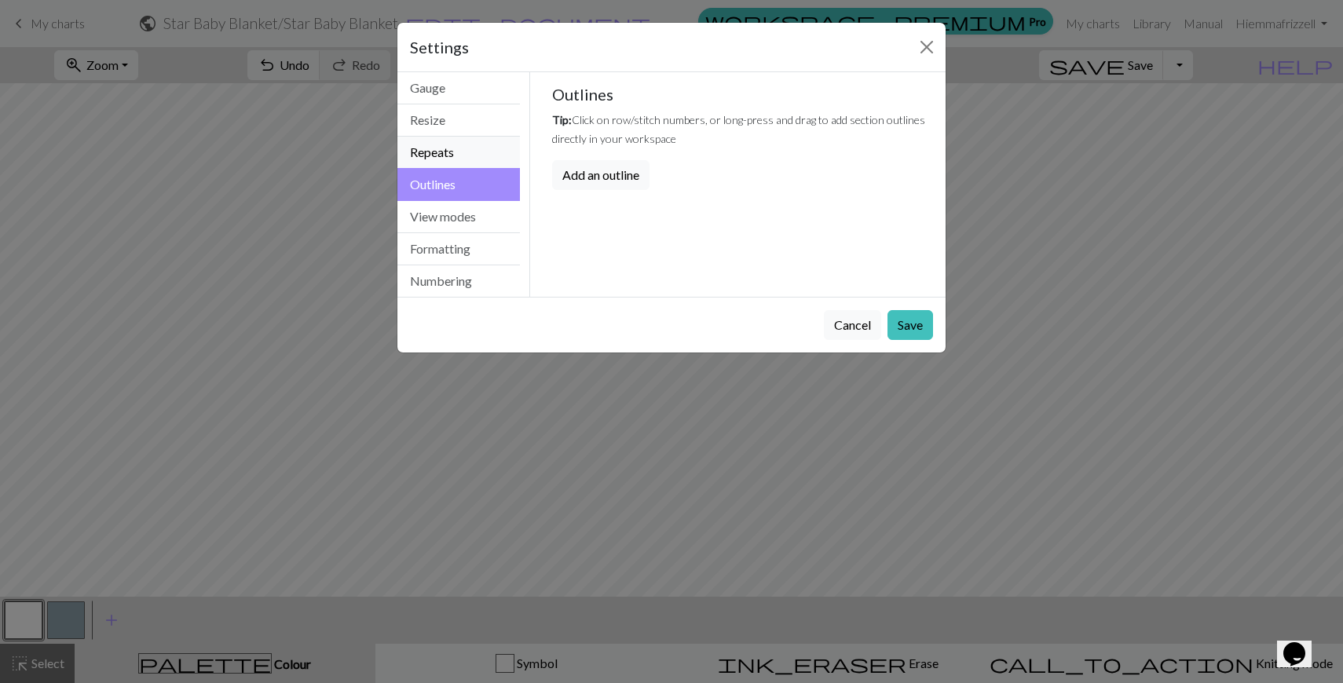
click at [434, 155] on button "Repeats" at bounding box center [458, 153] width 123 height 32
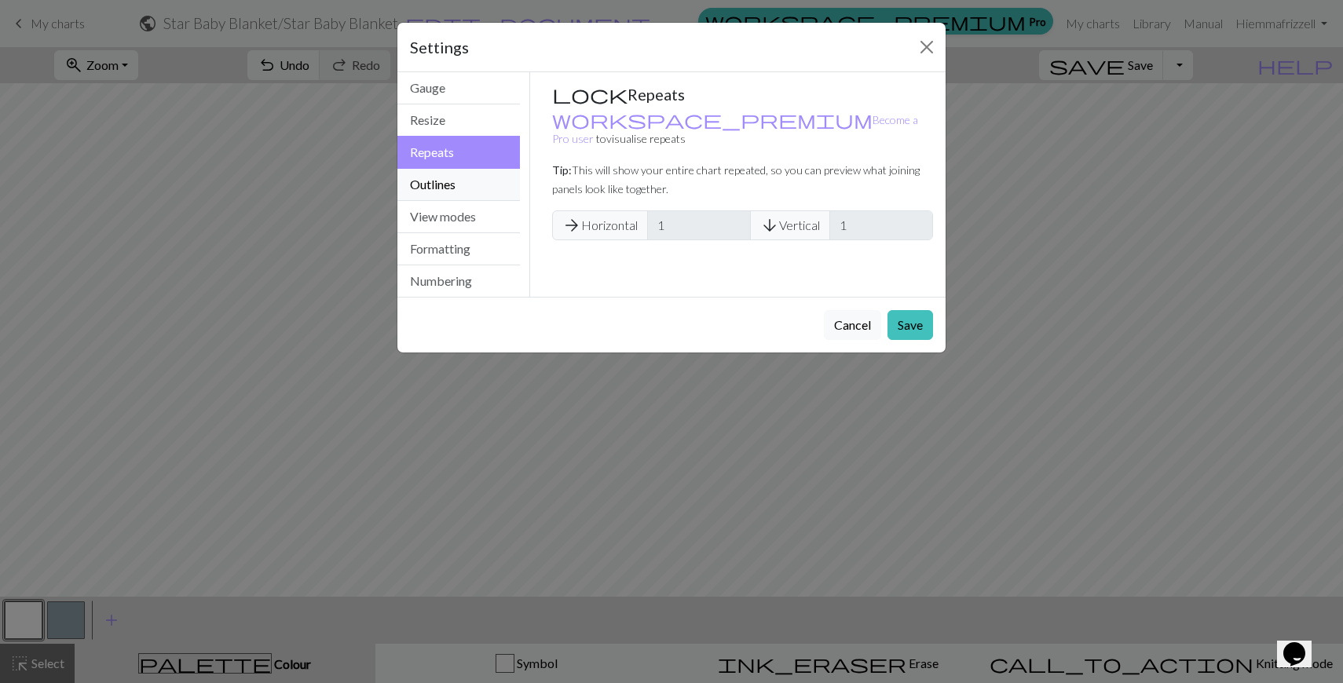
click at [436, 183] on button "Outlines" at bounding box center [458, 185] width 123 height 32
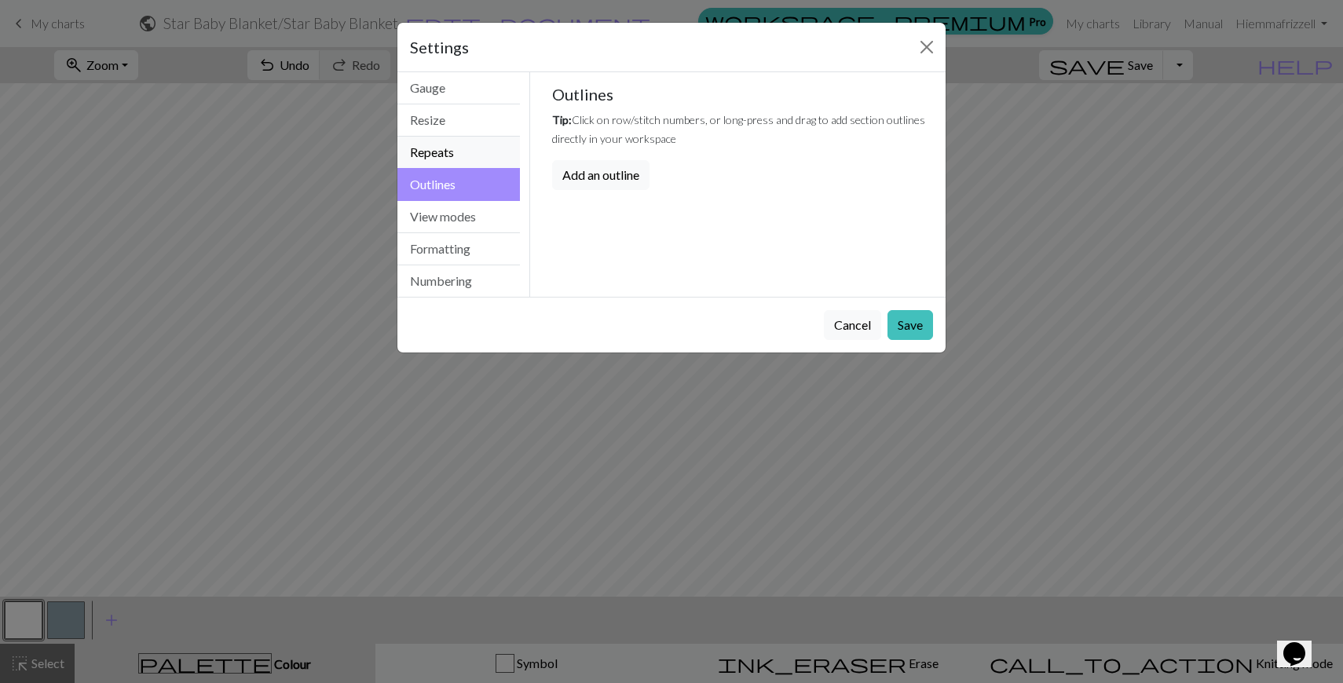
click at [446, 148] on button "Repeats" at bounding box center [458, 153] width 123 height 32
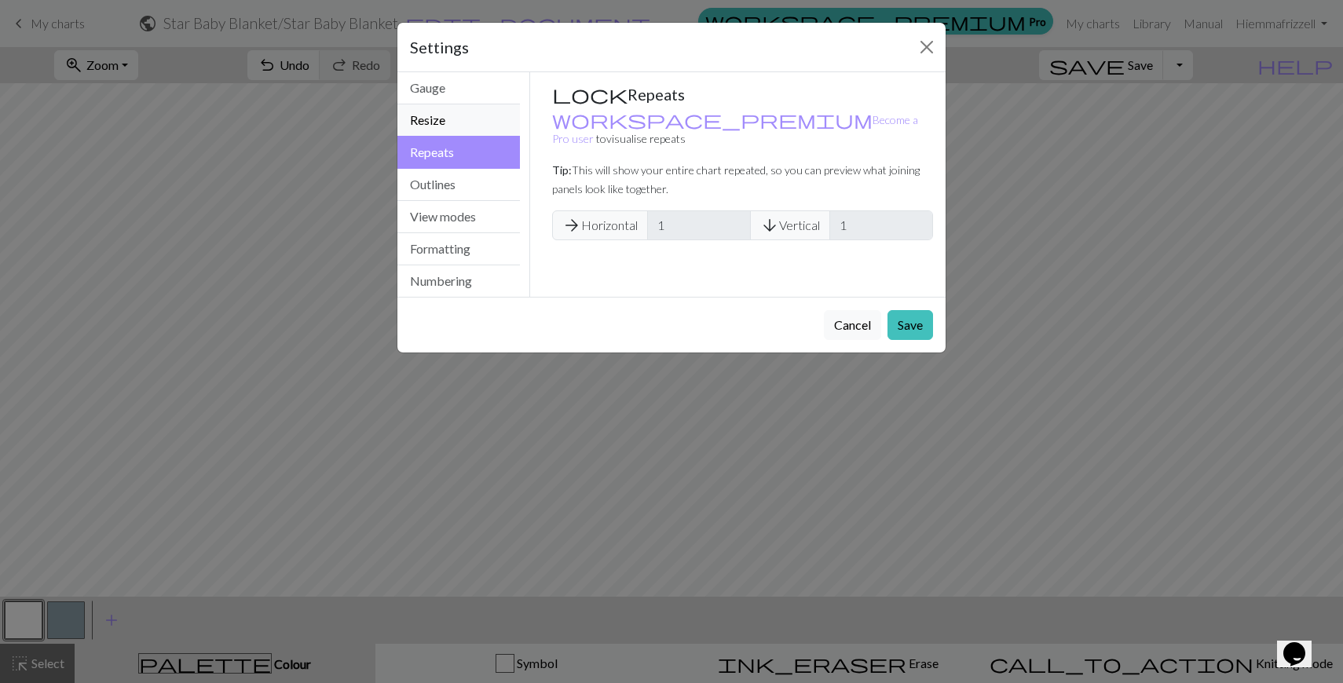
click at [443, 122] on button "Resize" at bounding box center [458, 120] width 123 height 32
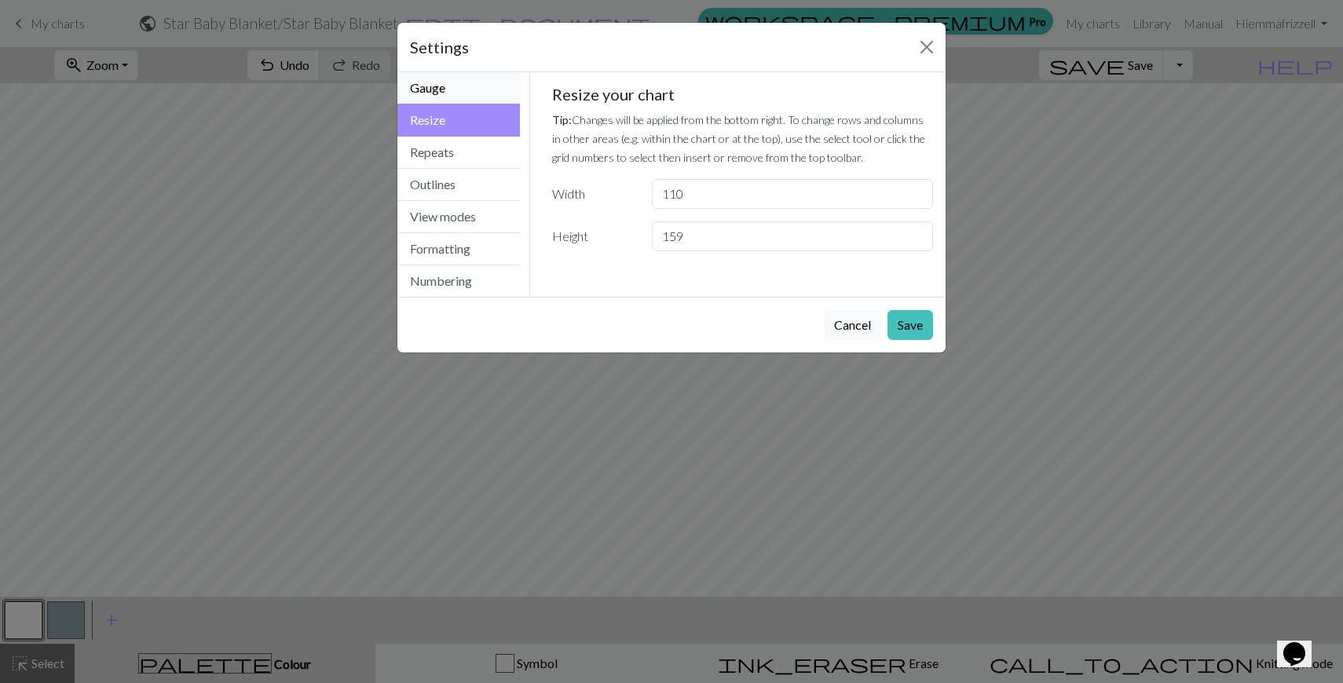
click at [448, 100] on button "Gauge" at bounding box center [458, 88] width 123 height 32
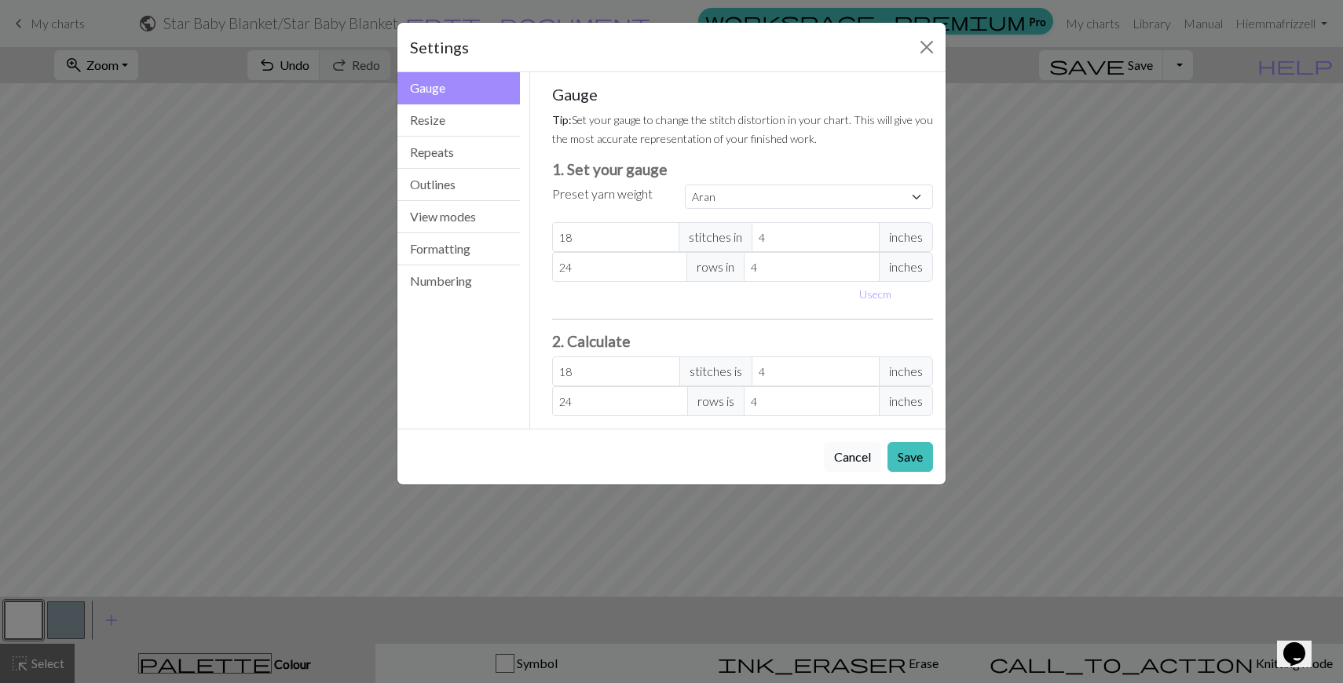
click at [848, 463] on button "Cancel" at bounding box center [852, 457] width 57 height 30
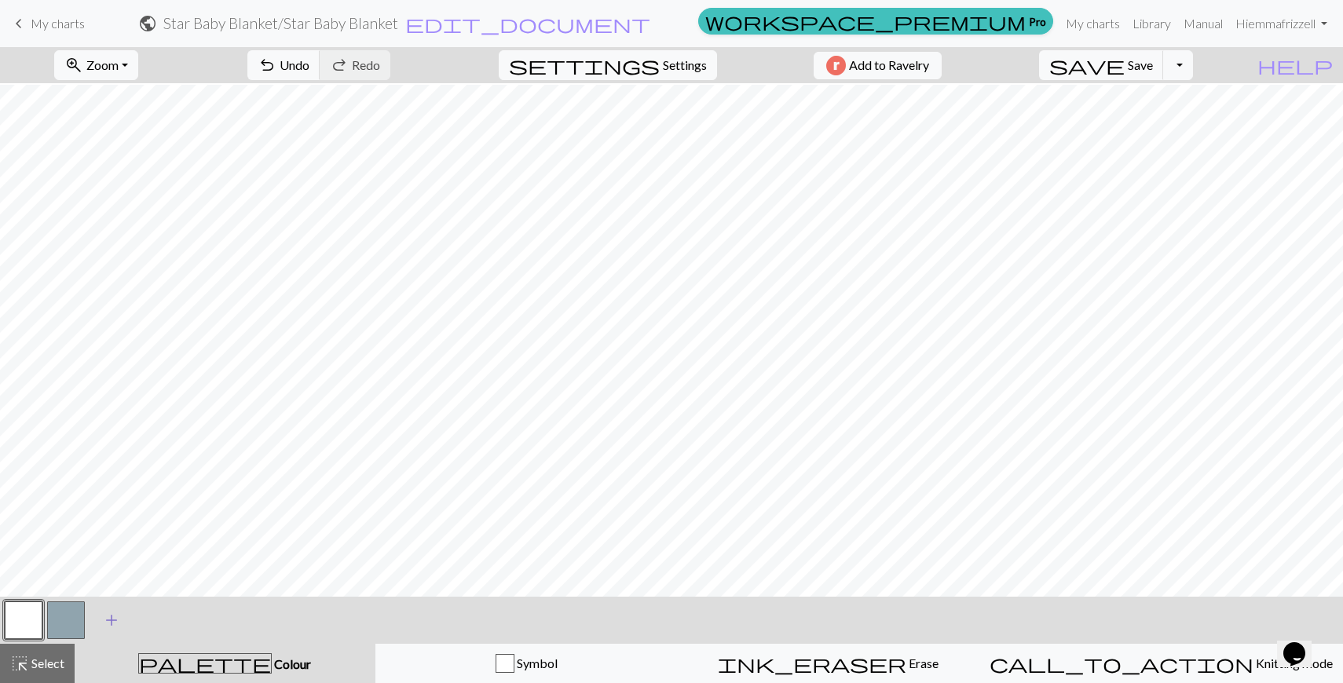
scroll to position [519, 0]
click at [57, 629] on button "button" at bounding box center [66, 621] width 38 height 38
click at [23, 617] on button "button" at bounding box center [24, 621] width 38 height 38
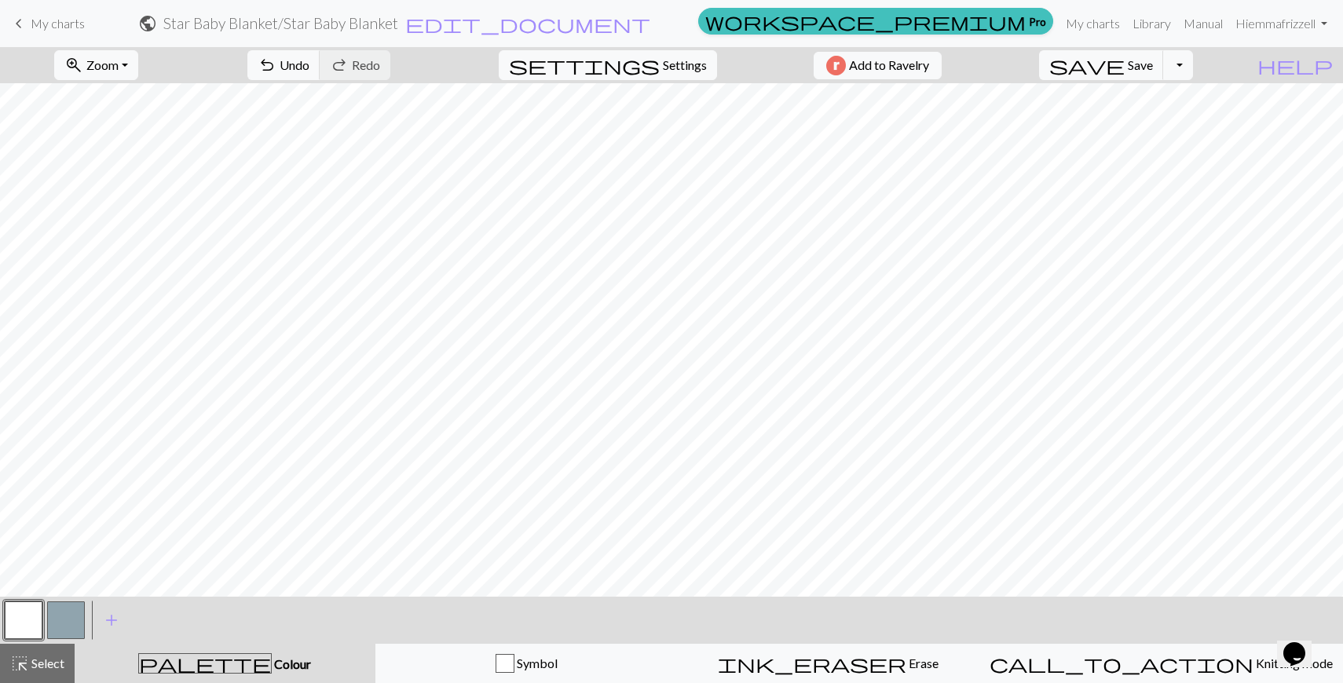
click at [66, 627] on button "button" at bounding box center [66, 621] width 38 height 38
click at [110, 621] on span "add" at bounding box center [111, 621] width 19 height 22
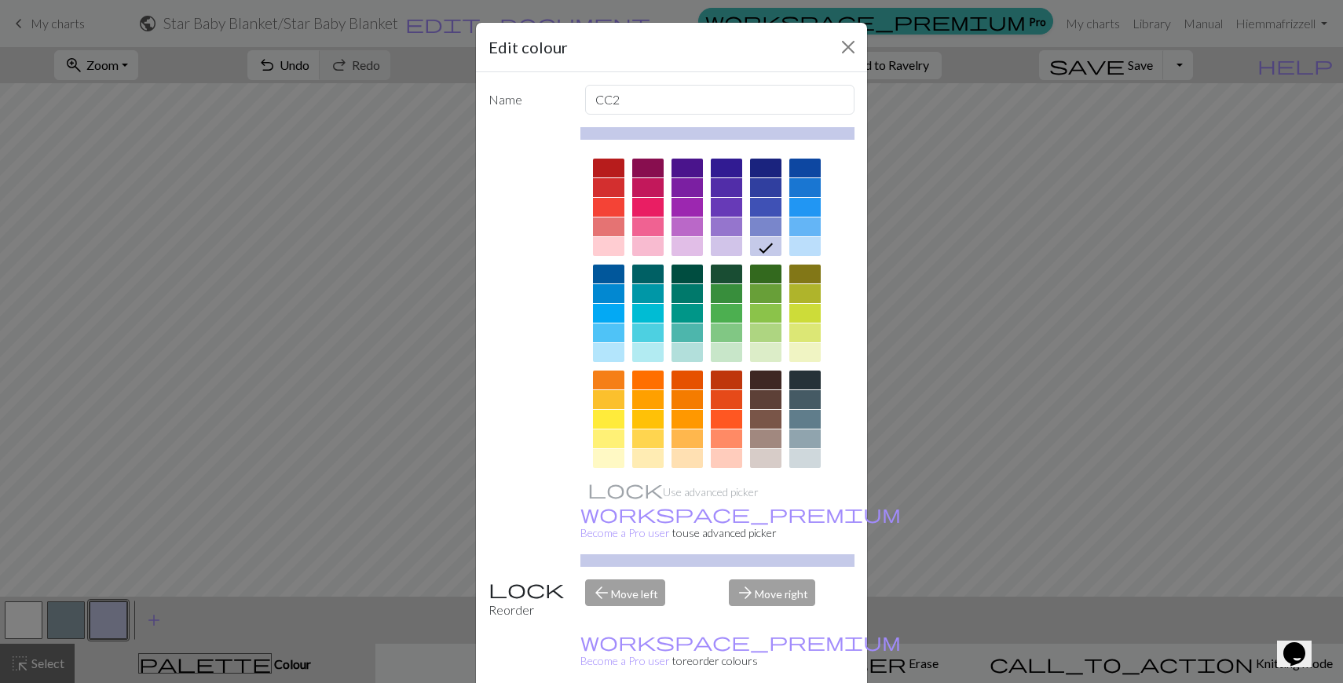
click at [612, 401] on div at bounding box center [608, 399] width 31 height 19
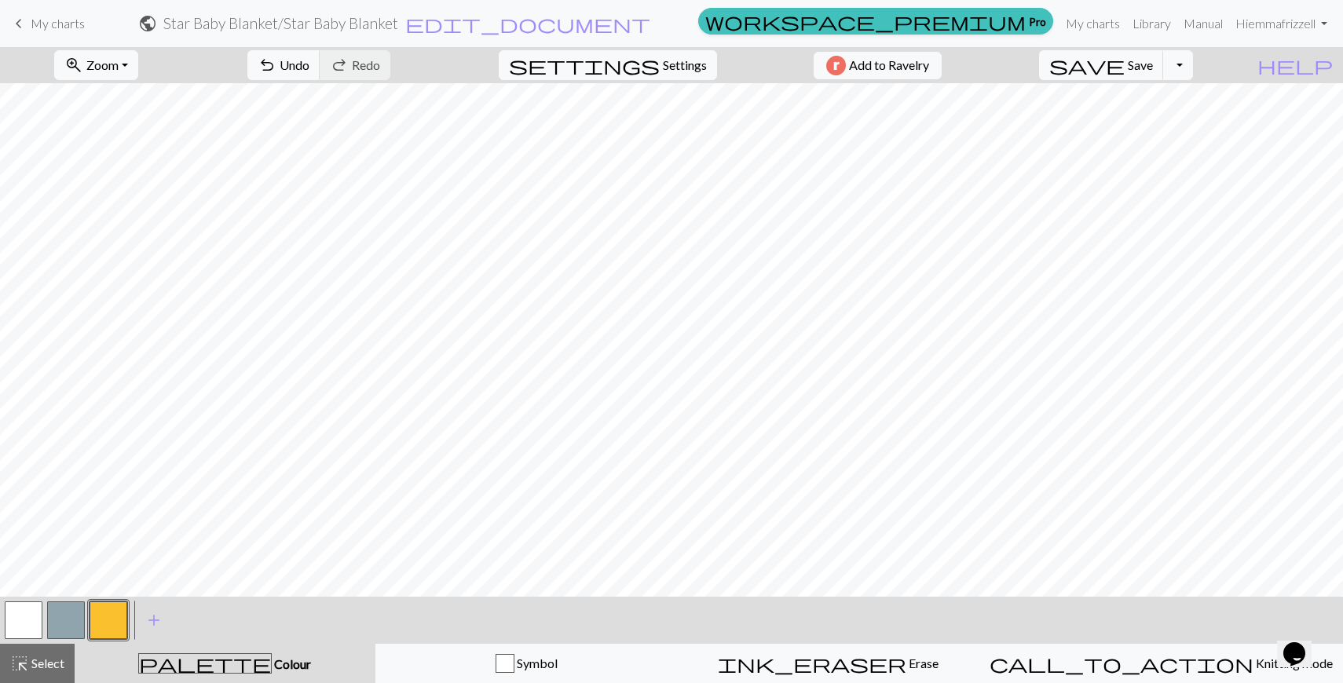
click at [18, 617] on button "button" at bounding box center [24, 621] width 38 height 38
click at [100, 628] on button "button" at bounding box center [109, 621] width 38 height 38
click at [39, 610] on button "button" at bounding box center [24, 621] width 38 height 38
click at [109, 621] on button "button" at bounding box center [109, 621] width 38 height 38
click at [9, 621] on button "button" at bounding box center [24, 621] width 38 height 38
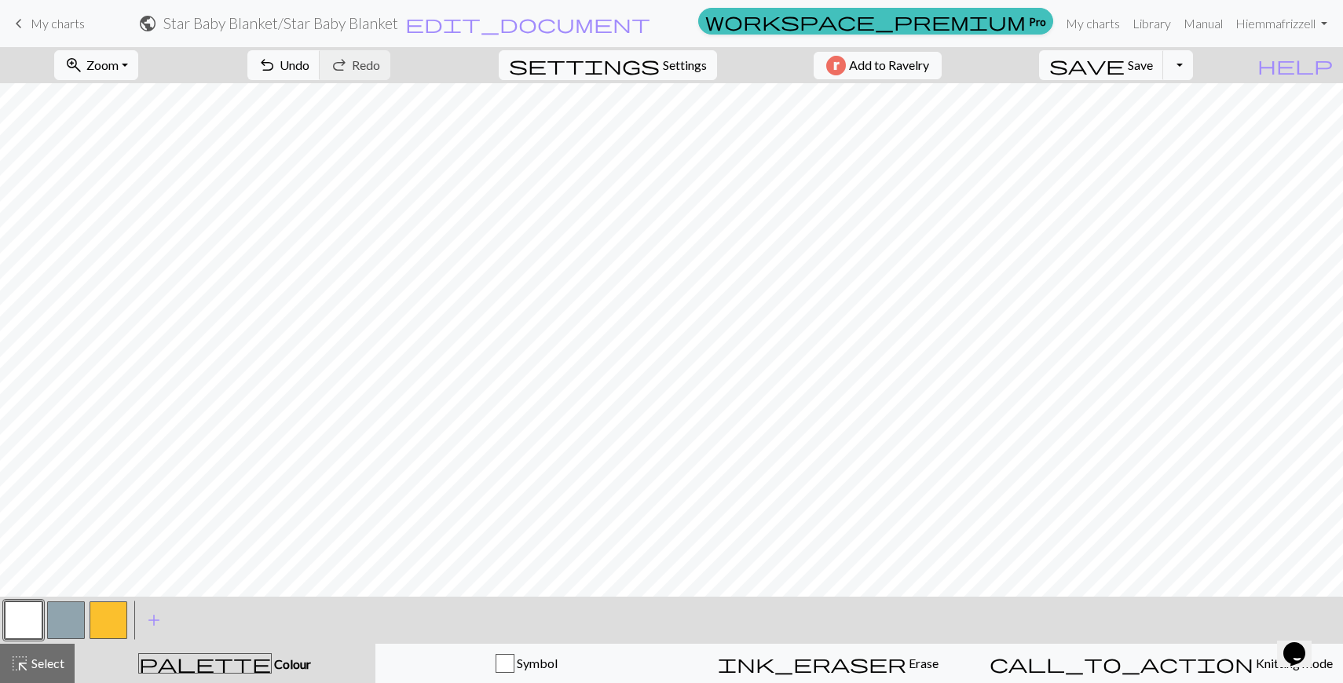
click at [115, 624] on button "button" at bounding box center [109, 621] width 38 height 38
click at [21, 624] on button "button" at bounding box center [24, 621] width 38 height 38
click at [64, 620] on button "button" at bounding box center [66, 621] width 38 height 38
click at [1193, 60] on button "Toggle Dropdown" at bounding box center [1178, 65] width 30 height 30
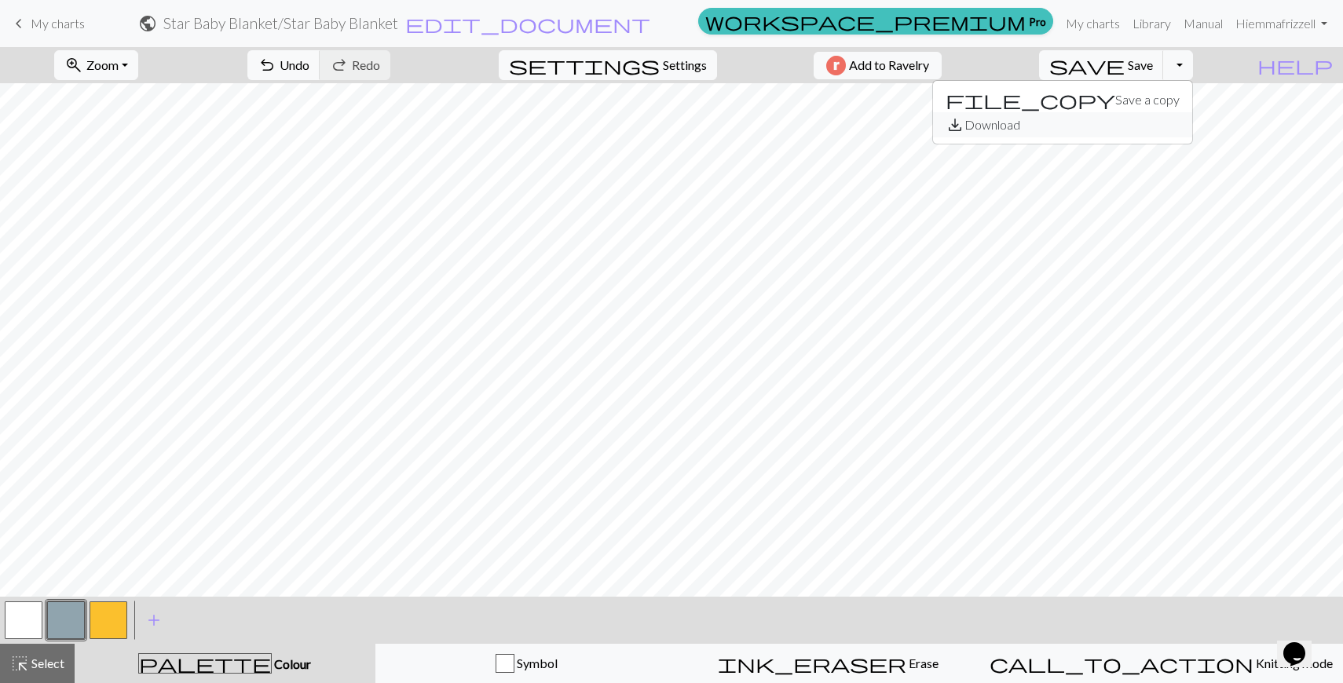
click at [1174, 119] on button "save_alt Download" at bounding box center [1062, 124] width 259 height 25
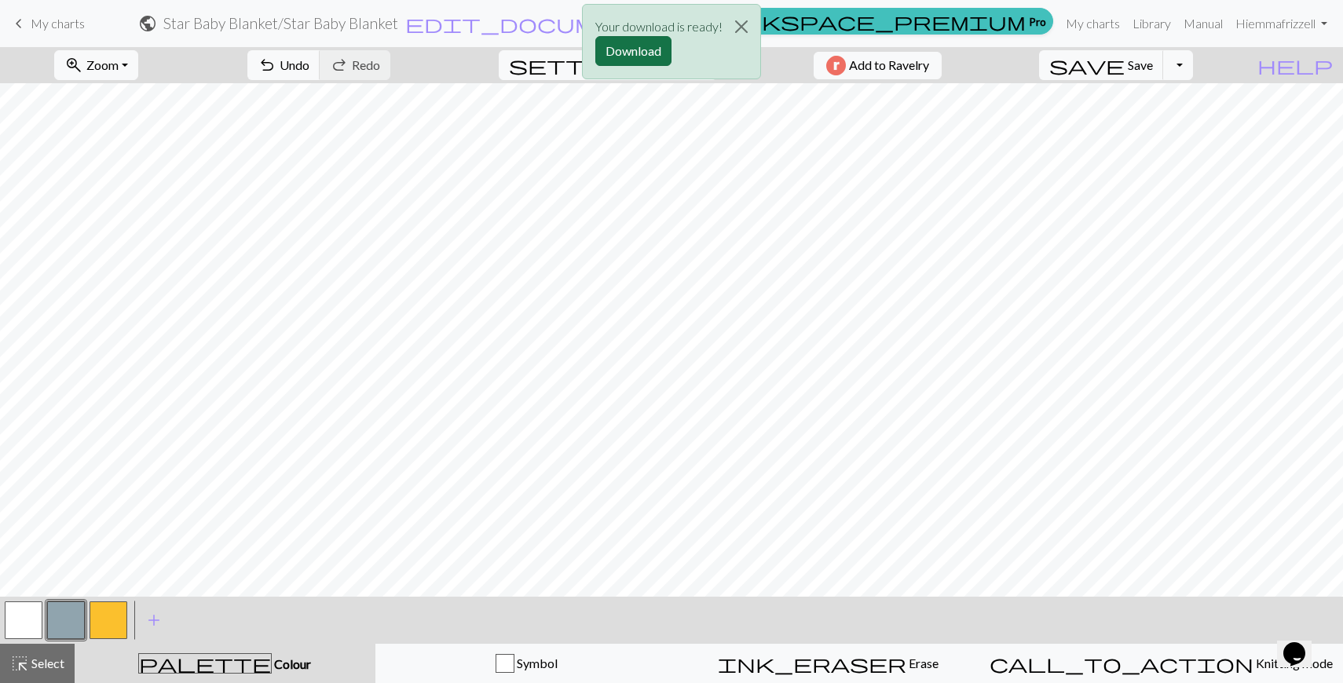
click at [647, 56] on button "Download" at bounding box center [633, 51] width 76 height 30
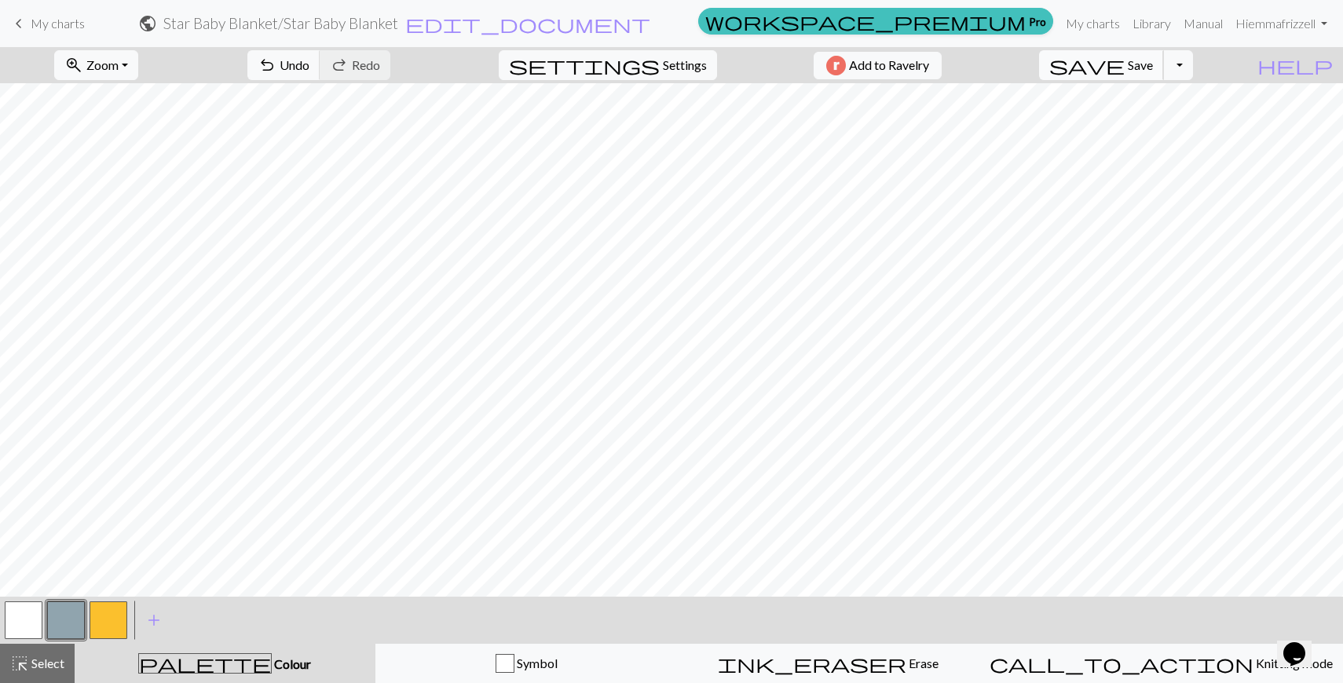
click at [1153, 65] on span "Save" at bounding box center [1140, 64] width 25 height 15
click at [33, 24] on div "Chart saved" at bounding box center [671, 31] width 1343 height 62
click at [26, 22] on span "keyboard_arrow_left" at bounding box center [18, 24] width 19 height 22
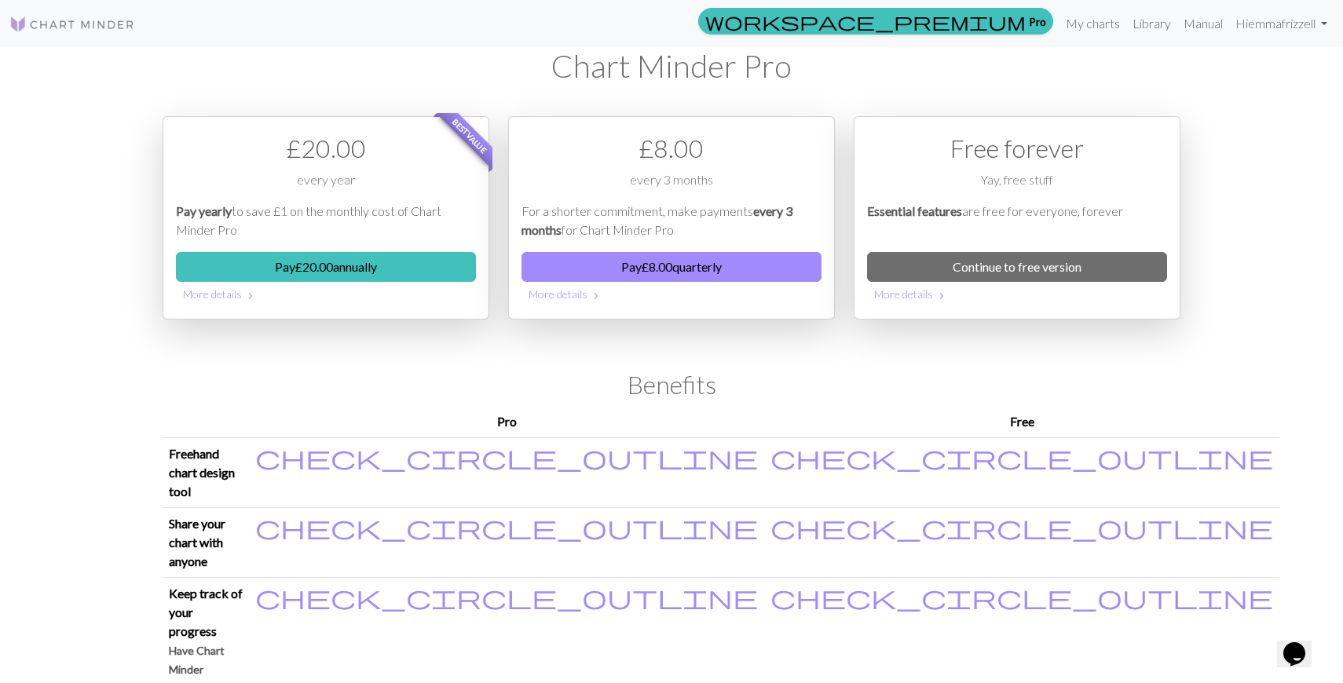
click at [75, 22] on img at bounding box center [72, 24] width 126 height 19
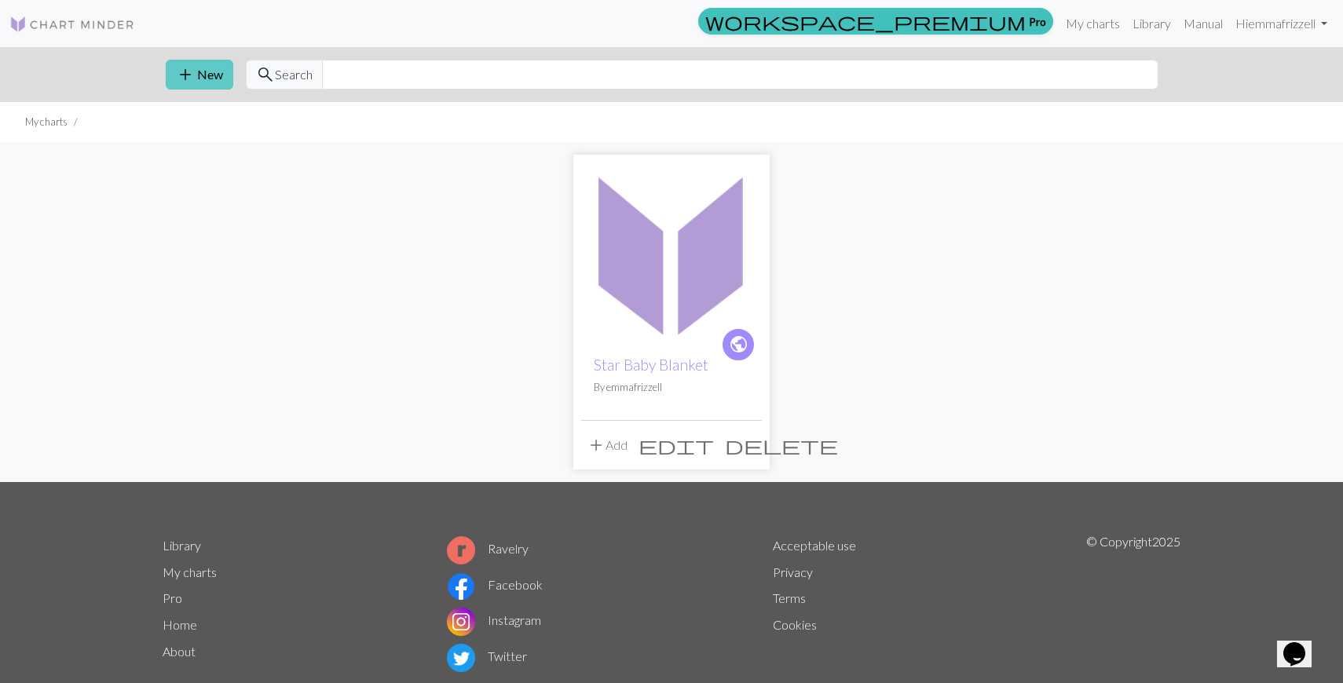
click at [206, 74] on button "add New" at bounding box center [200, 75] width 68 height 30
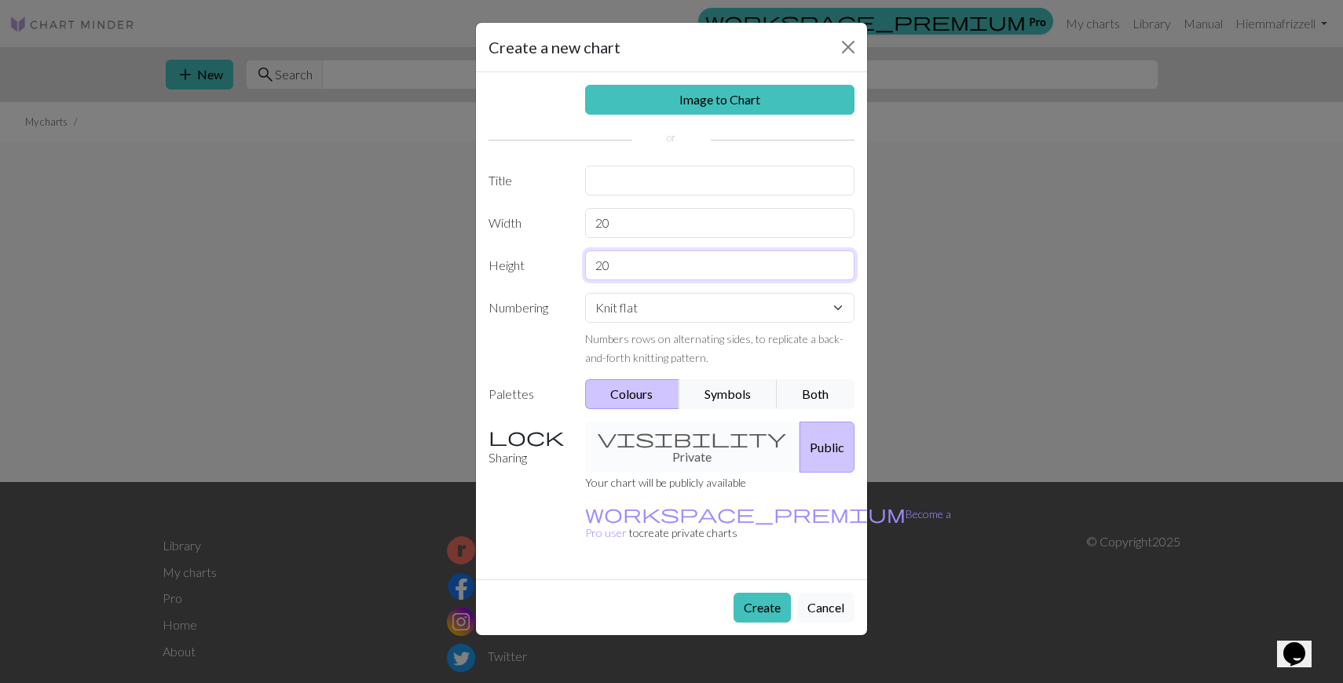
drag, startPoint x: 614, startPoint y: 259, endPoint x: 588, endPoint y: 264, distance: 26.3
click at [588, 264] on input "20" at bounding box center [720, 266] width 270 height 30
type input "160"
drag, startPoint x: 617, startPoint y: 225, endPoint x: 572, endPoint y: 222, distance: 44.9
click at [572, 222] on div "Width 20" at bounding box center [671, 223] width 385 height 30
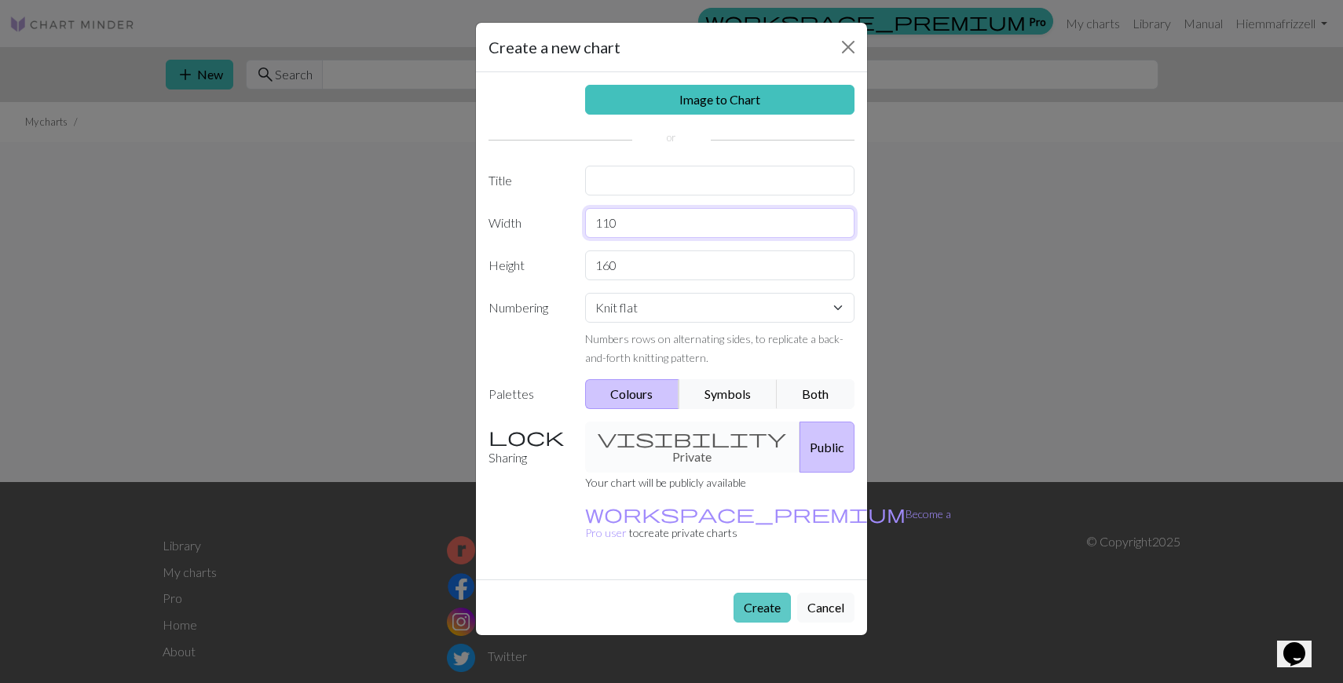
type input "110"
click at [770, 593] on button "Create" at bounding box center [762, 608] width 57 height 30
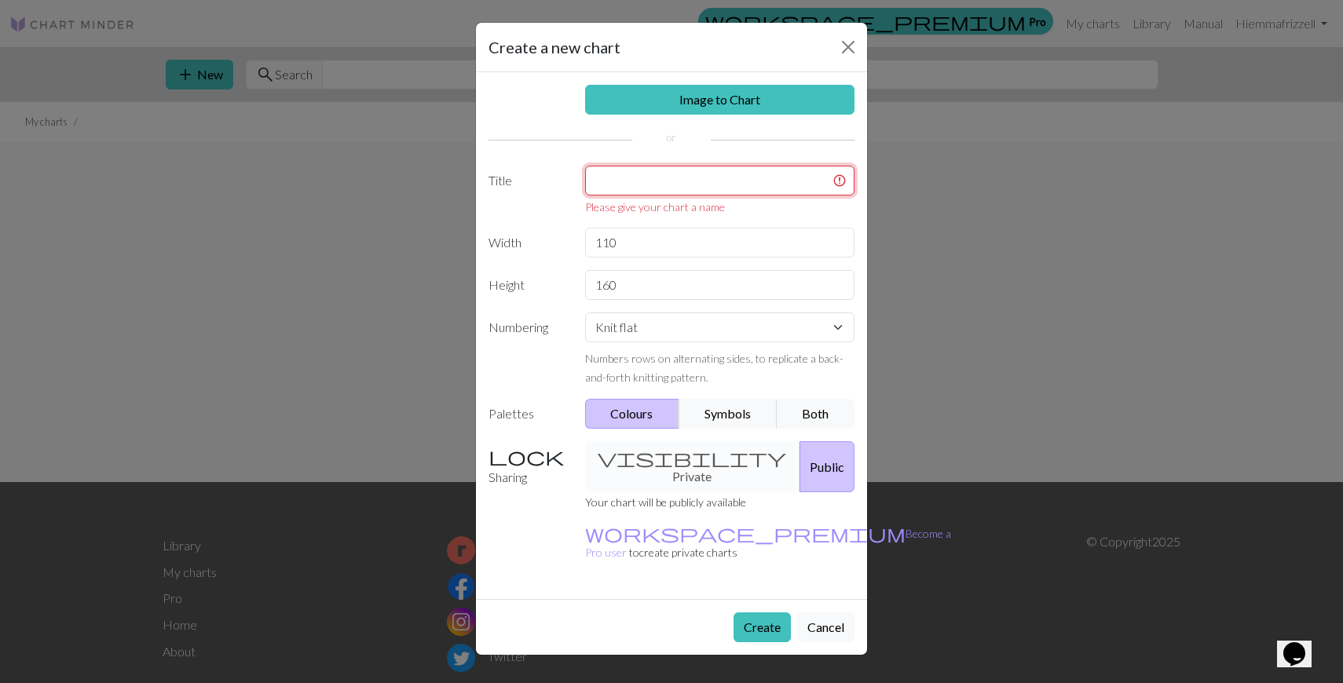
click at [644, 180] on input "text" at bounding box center [720, 181] width 270 height 30
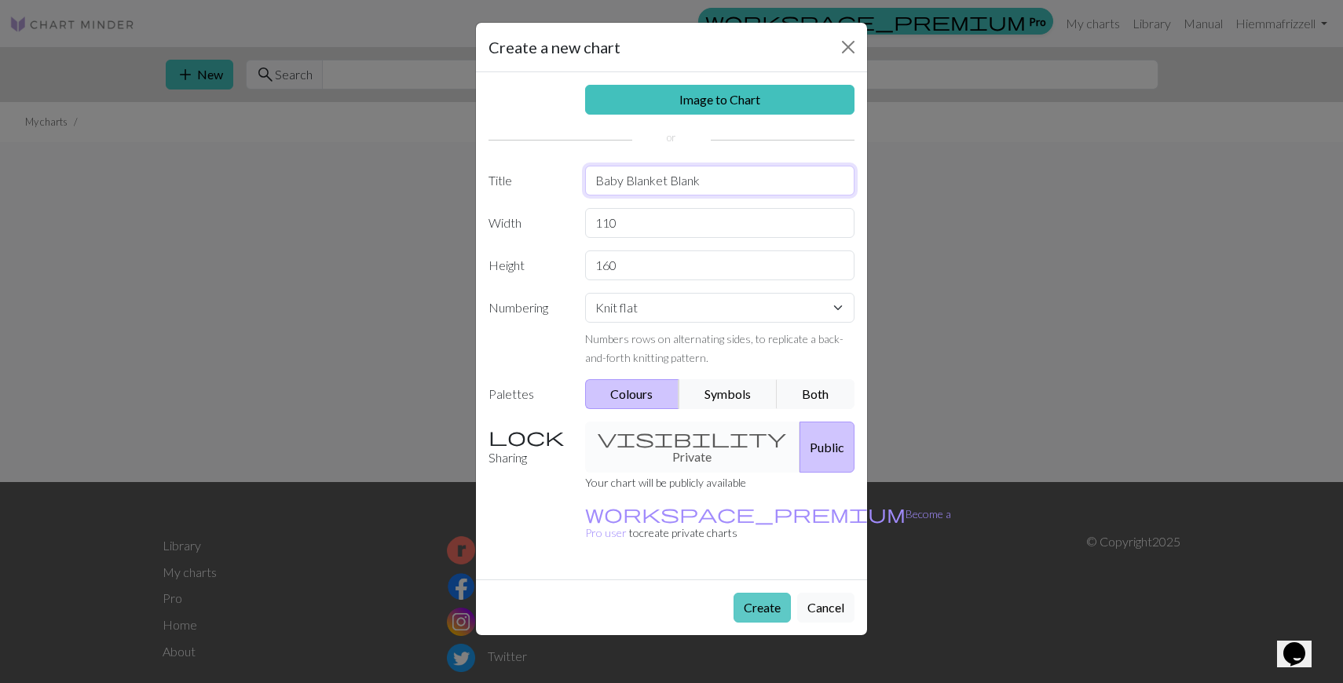
type input "Baby Blanket Blank"
click at [771, 593] on button "Create" at bounding box center [762, 608] width 57 height 30
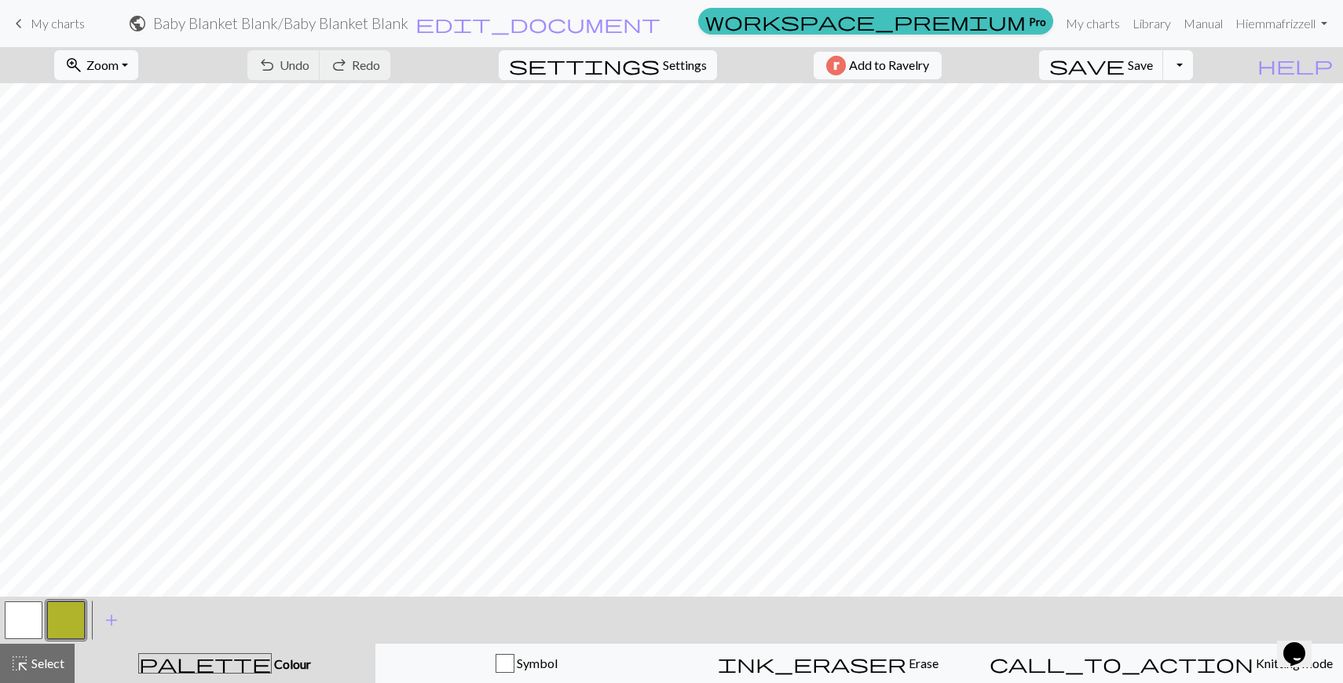
click at [1193, 63] on button "Toggle Dropdown" at bounding box center [1178, 65] width 30 height 30
click at [1177, 119] on button "save_alt Download" at bounding box center [1062, 124] width 259 height 25
click at [1193, 65] on button "Toggle Dropdown" at bounding box center [1178, 65] width 30 height 30
click at [1167, 123] on button "save_alt Download" at bounding box center [1062, 124] width 259 height 25
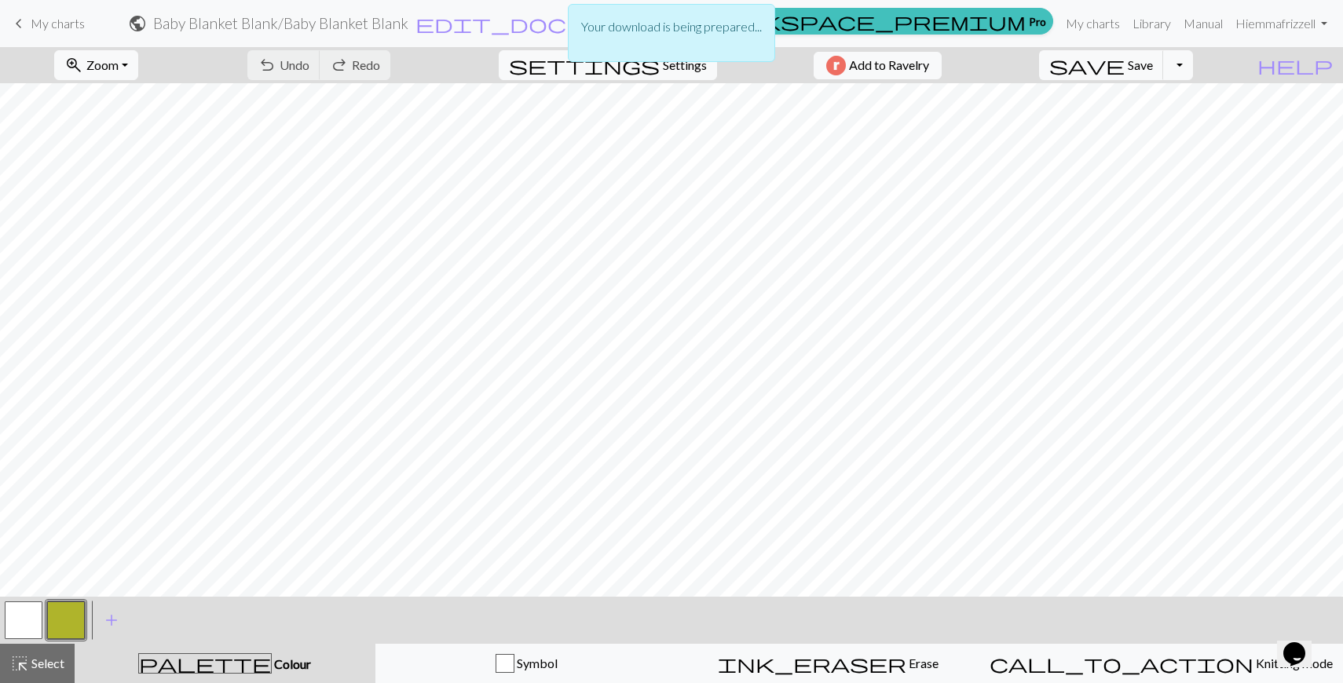
click at [20, 624] on button "button" at bounding box center [24, 621] width 38 height 38
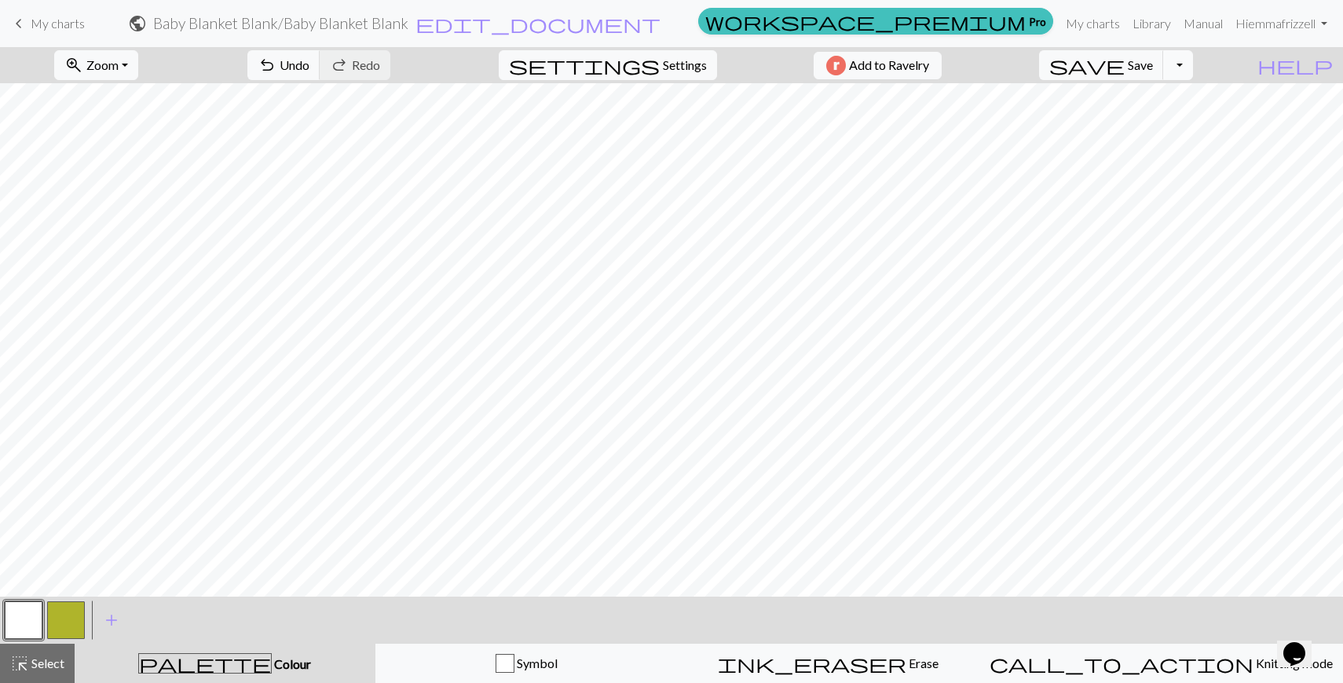
click at [1193, 64] on button "Toggle Dropdown" at bounding box center [1178, 65] width 30 height 30
click at [1153, 123] on button "save_alt Download" at bounding box center [1062, 124] width 259 height 25
